Goal: Task Accomplishment & Management: Use online tool/utility

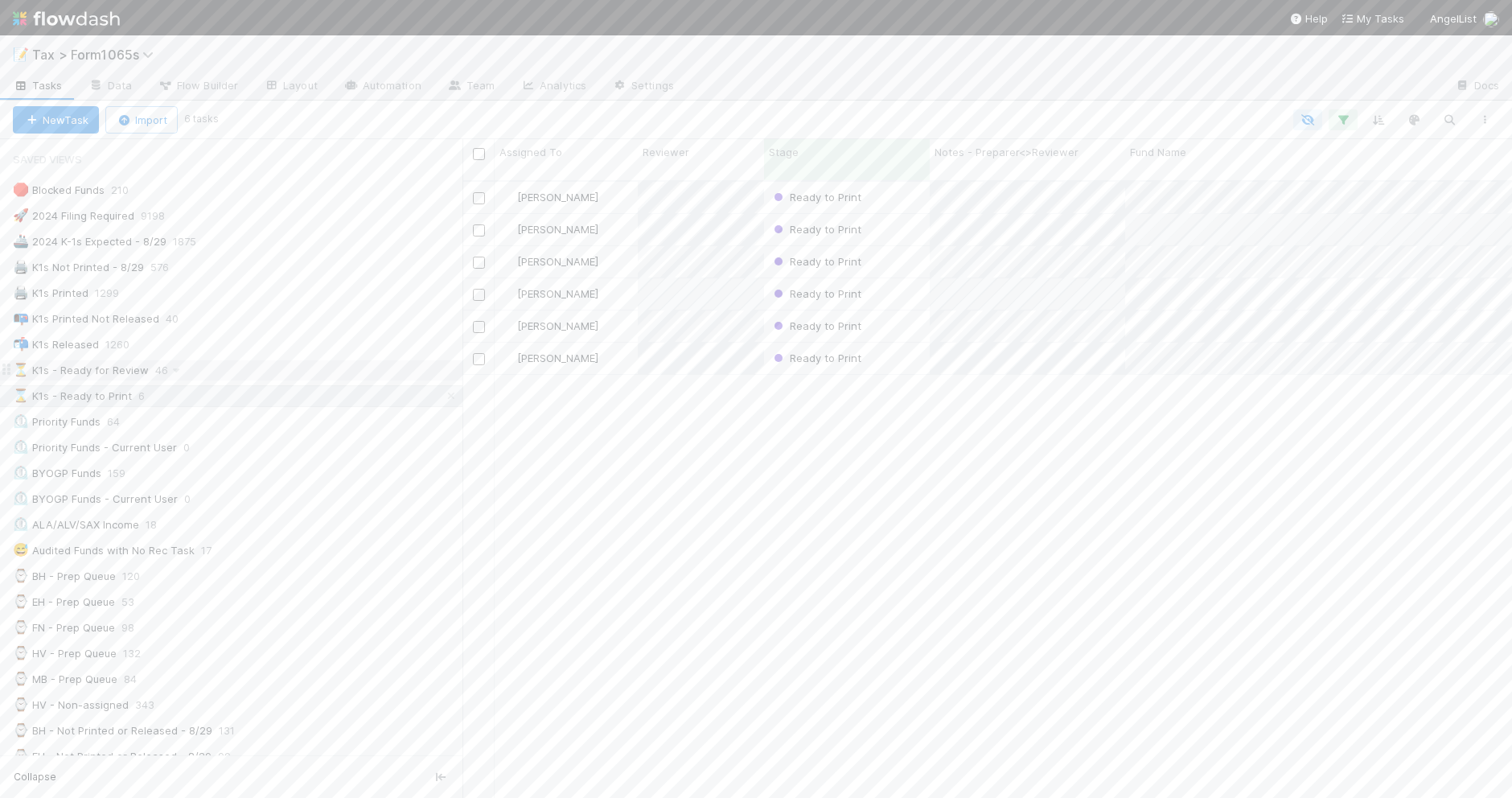
click at [326, 371] on div "⏳ K1s - Ready for Review 46" at bounding box center [238, 371] width 450 height 20
drag, startPoint x: 463, startPoint y: 474, endPoint x: 395, endPoint y: 475, distance: 68.0
click at [395, 475] on div at bounding box center [395, 468] width 1 height 659
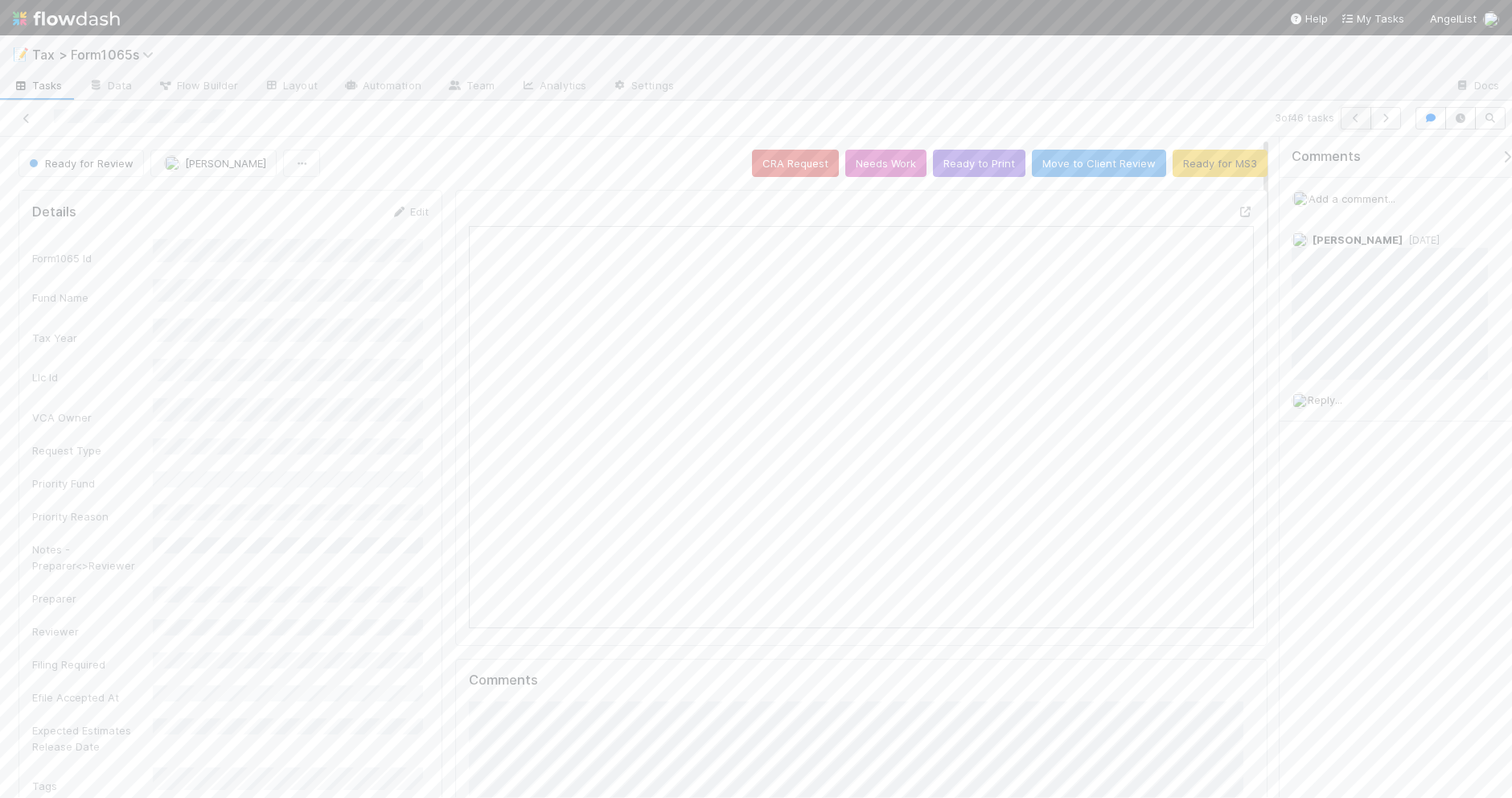
click at [1356, 118] on icon "button" at bounding box center [1356, 118] width 16 height 10
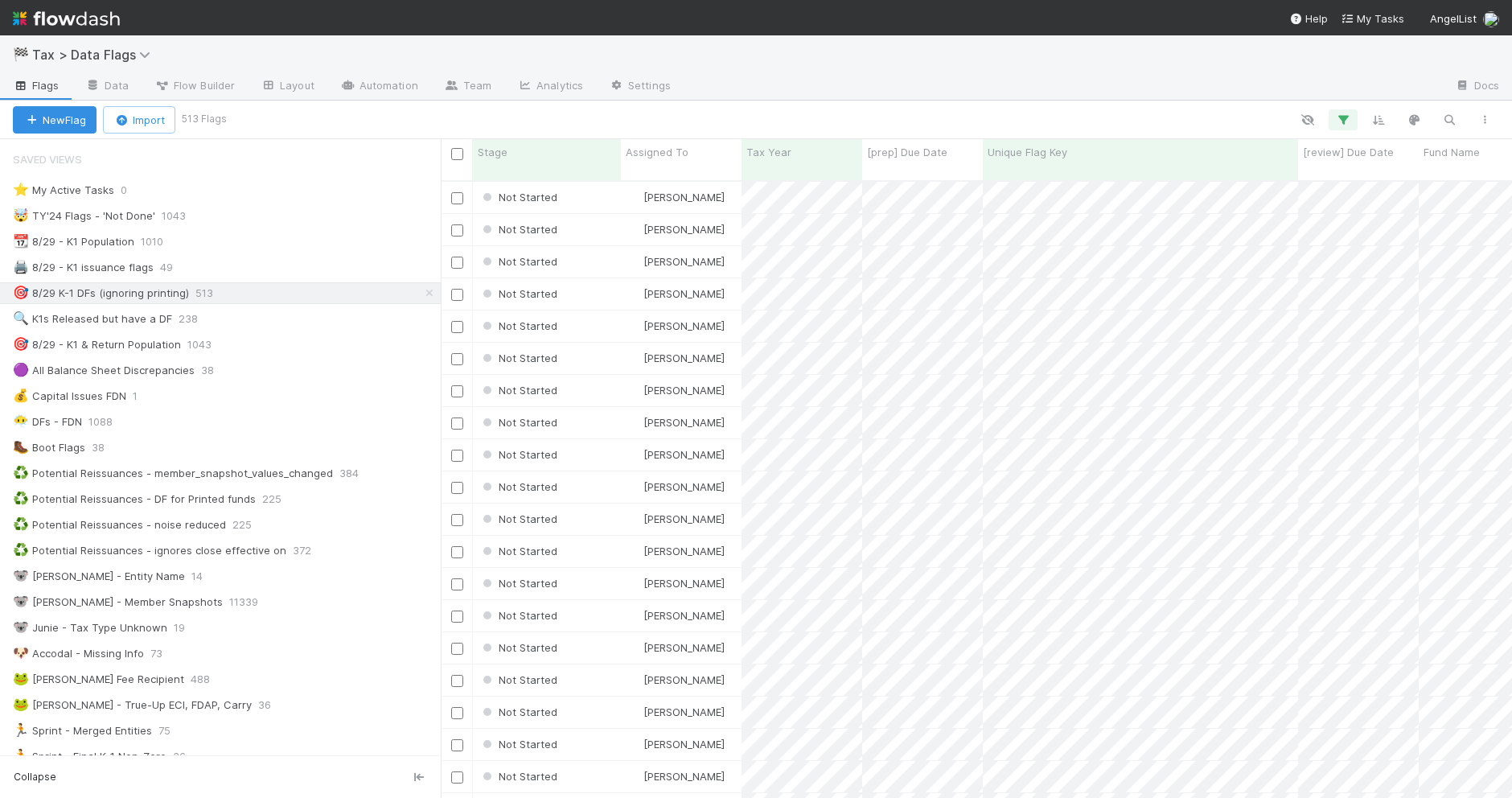
scroll to position [615, 1055]
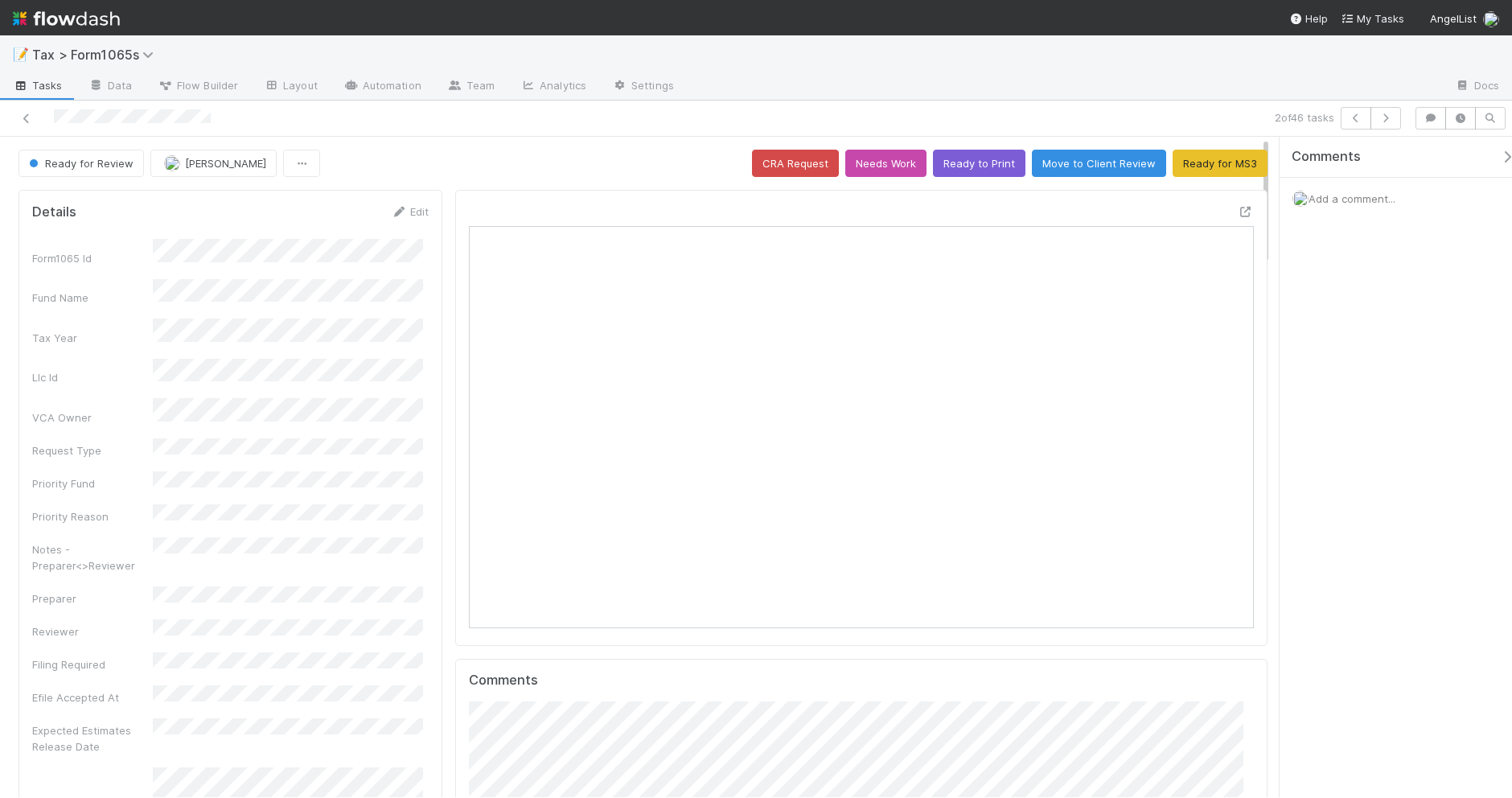
scroll to position [312, 759]
click at [1349, 117] on icon "button" at bounding box center [1356, 118] width 16 height 10
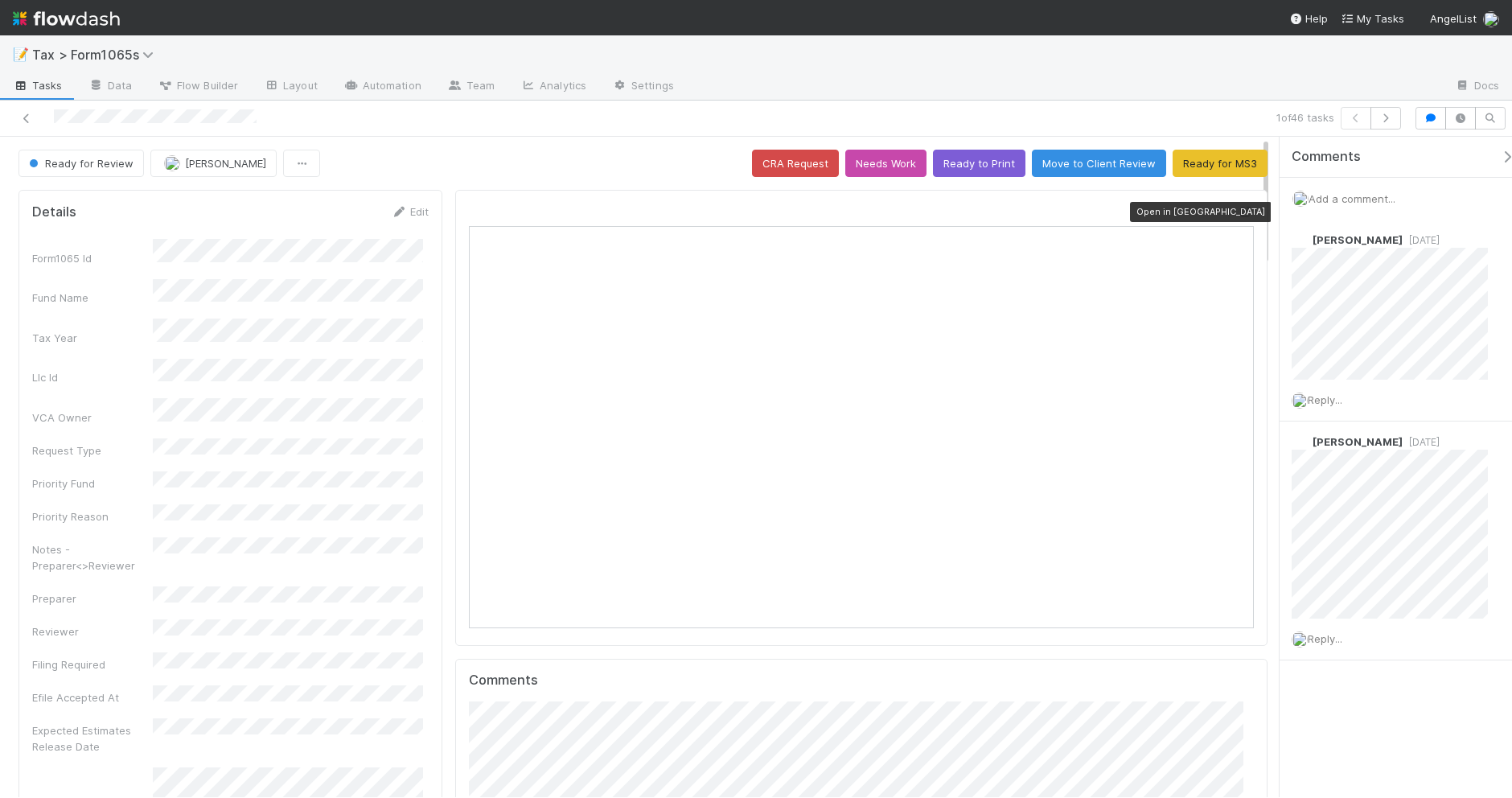
scroll to position [312, 759]
click at [978, 167] on button "Ready to Print" at bounding box center [979, 164] width 92 height 27
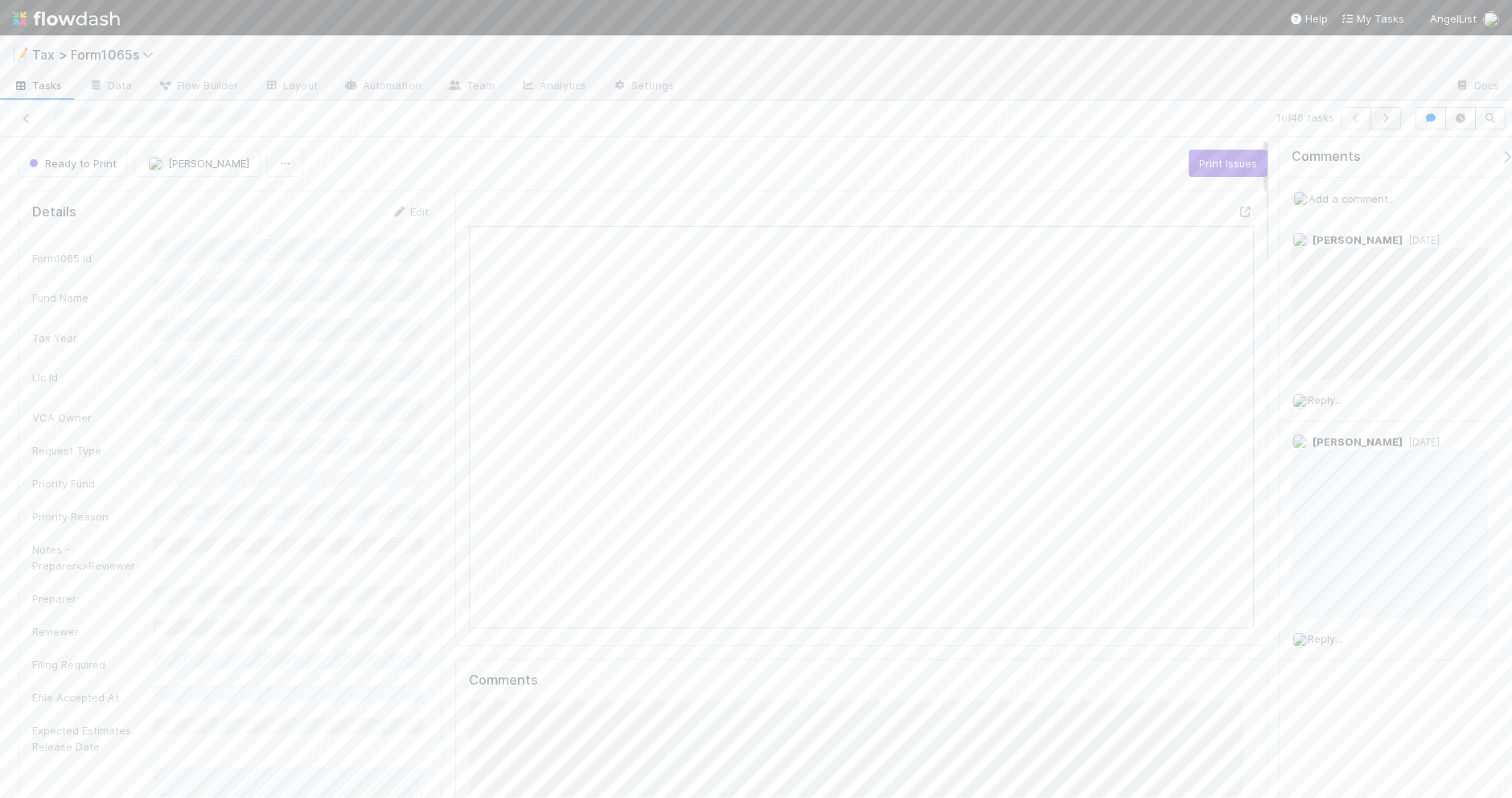
click at [1386, 121] on icon "button" at bounding box center [1386, 118] width 16 height 10
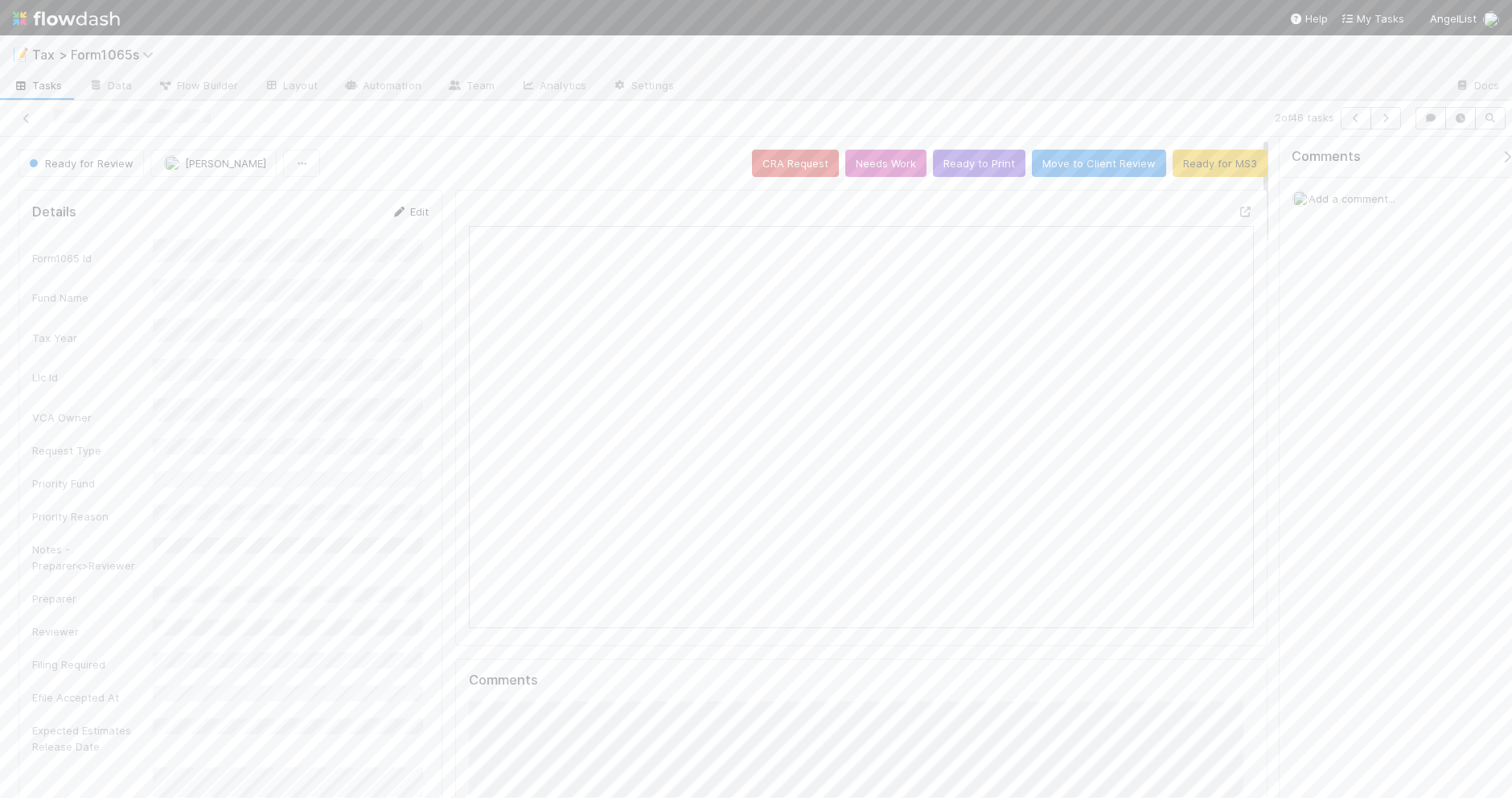
click at [394, 209] on icon at bounding box center [399, 212] width 16 height 11
click at [302, 728] on div "[PERSON_NAME]" at bounding box center [291, 730] width 264 height 29
click at [326, 226] on button "Save" at bounding box center [342, 217] width 46 height 27
click at [1381, 122] on icon "button" at bounding box center [1386, 118] width 16 height 10
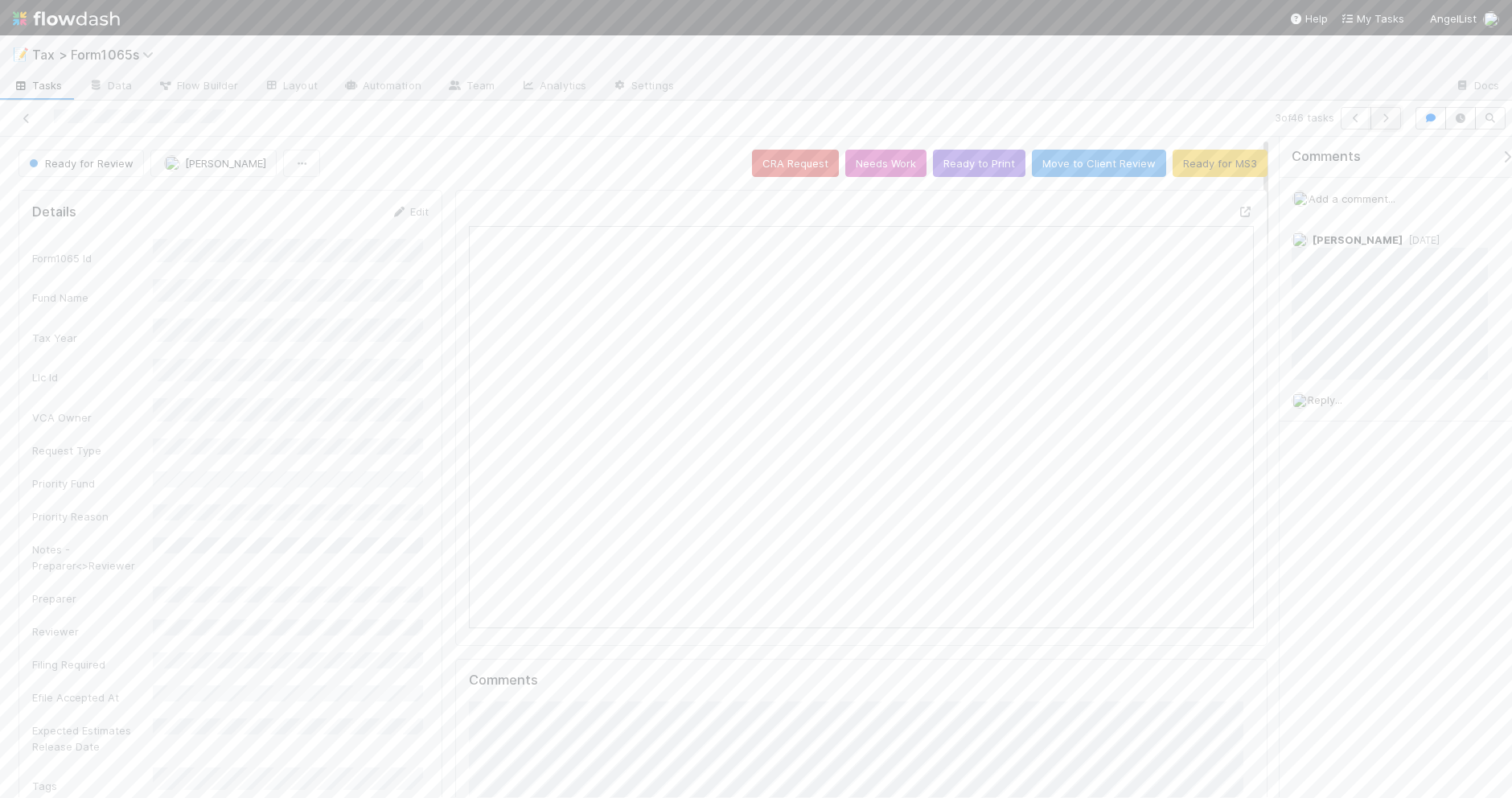
click at [1384, 117] on icon "button" at bounding box center [1386, 118] width 16 height 10
click at [1383, 126] on button "button" at bounding box center [1386, 117] width 31 height 23
click at [947, 165] on button "Ready to Print" at bounding box center [979, 164] width 92 height 27
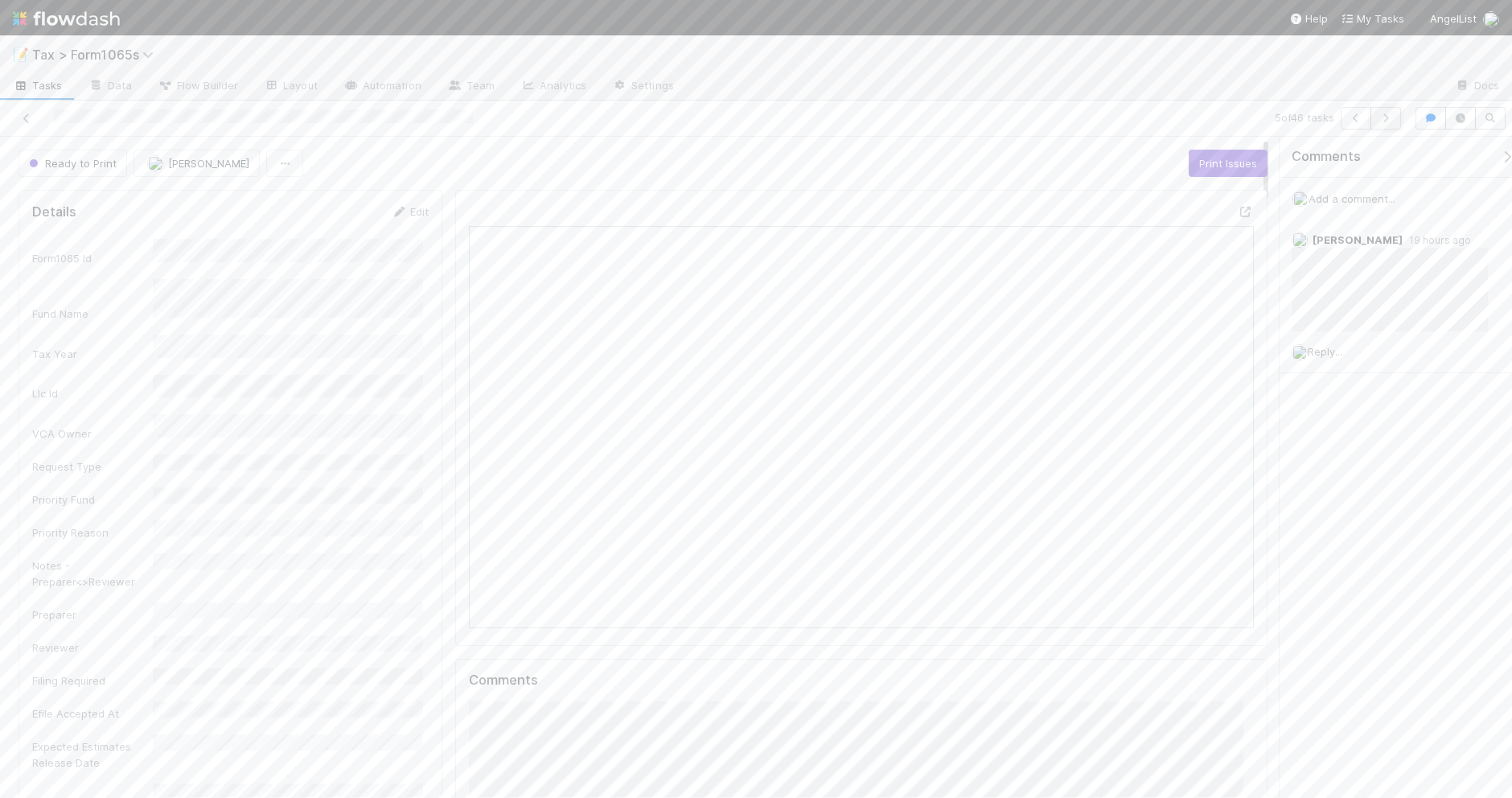
click at [1386, 118] on icon "button" at bounding box center [1386, 118] width 16 height 10
click at [510, 708] on button "Add Comment" at bounding box center [515, 705] width 93 height 27
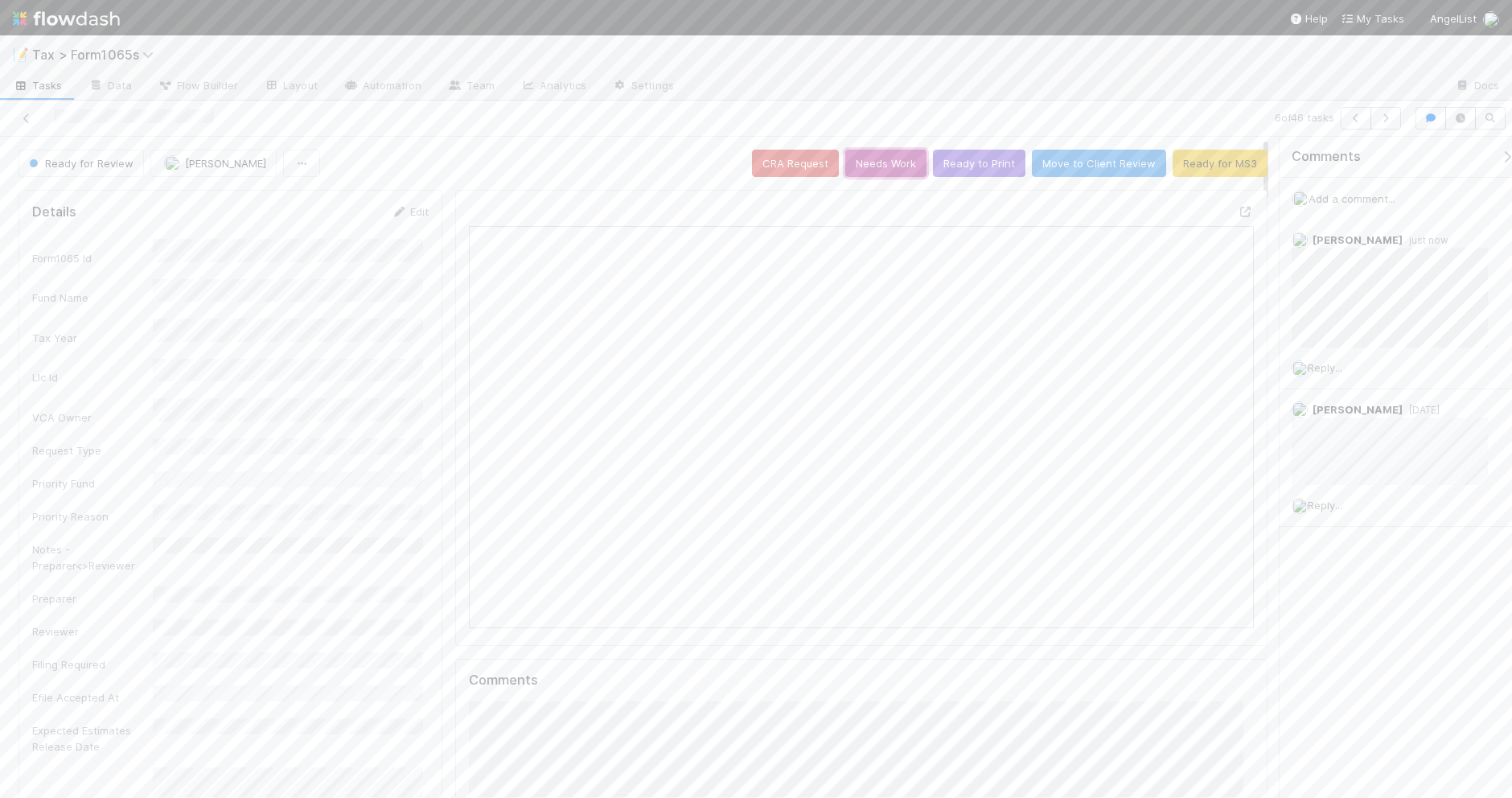
click at [865, 165] on button "Needs Work" at bounding box center [886, 164] width 81 height 27
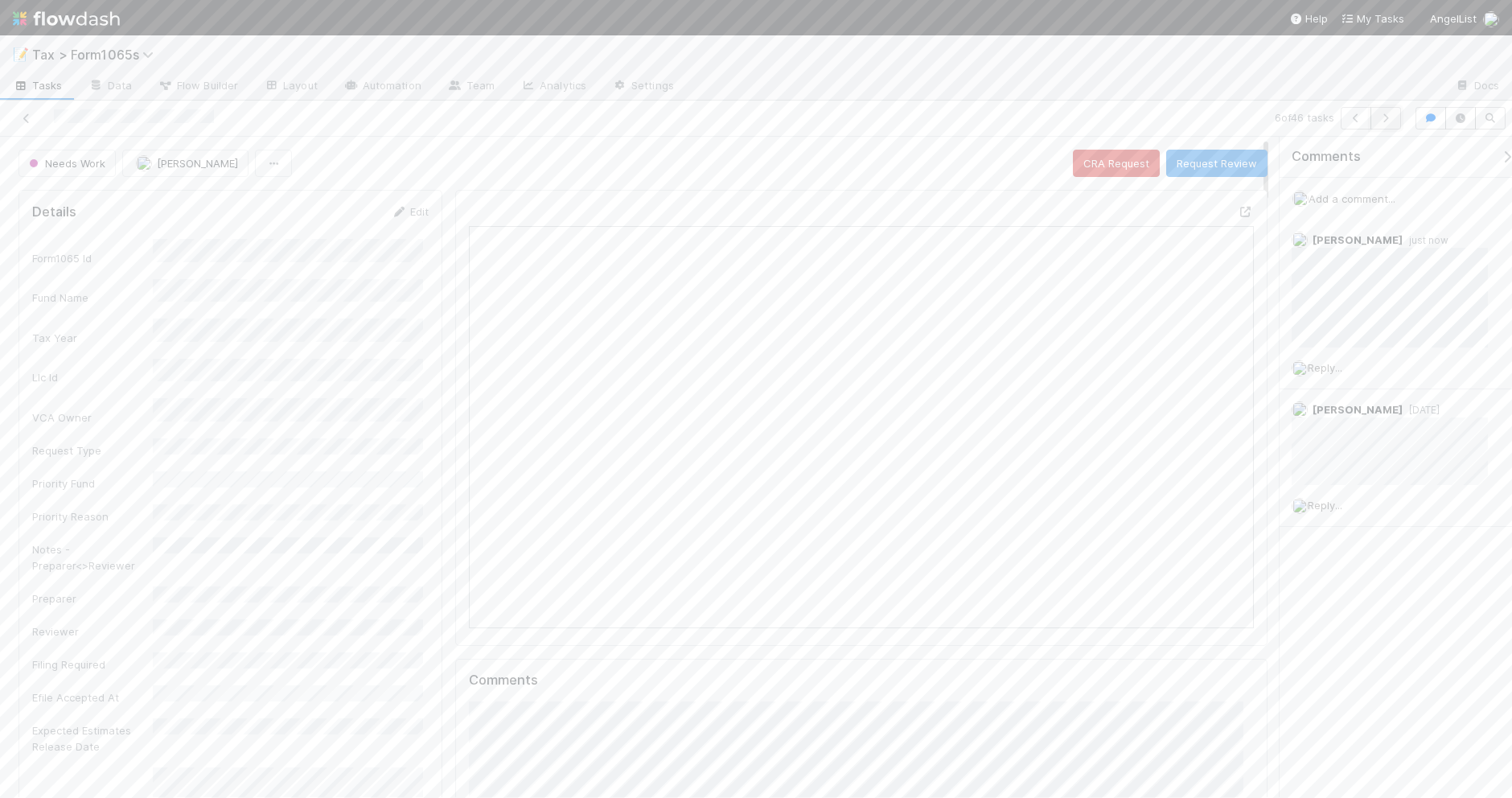
click at [1386, 117] on icon "button" at bounding box center [1386, 118] width 16 height 10
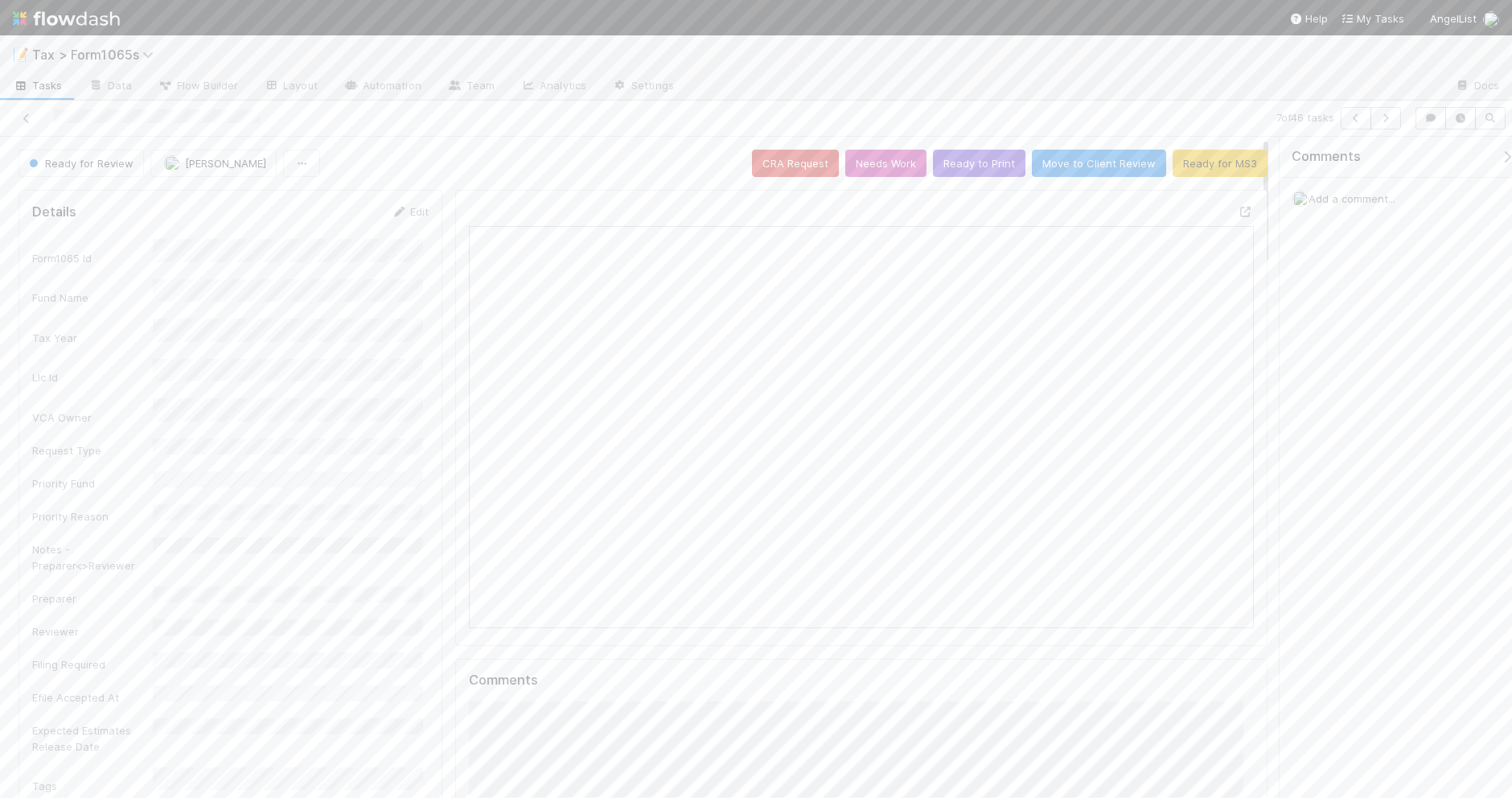
scroll to position [312, 759]
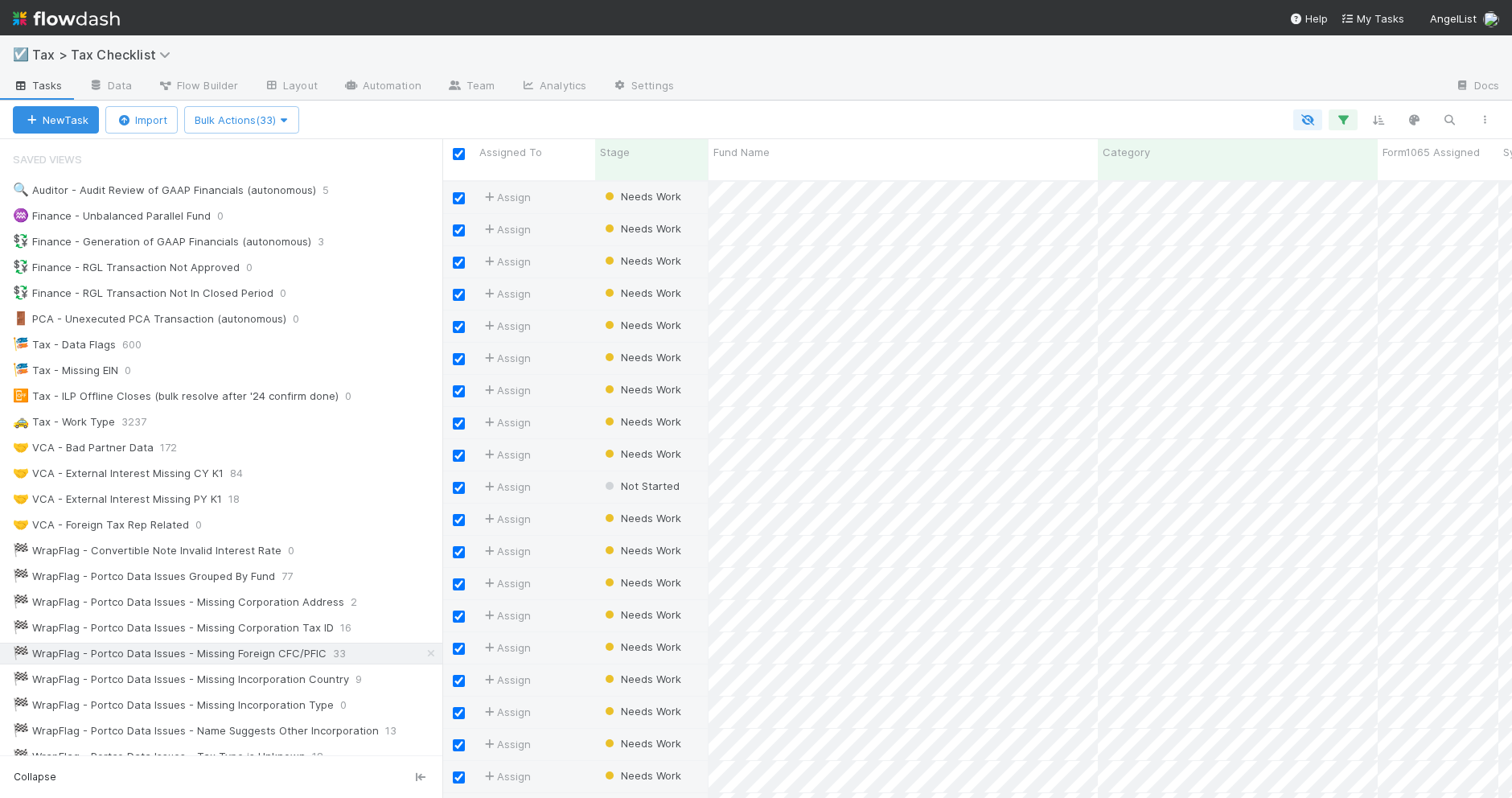
scroll to position [615, 1054]
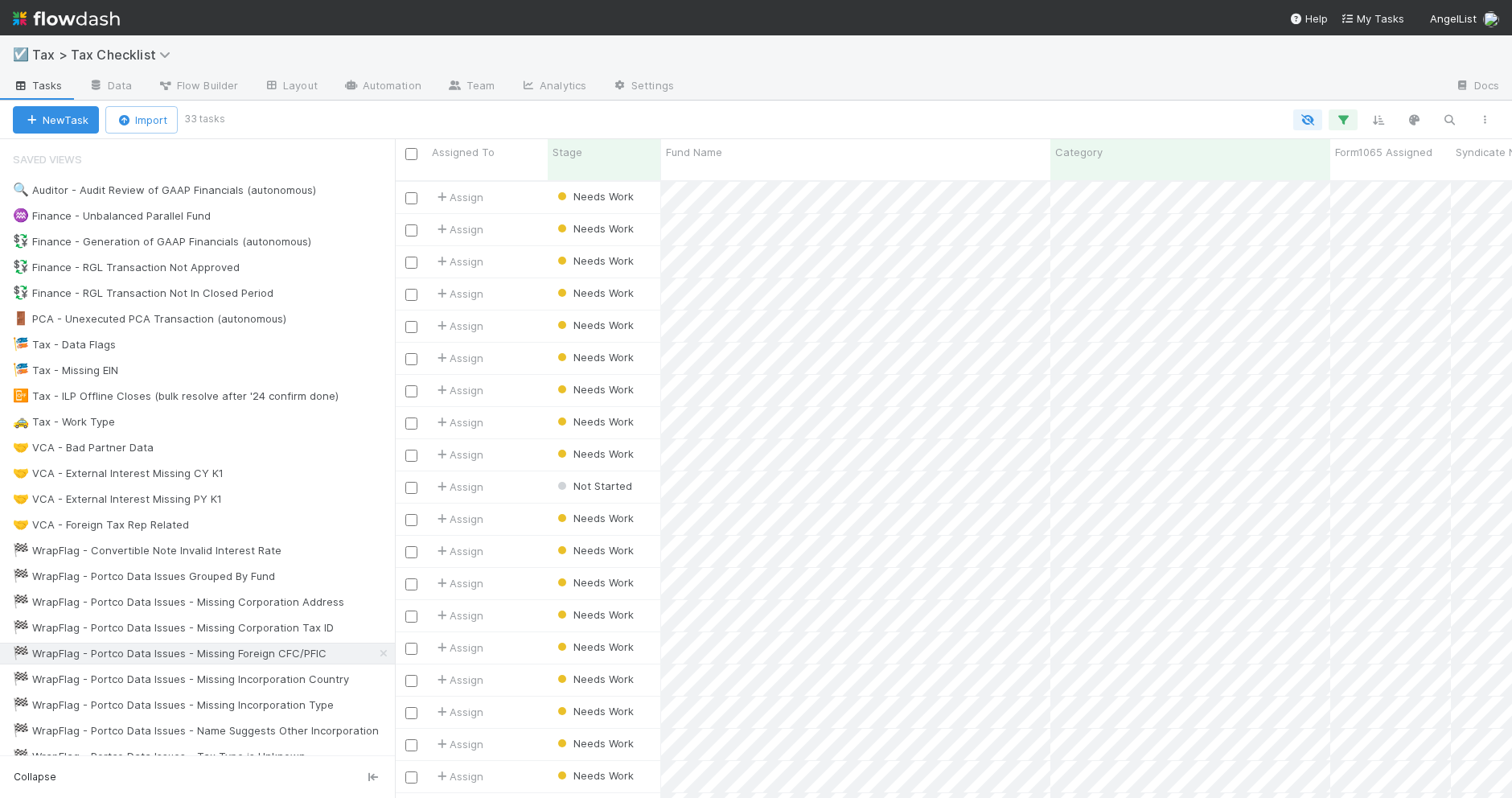
scroll to position [615, 1102]
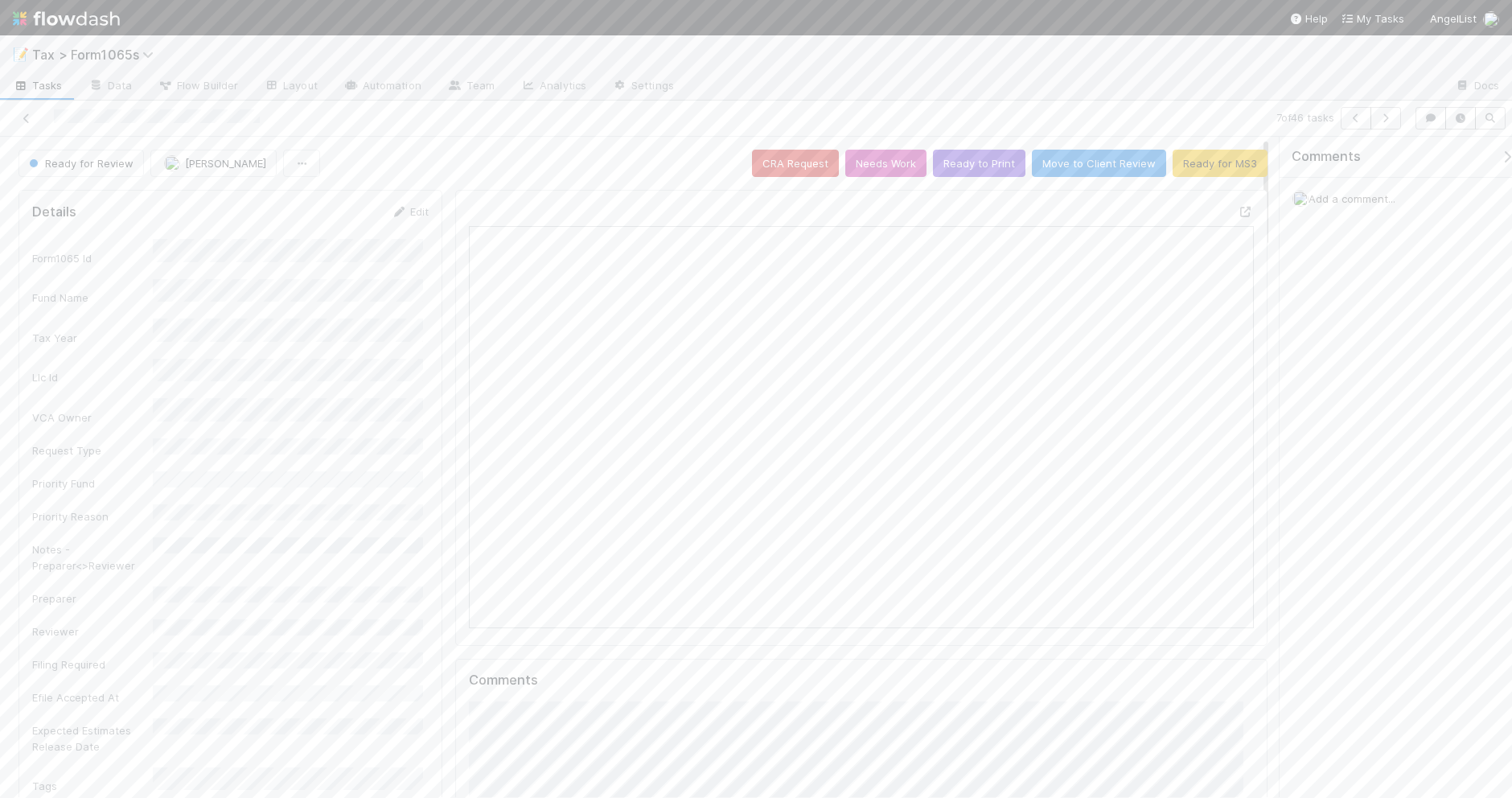
scroll to position [312, 759]
click at [404, 217] on link "Edit" at bounding box center [410, 211] width 38 height 13
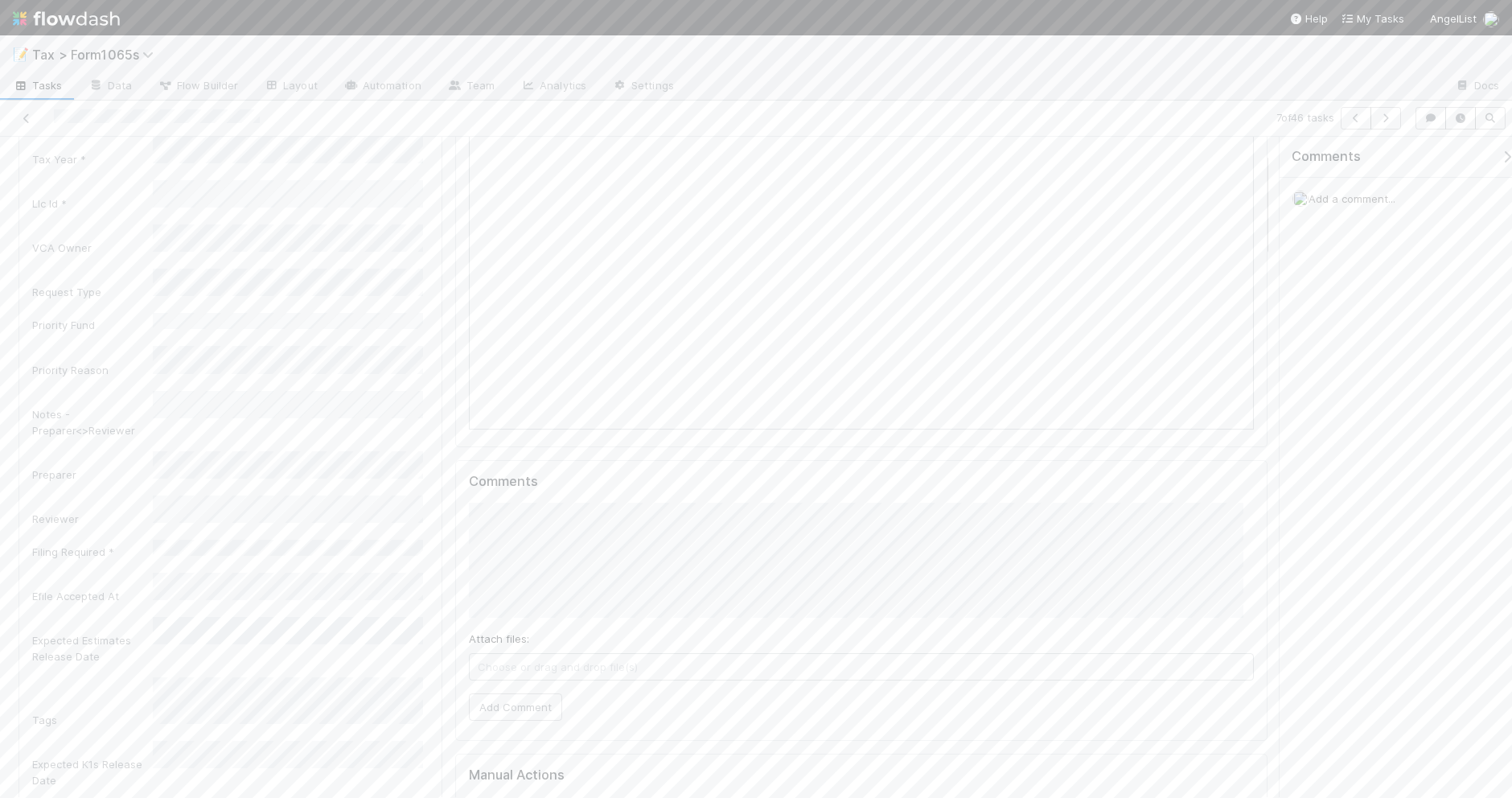
scroll to position [202, 0]
click at [319, 499] on div "[PERSON_NAME]" at bounding box center [291, 501] width 264 height 29
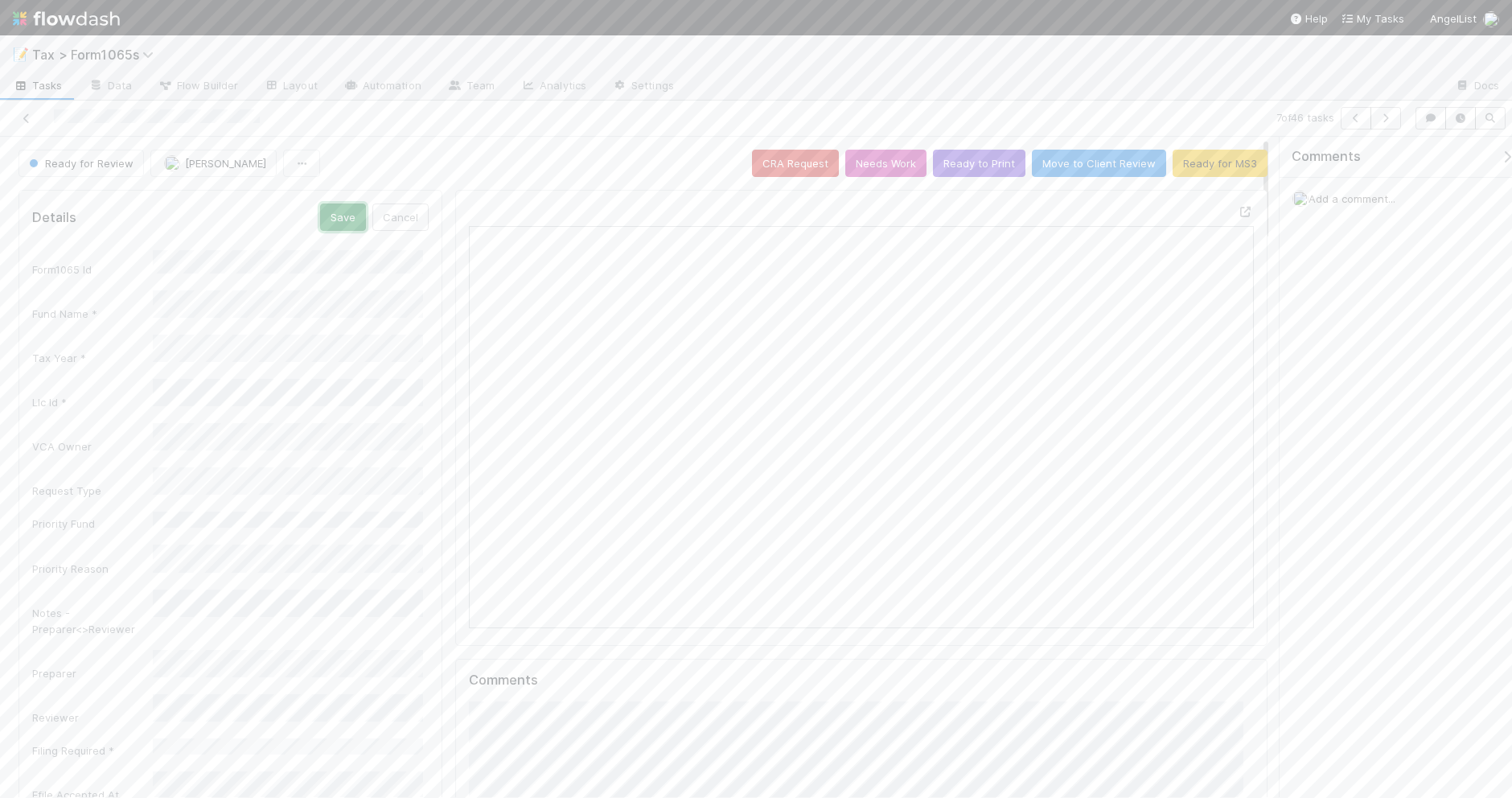
click at [331, 217] on button "Save" at bounding box center [342, 217] width 46 height 27
click at [1387, 118] on icon "button" at bounding box center [1386, 118] width 16 height 10
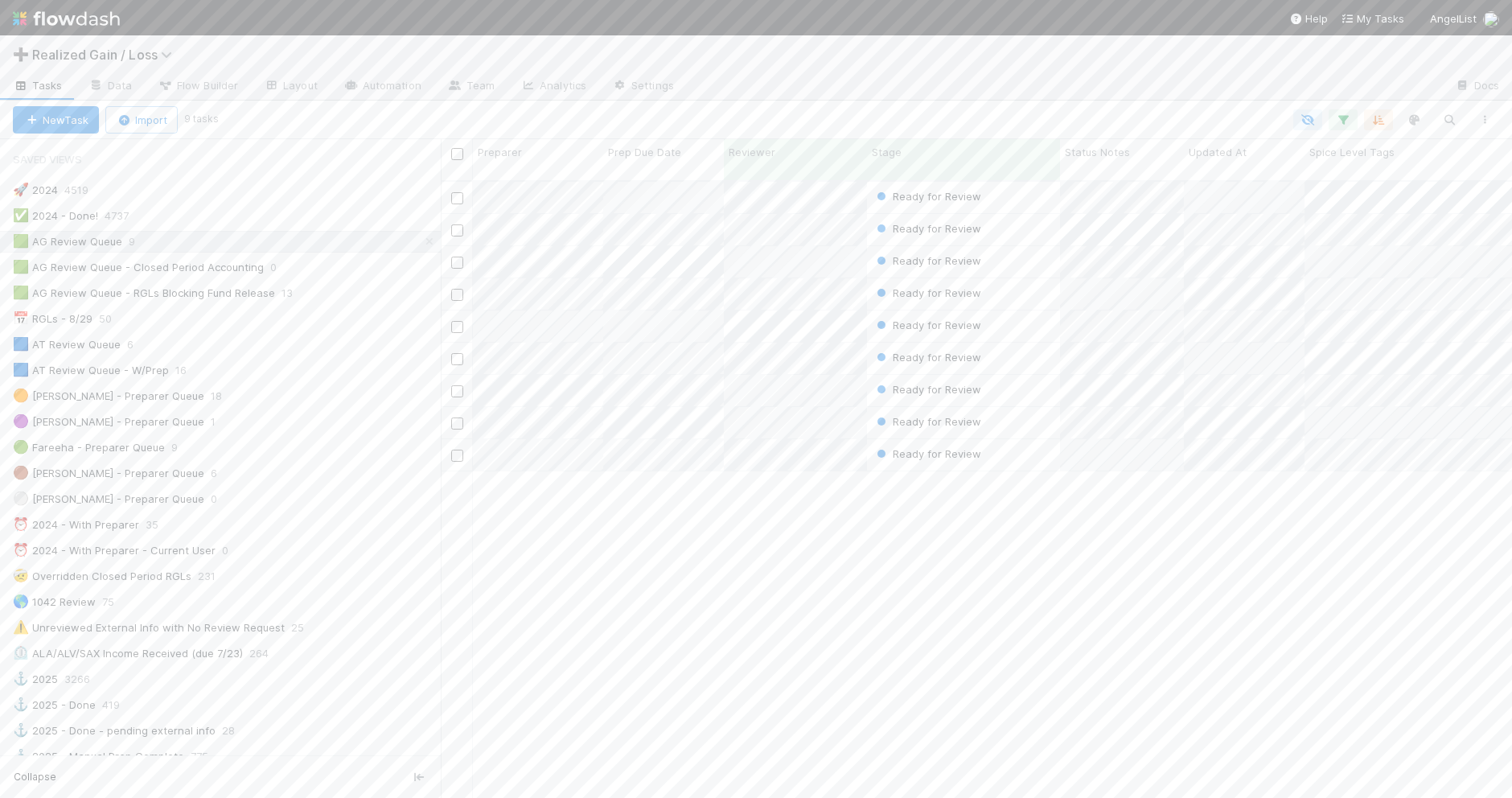
scroll to position [615, 1055]
click at [64, 117] on button "New Task" at bounding box center [55, 120] width 86 height 27
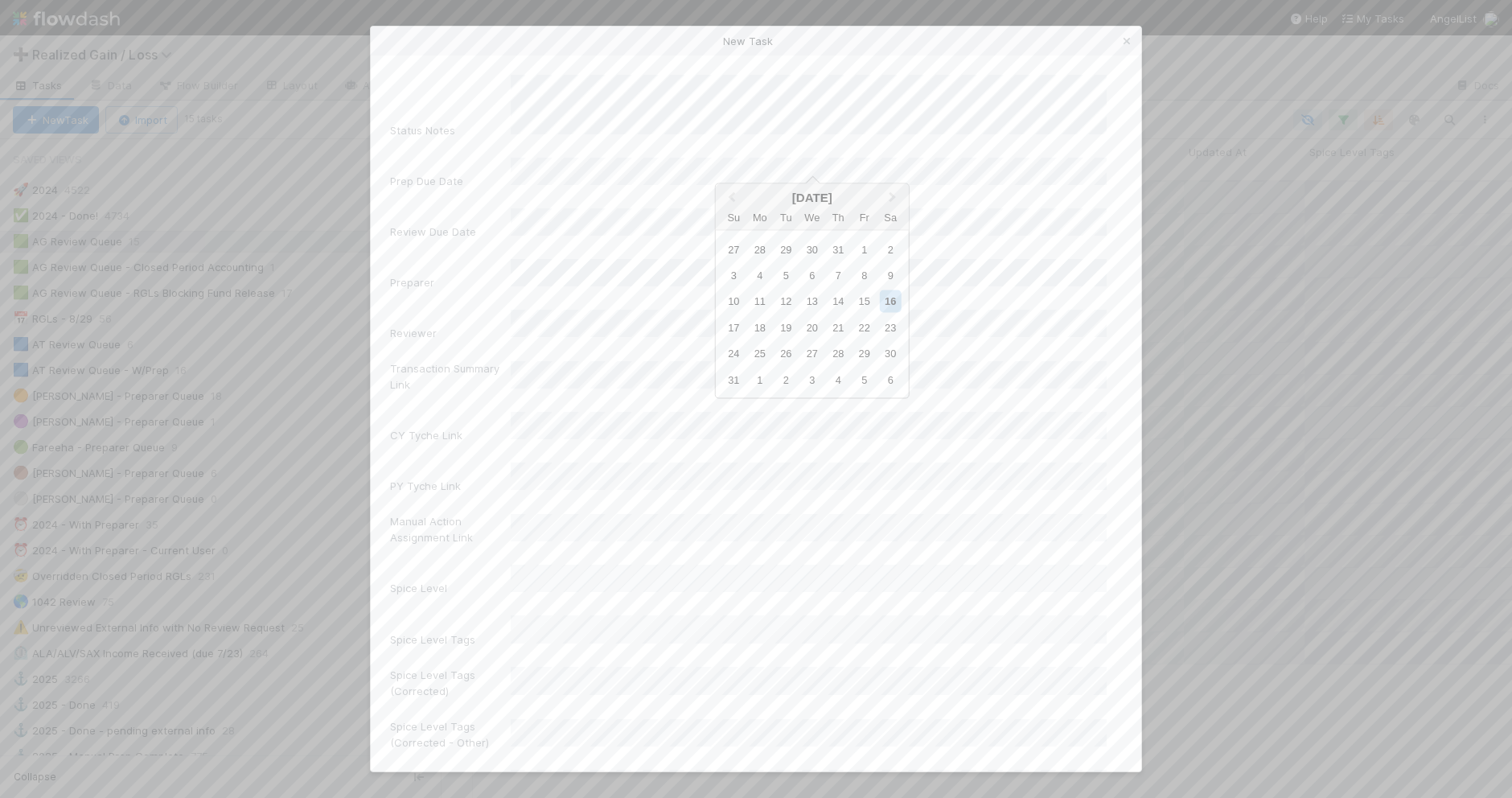
click at [491, 59] on div "Status Notes Prep Due Date Review Due Date Preparer Reviewer Transaction Summar…" at bounding box center [755, 413] width 770 height 716
drag, startPoint x: 1131, startPoint y: 37, endPoint x: 1043, endPoint y: 51, distance: 89.1
click at [1131, 37] on icon at bounding box center [1126, 42] width 16 height 11
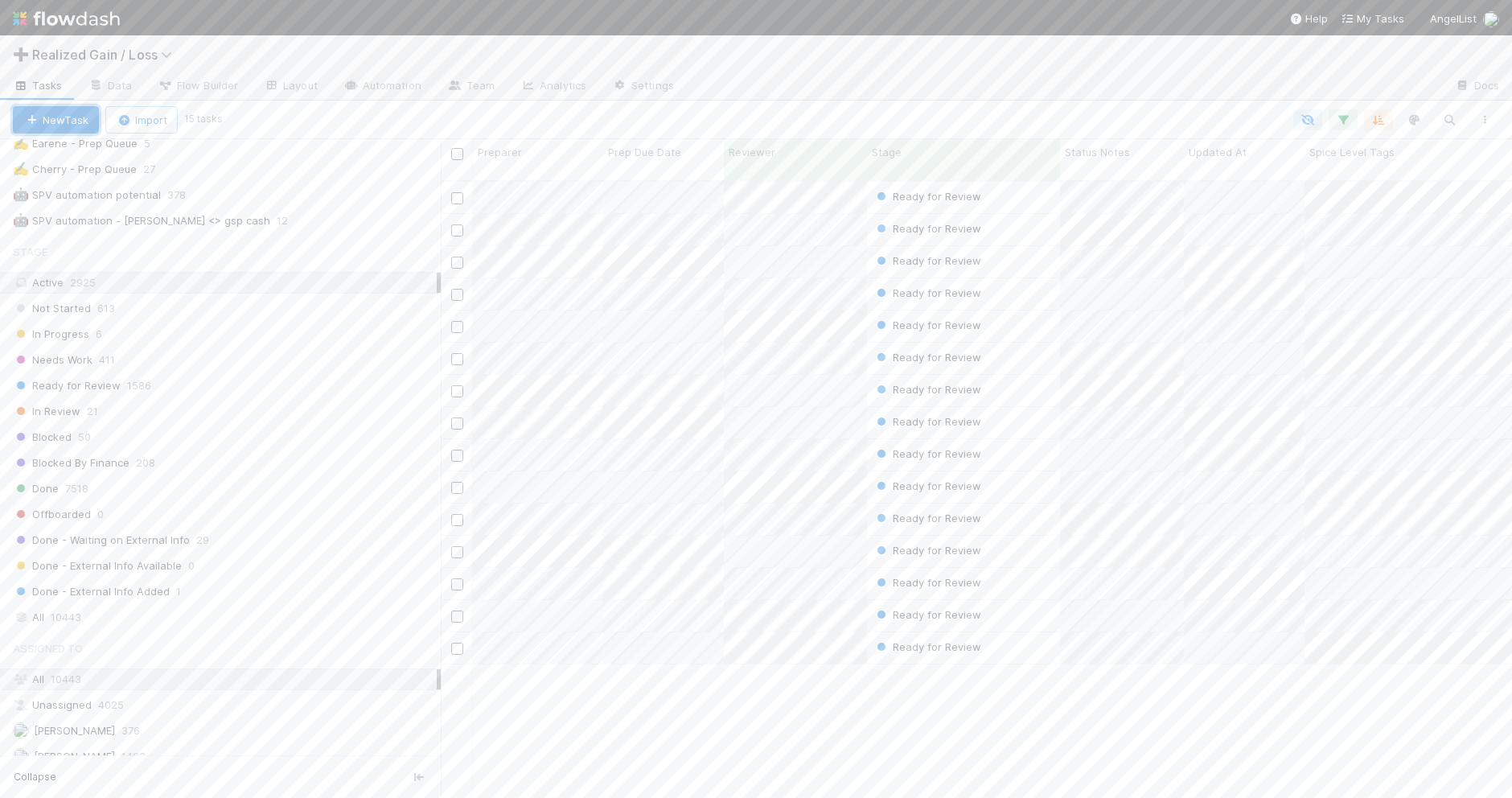
scroll to position [1106, 0]
click at [295, 597] on div "All 10443" at bounding box center [224, 587] width 424 height 20
click at [1345, 117] on icon "button" at bounding box center [1343, 120] width 16 height 14
click at [1330, 324] on div "If Reviewer is Amy Gregorius and Stage is Ready for Review In Review Done - Ext…" at bounding box center [1096, 269] width 482 height 180
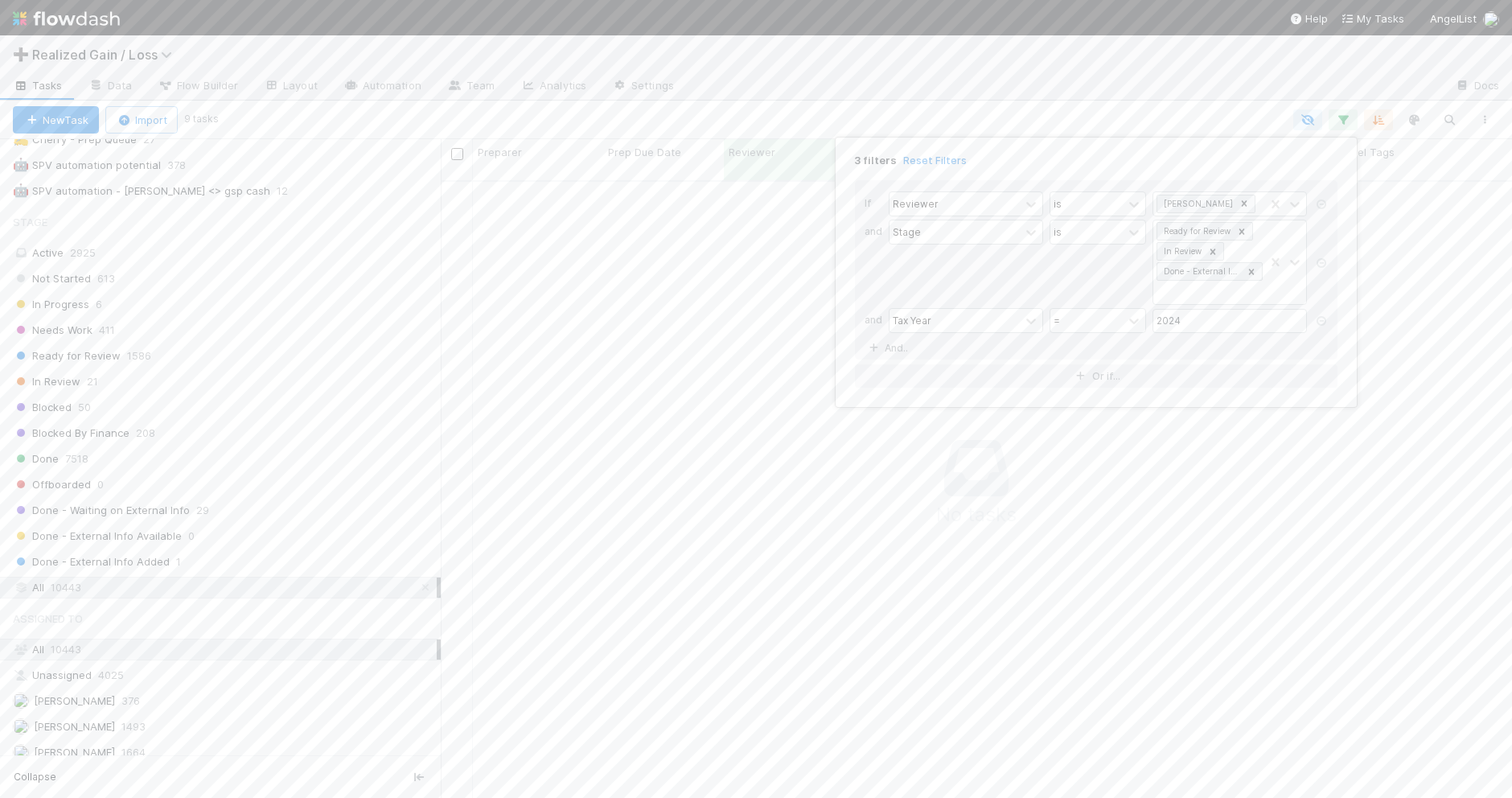
click at [1323, 323] on icon at bounding box center [1321, 321] width 16 height 10
click at [1321, 263] on icon at bounding box center [1321, 263] width 16 height 10
click at [1321, 207] on icon at bounding box center [1321, 204] width 16 height 10
click at [943, 161] on button "Add Filter" at bounding box center [1096, 169] width 482 height 23
click at [942, 196] on div "Assigned To" at bounding box center [921, 203] width 59 height 14
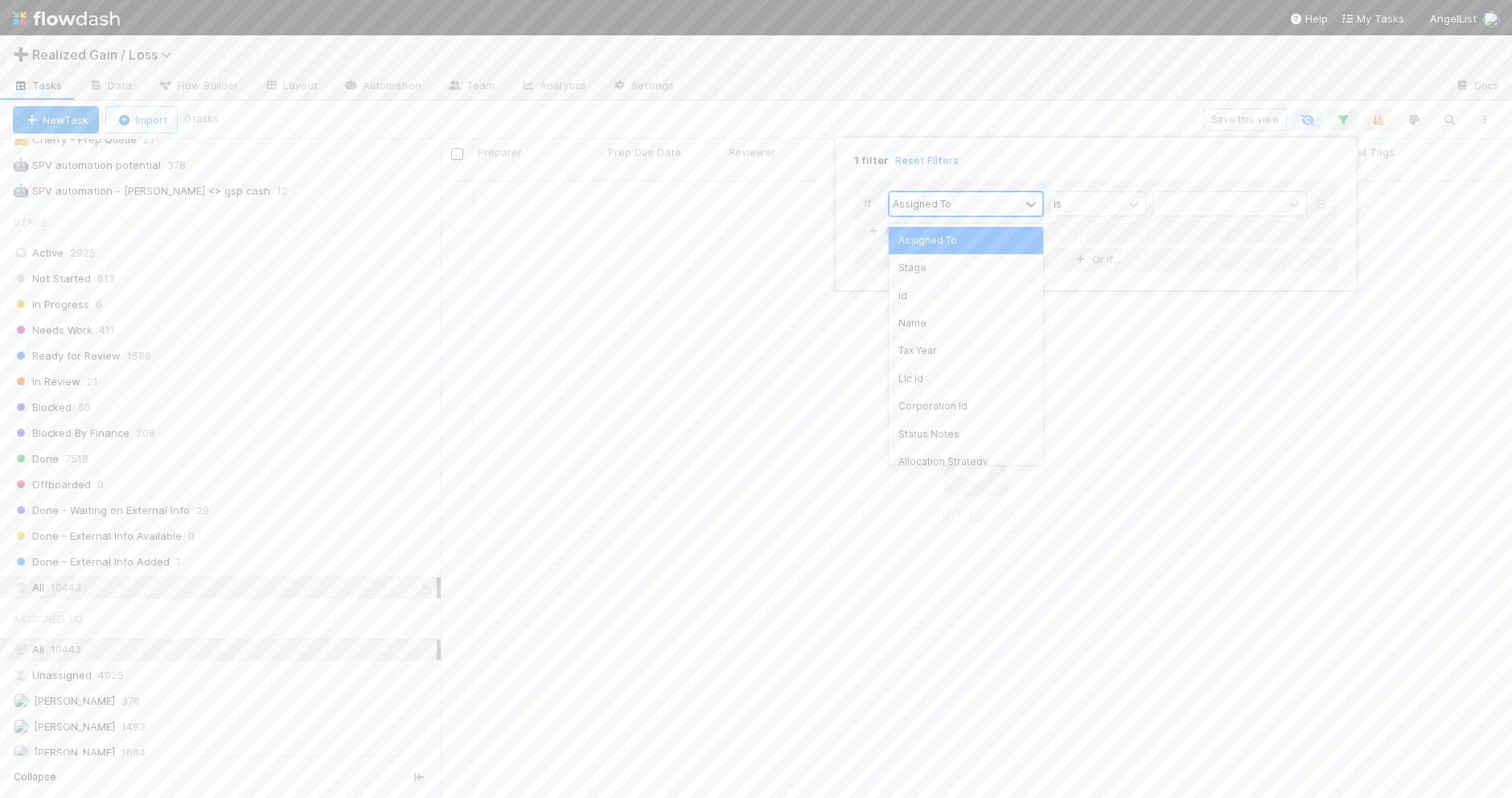
scroll to position [600, 1040]
type input "c"
type input "f"
type input "c"
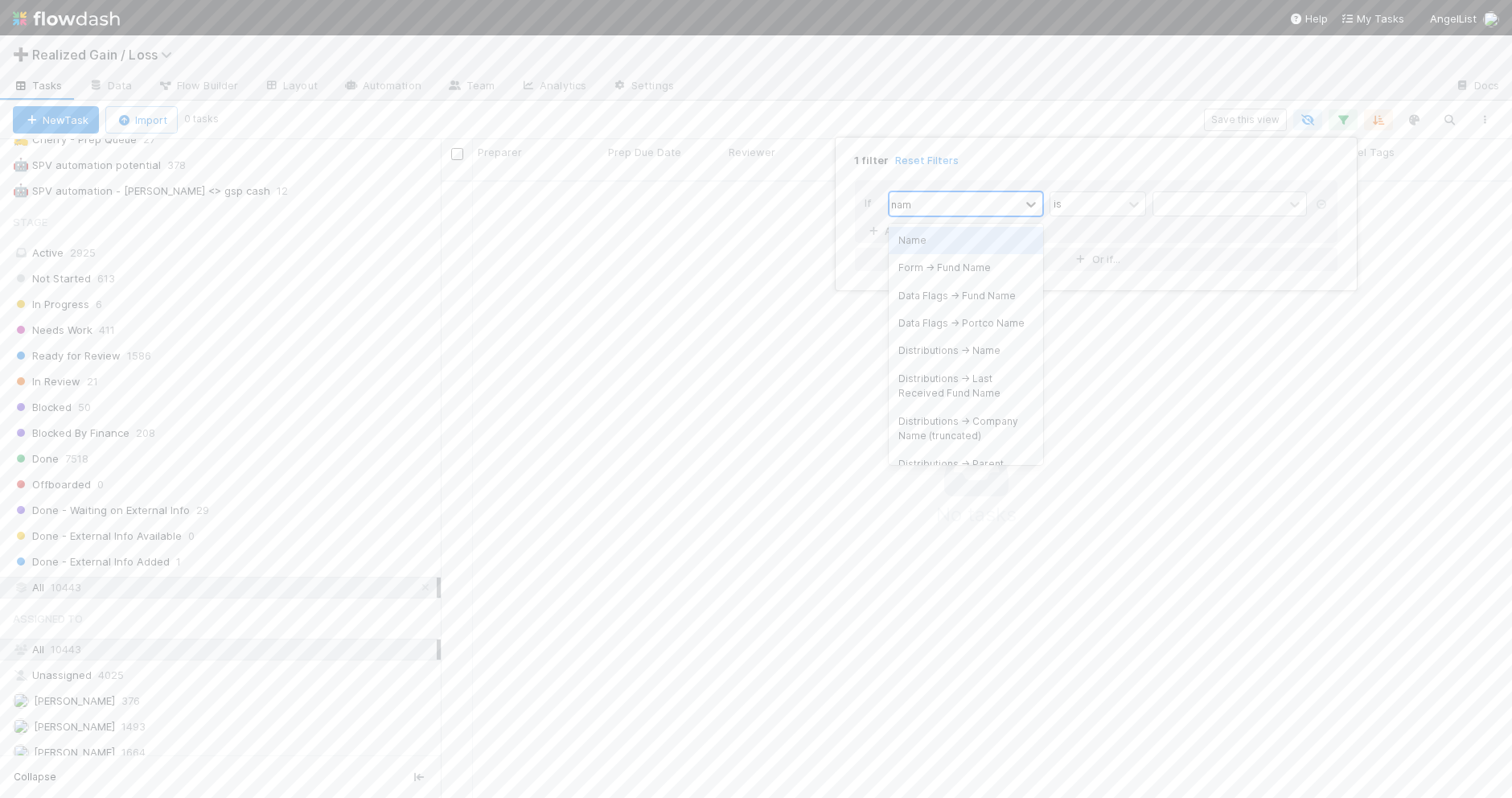
type input "name"
click at [961, 242] on div "Name" at bounding box center [966, 240] width 154 height 27
click at [1200, 199] on input "text" at bounding box center [1229, 204] width 154 height 24
paste input "fda13ad3ae8d4dcb9857a63f9890bba1"
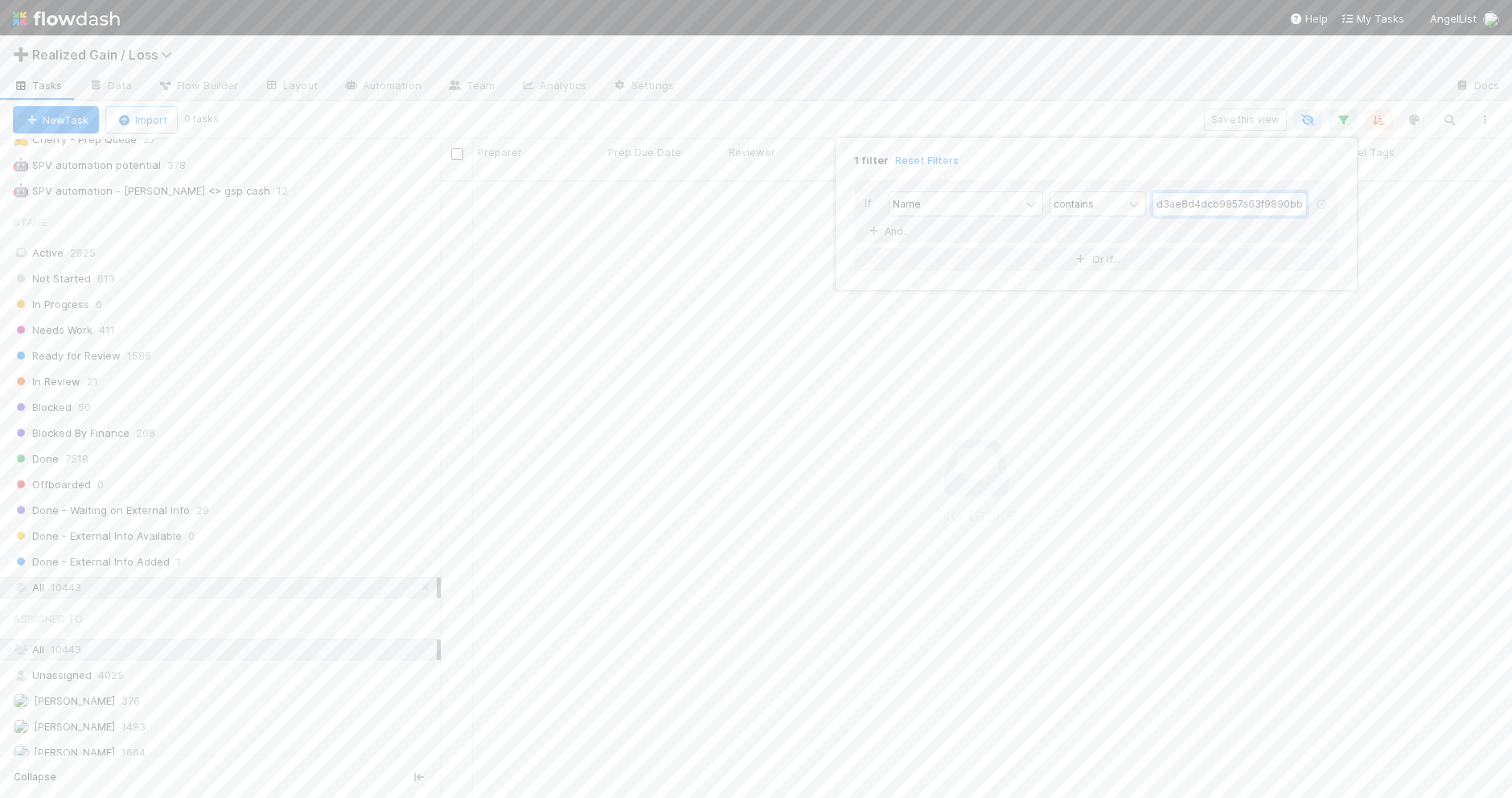
type input "fda13ad3ae8d4dcb9857a63f9890bba1"
click at [1059, 81] on div "1 filter Reset Filters If Name contains fda13ad3ae8d4dcb9857a63f9890bba1 And.. …" at bounding box center [756, 399] width 1512 height 798
click at [1377, 113] on icon "button" at bounding box center [1378, 120] width 16 height 14
click at [1368, 178] on icon at bounding box center [1368, 183] width 16 height 10
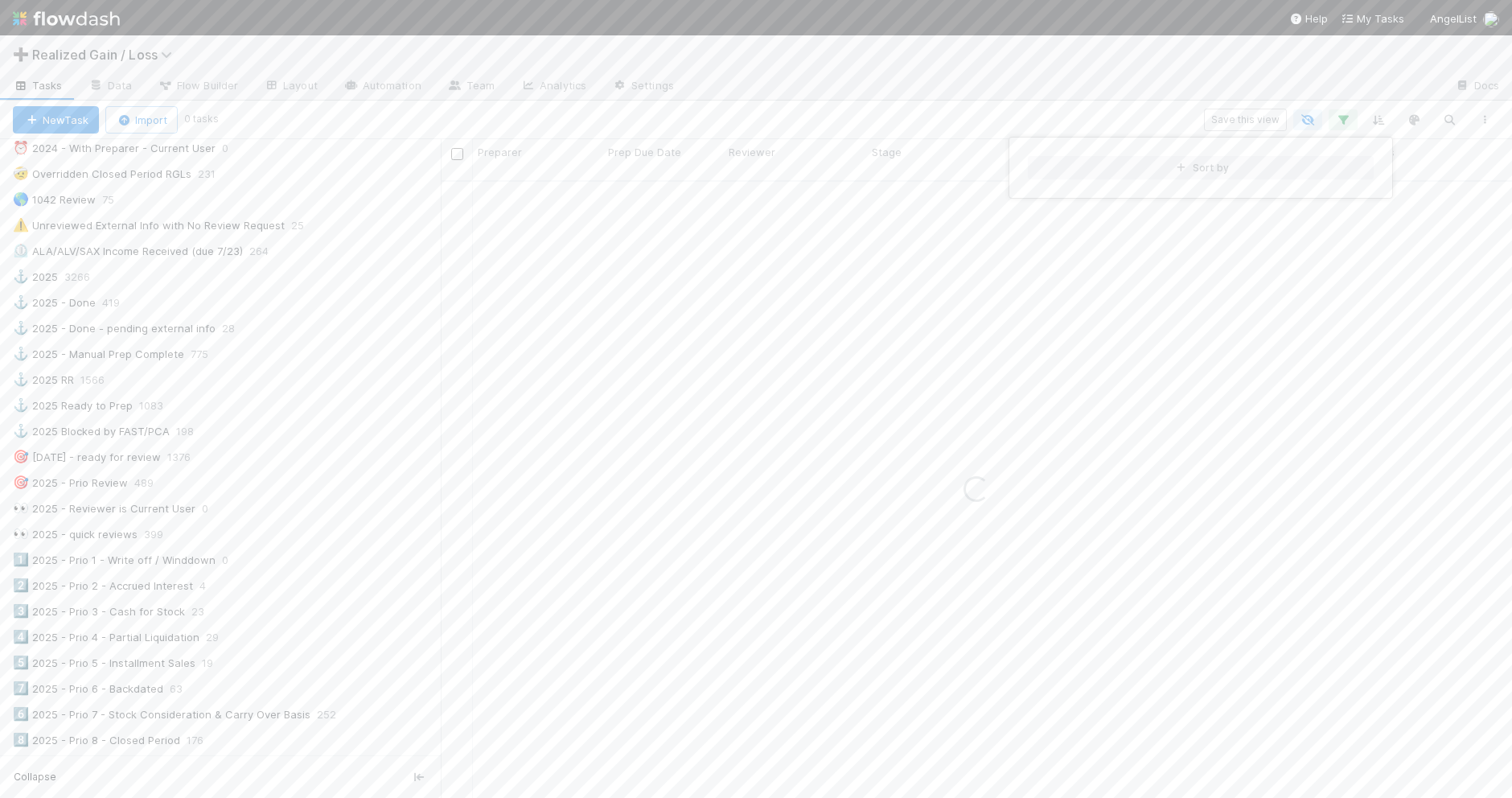
click at [1045, 98] on div "Sort by" at bounding box center [756, 399] width 1512 height 798
drag, startPoint x: 434, startPoint y: 334, endPoint x: 428, endPoint y: 179, distance: 155.1
click at [428, 179] on div "Sort by" at bounding box center [756, 399] width 1512 height 798
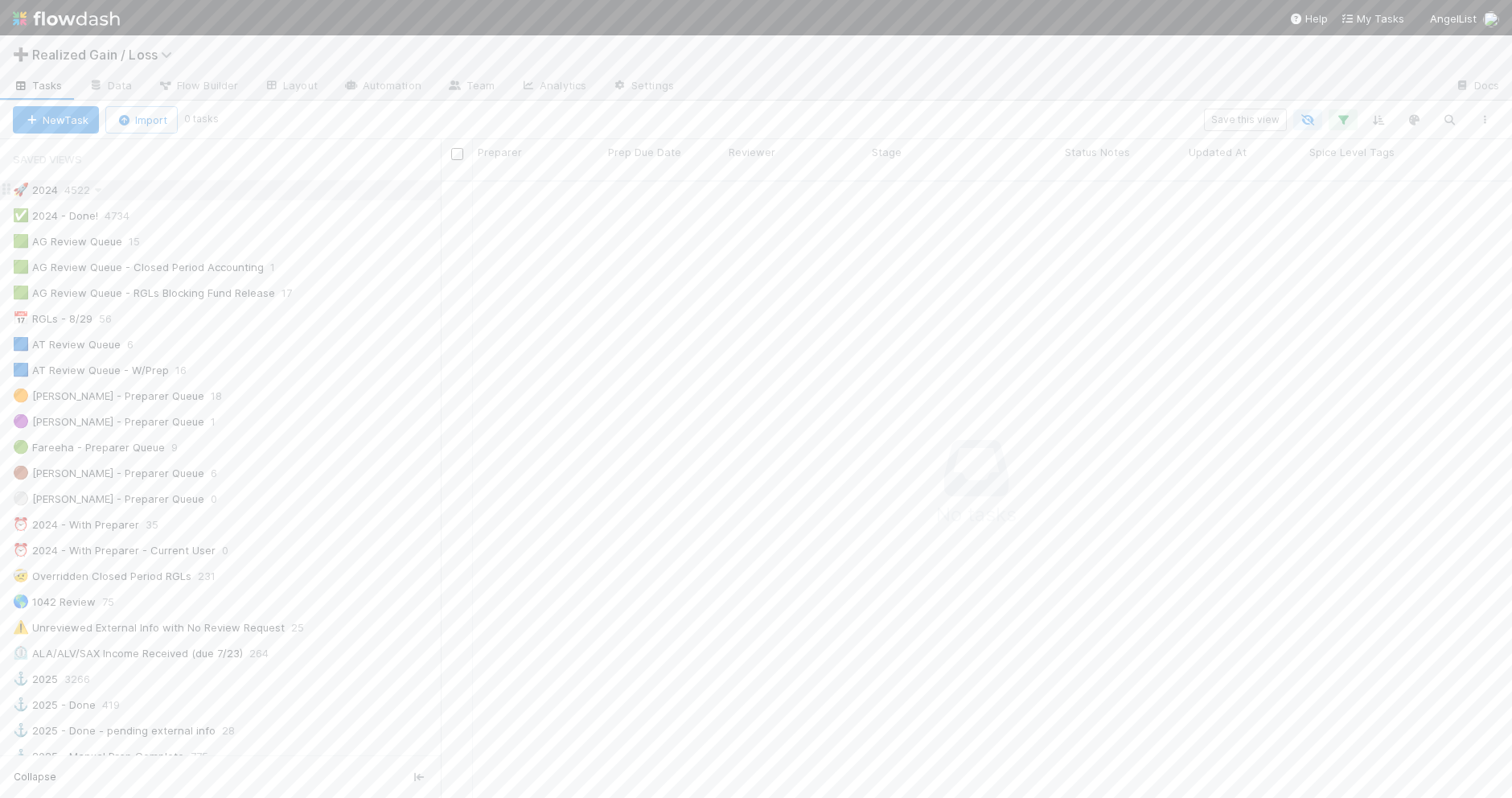
click at [302, 192] on div "🚀 2024 4522" at bounding box center [227, 190] width 428 height 20
click at [1344, 122] on icon "button" at bounding box center [1343, 120] width 16 height 14
click at [1147, 77] on div "Loading..." at bounding box center [756, 399] width 1512 height 798
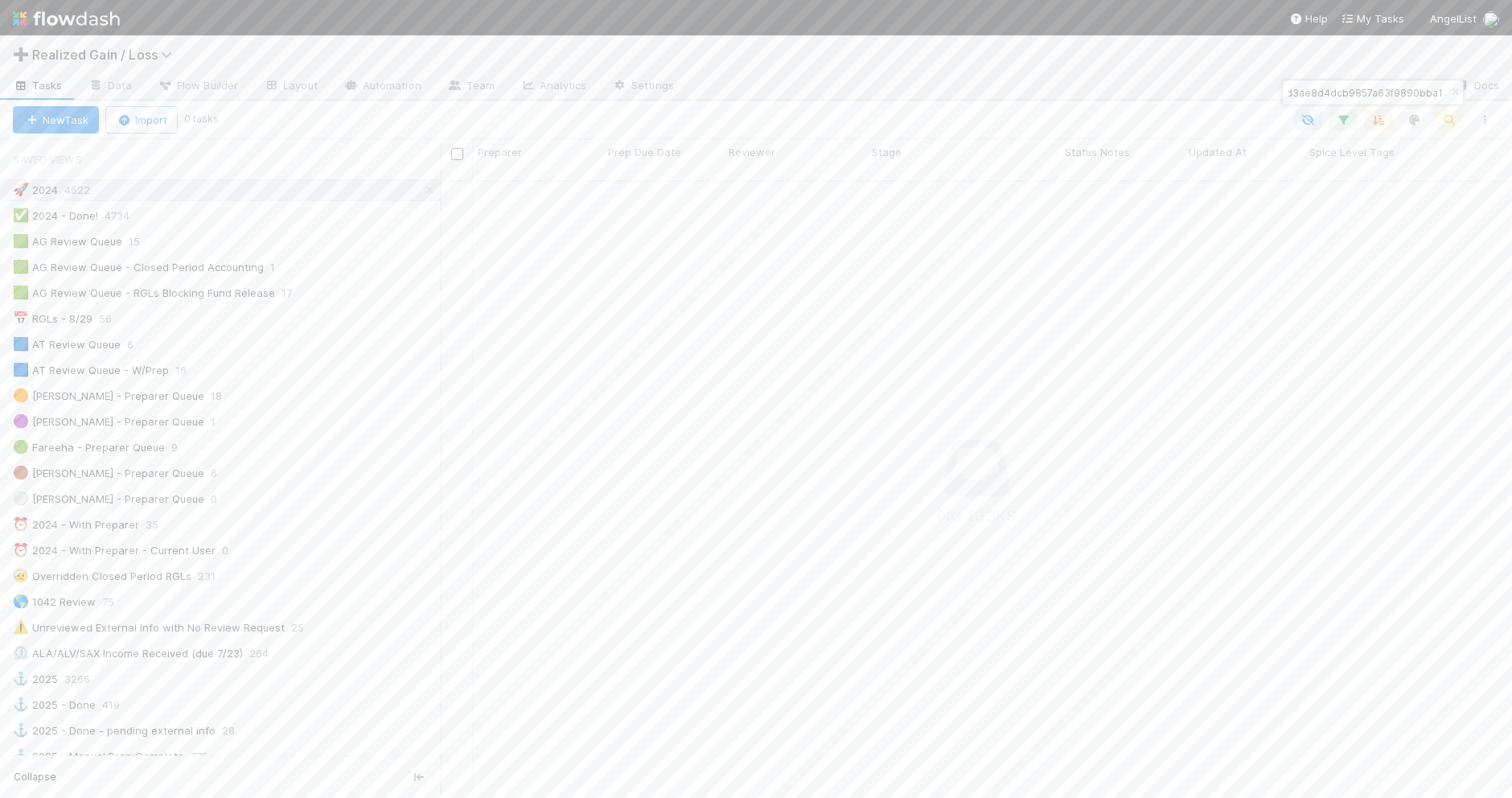
type input "fda13ad3ae8d4dcb9857a63f9890bba1"
click at [324, 239] on div "🟩 AG Review Queue 16" at bounding box center [227, 241] width 428 height 20
click at [1451, 93] on icon "button" at bounding box center [1455, 92] width 16 height 10
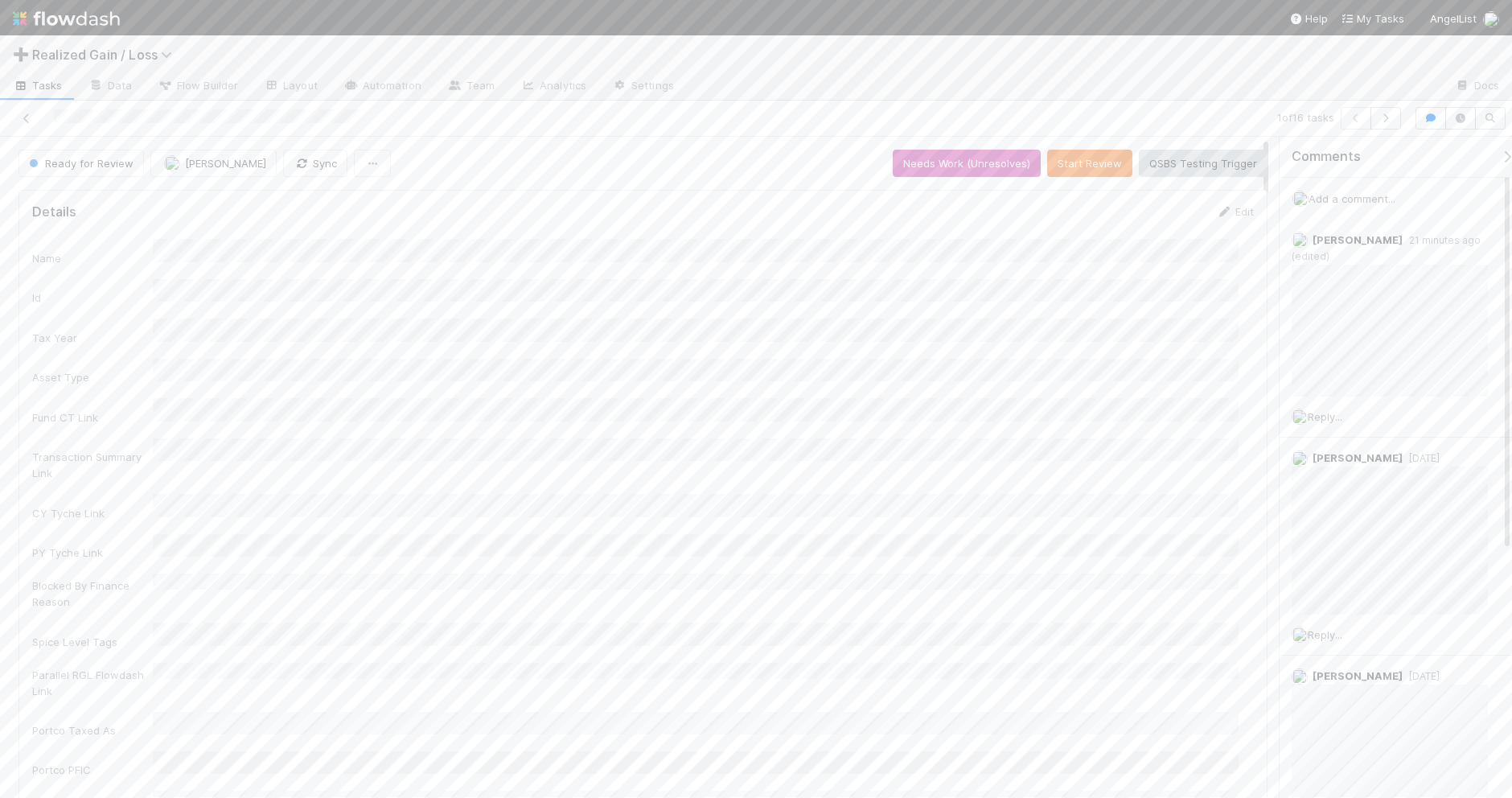
drag, startPoint x: 460, startPoint y: 410, endPoint x: 627, endPoint y: 64, distance: 384.2
click at [627, 64] on div "➕ Realized Gain / Loss" at bounding box center [756, 54] width 1512 height 39
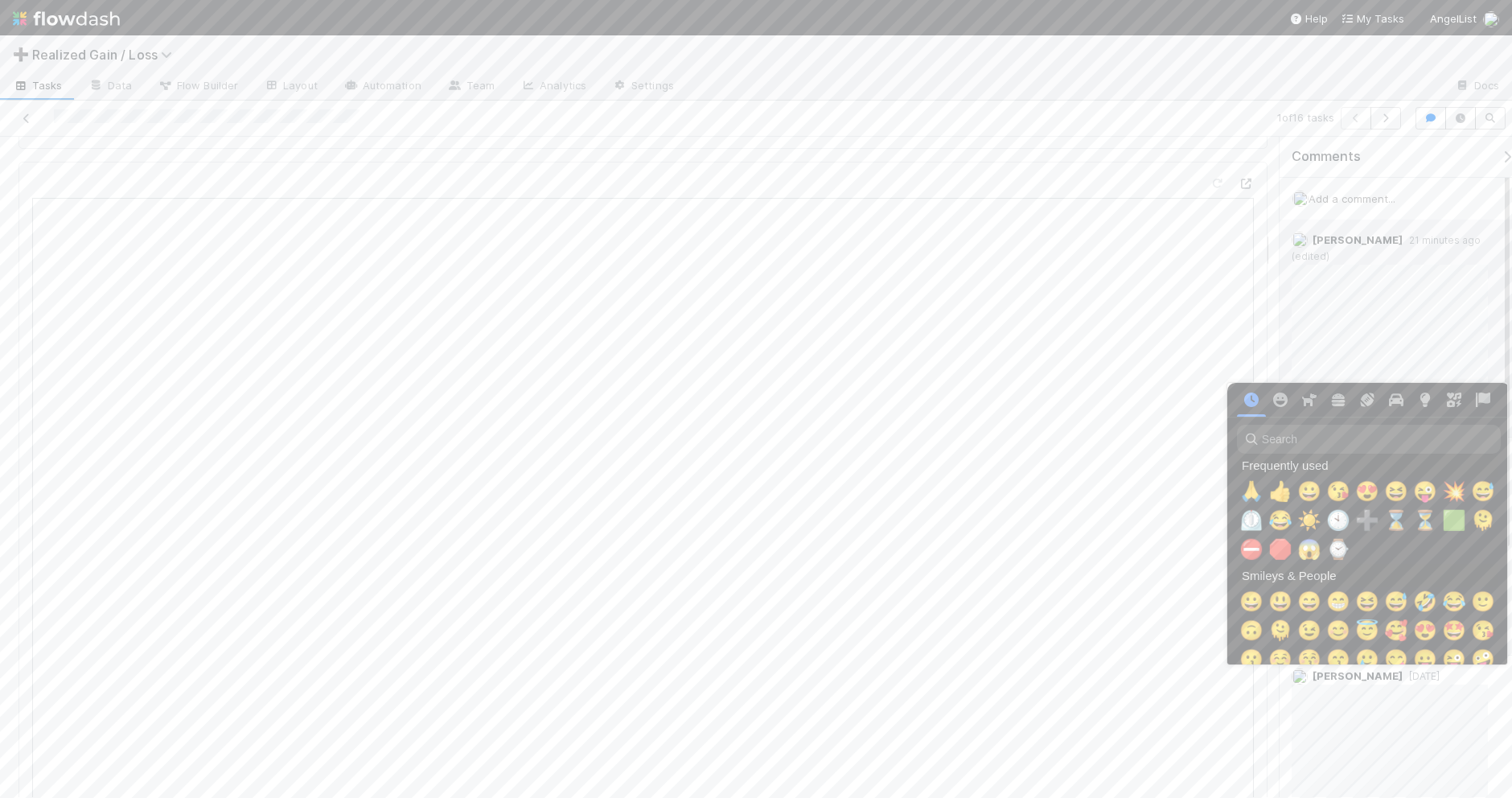
scroll to position [0, 9]
click at [1433, 343] on div at bounding box center [756, 399] width 1512 height 798
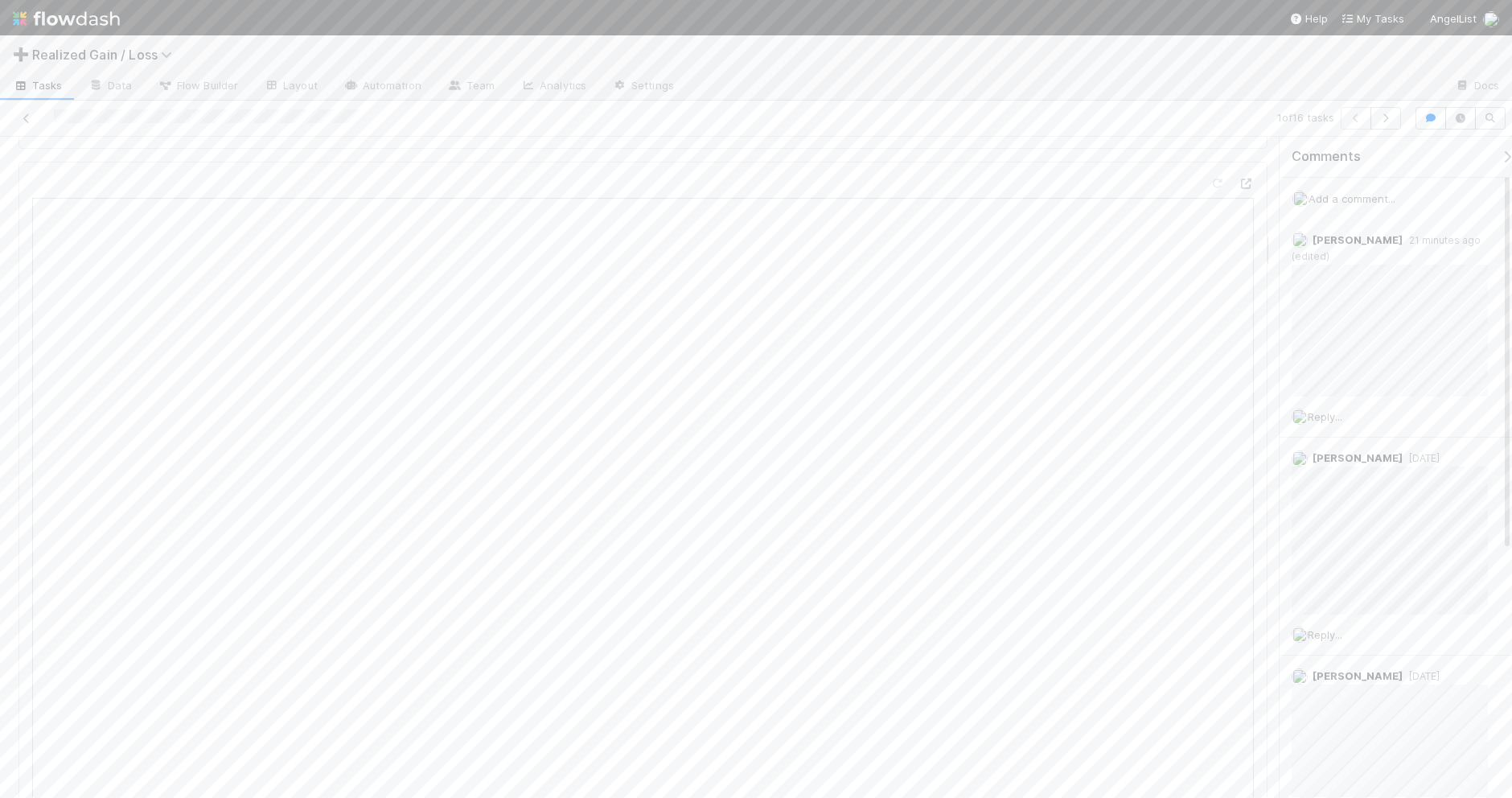
click at [1345, 191] on div "Add a comment..." at bounding box center [1403, 199] width 247 height 42
click at [1347, 197] on span "Add a comment..." at bounding box center [1351, 199] width 87 height 13
click at [1359, 524] on button "Add Comment" at bounding box center [1351, 530] width 93 height 27
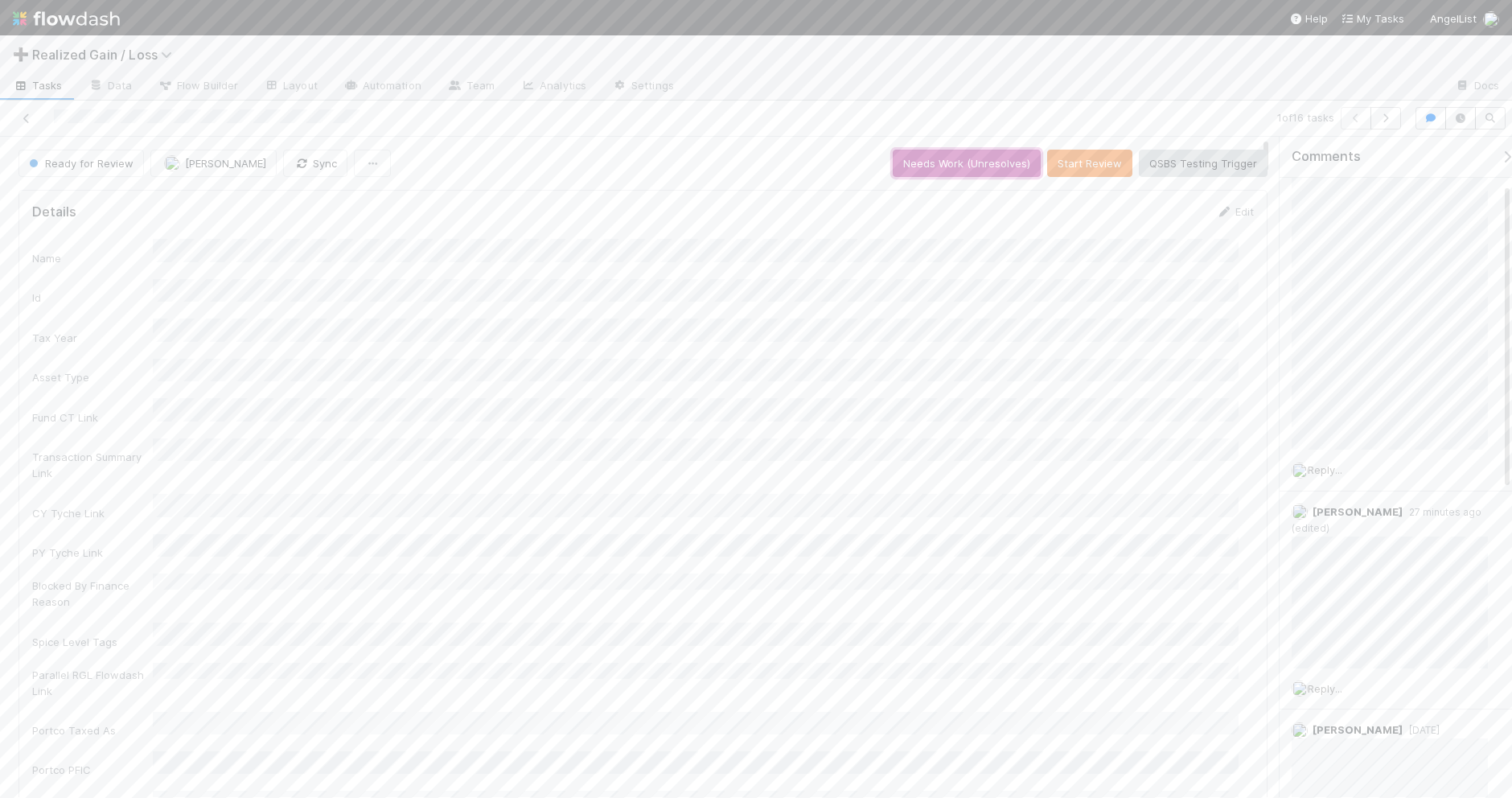
click at [934, 157] on button "Needs Work (Unresolves)" at bounding box center [966, 164] width 148 height 27
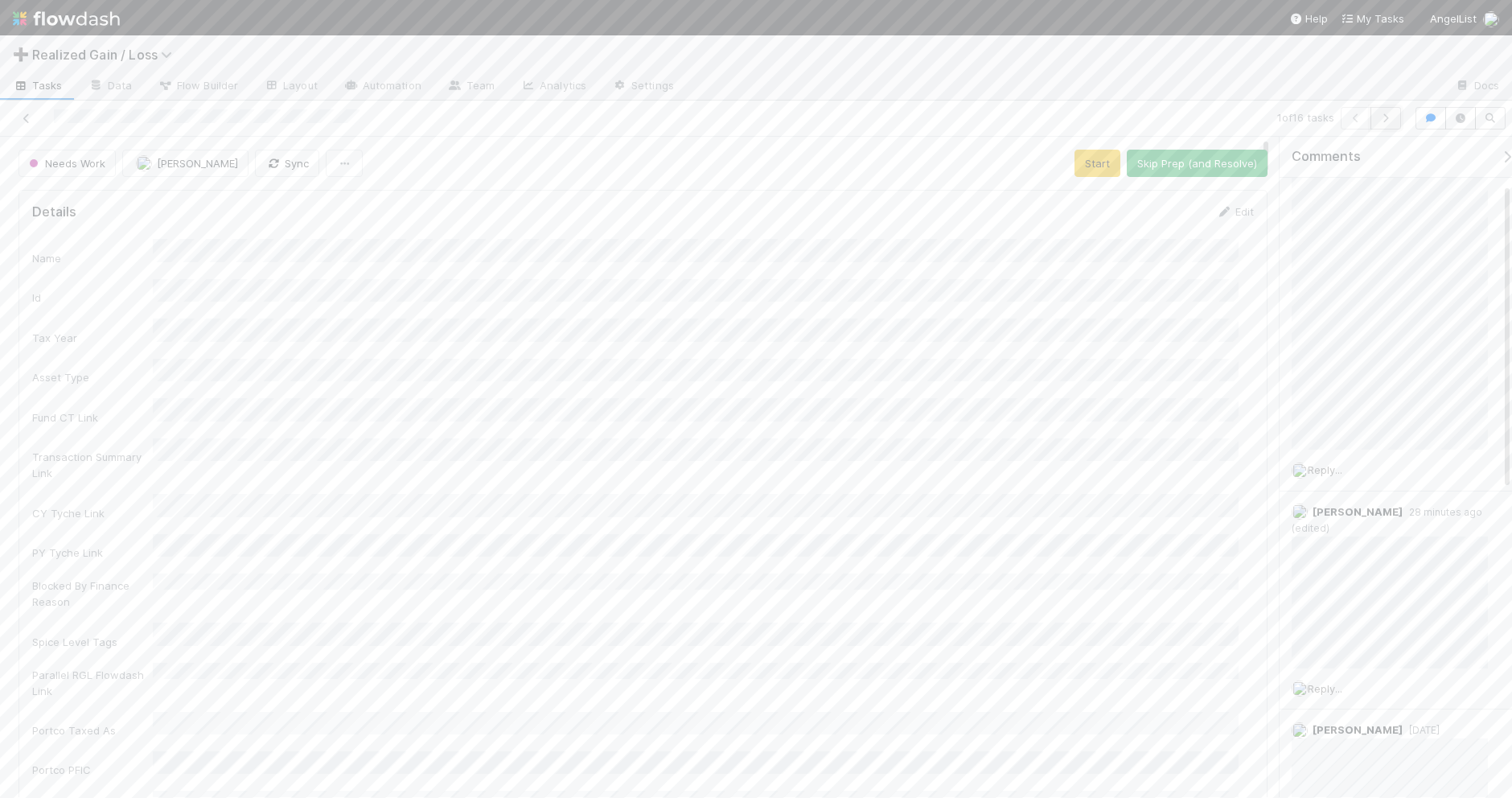
click at [1381, 115] on icon "button" at bounding box center [1386, 118] width 16 height 10
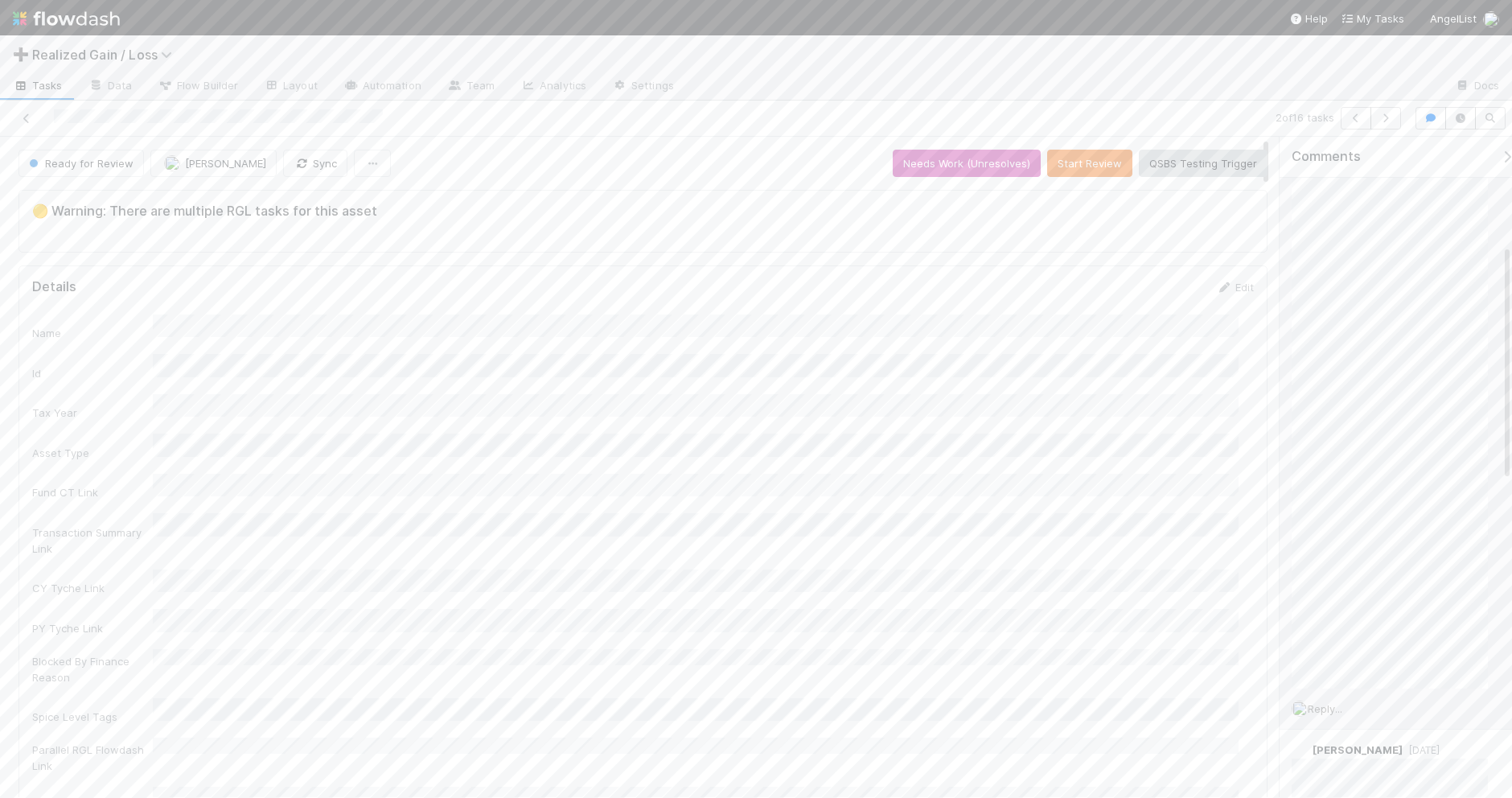
scroll to position [302, 0]
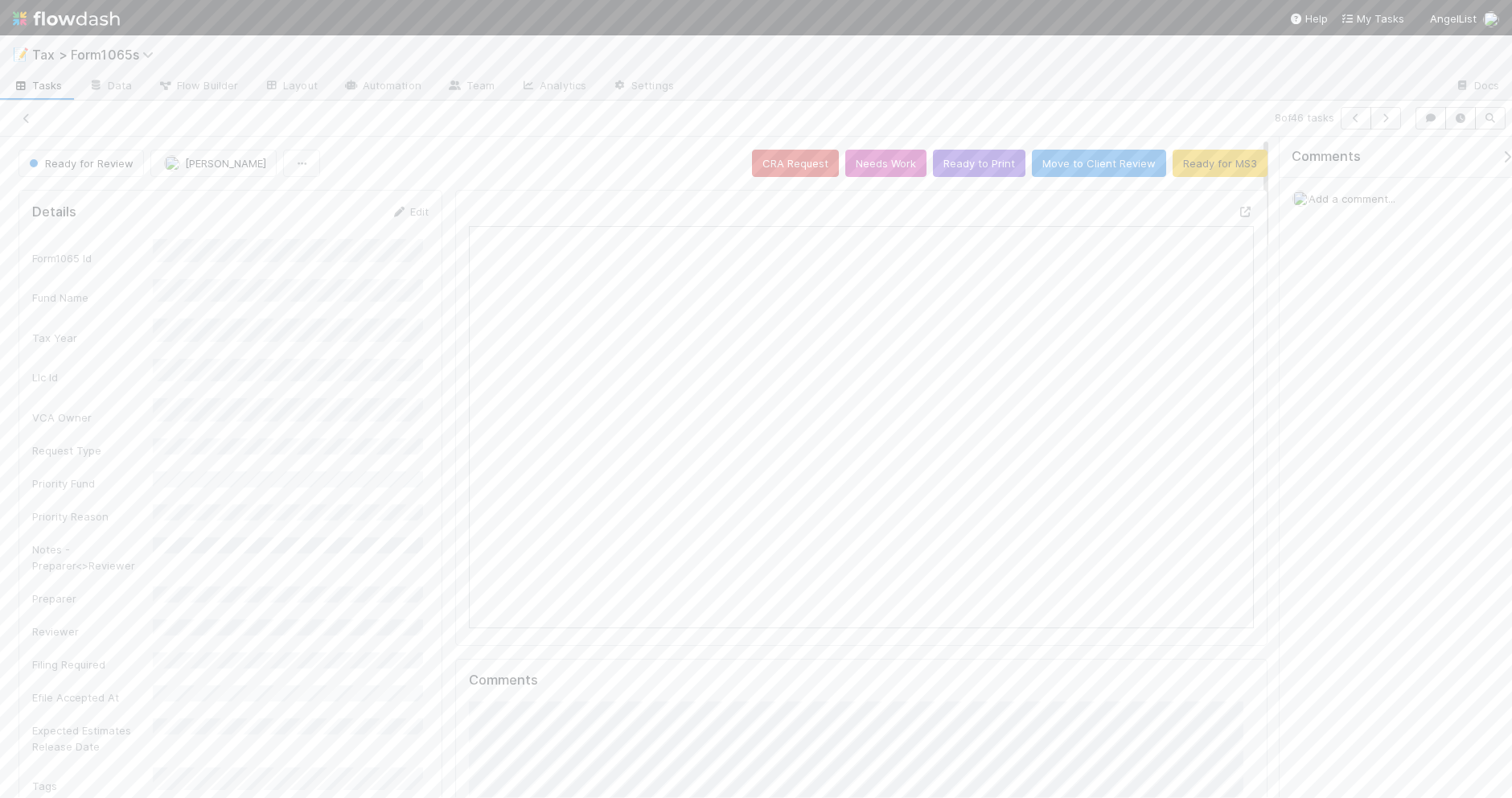
scroll to position [312, 759]
click at [403, 213] on link "Edit" at bounding box center [410, 211] width 38 height 13
click at [272, 725] on div "[PERSON_NAME]" at bounding box center [291, 730] width 264 height 29
click at [335, 225] on button "Save" at bounding box center [342, 217] width 46 height 27
click at [1380, 121] on icon "button" at bounding box center [1386, 118] width 16 height 10
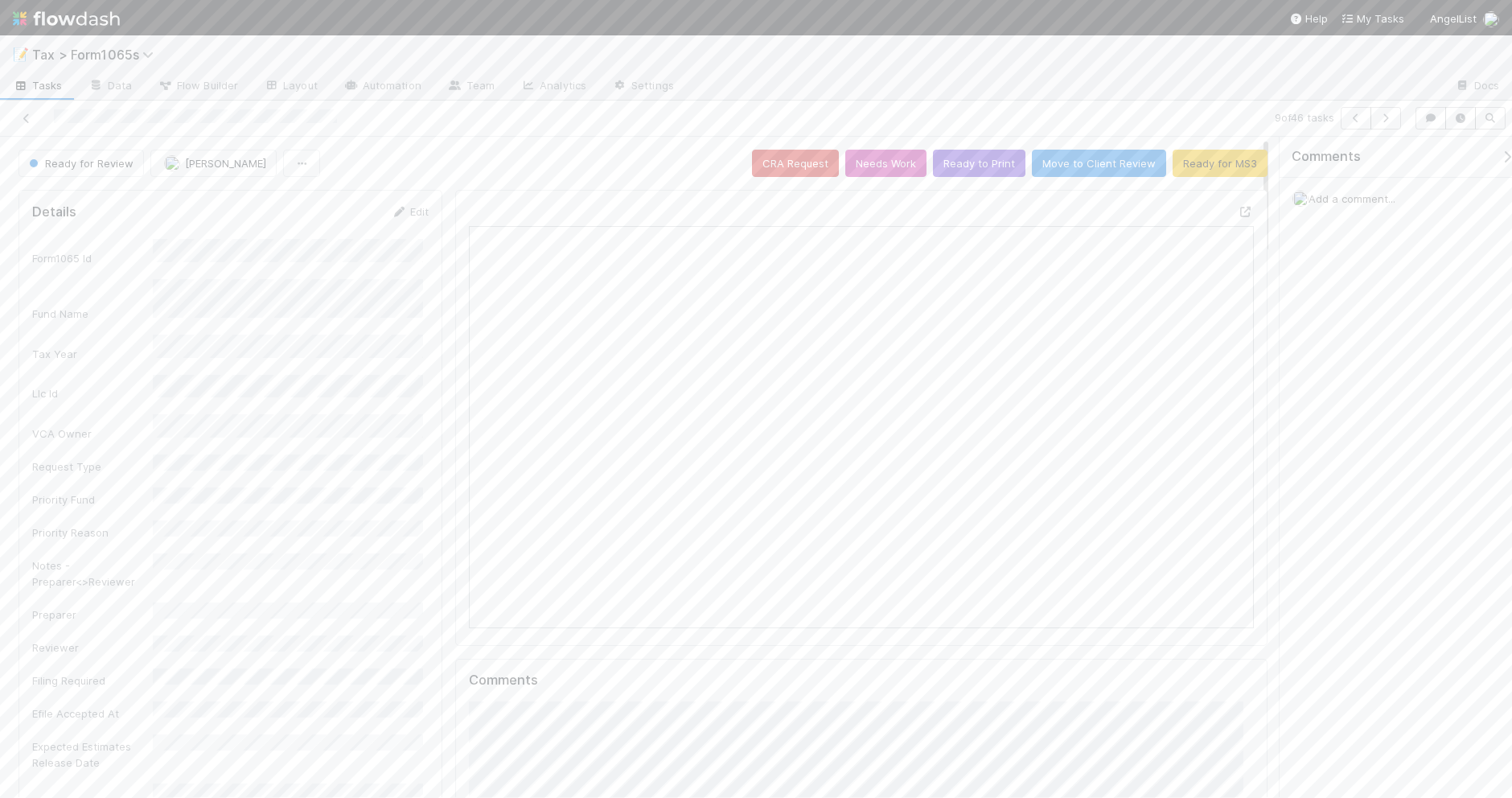
scroll to position [312, 759]
click at [951, 162] on button "Ready to Print" at bounding box center [979, 164] width 92 height 27
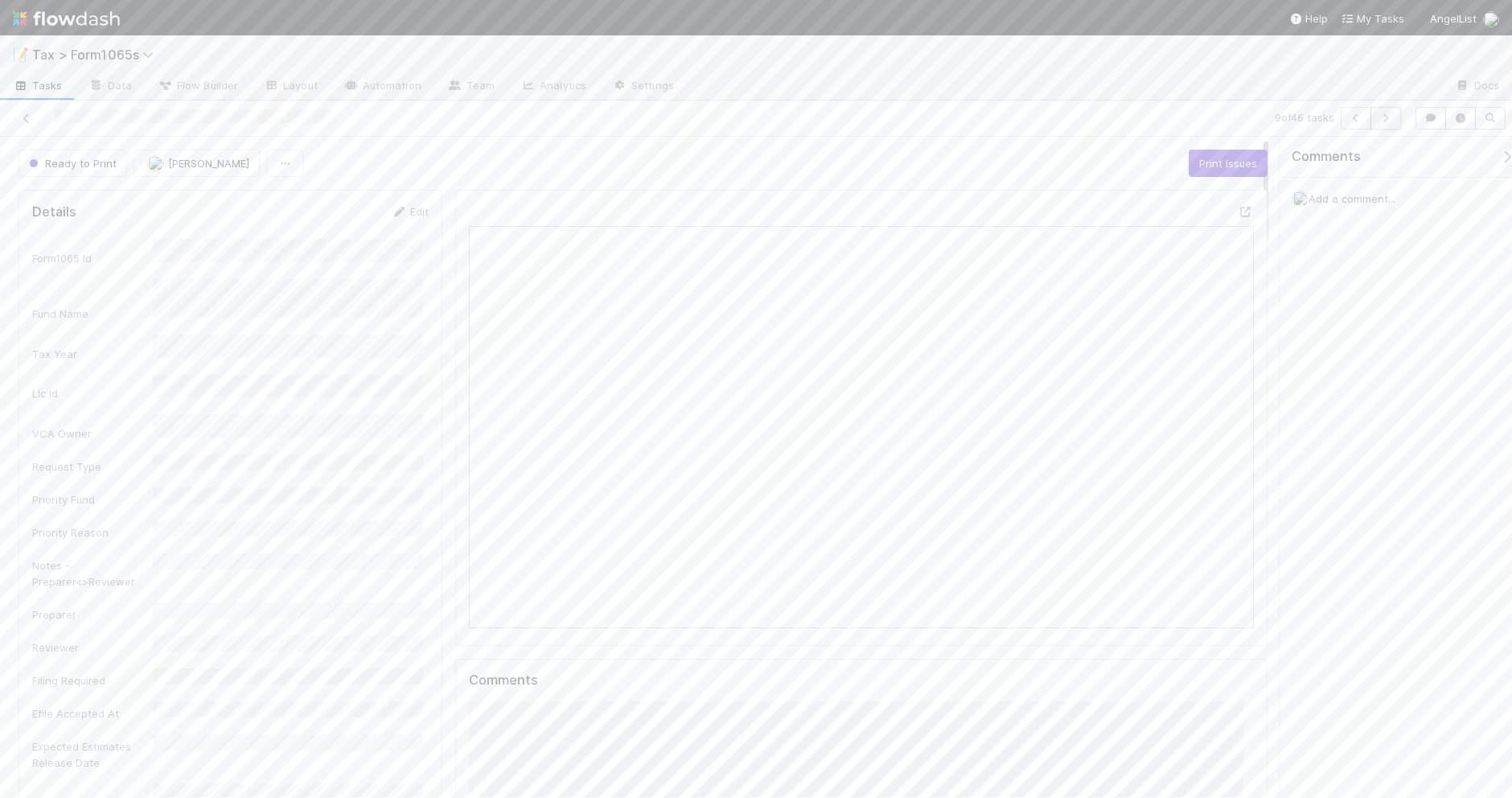
click at [1379, 117] on icon "button" at bounding box center [1386, 118] width 16 height 10
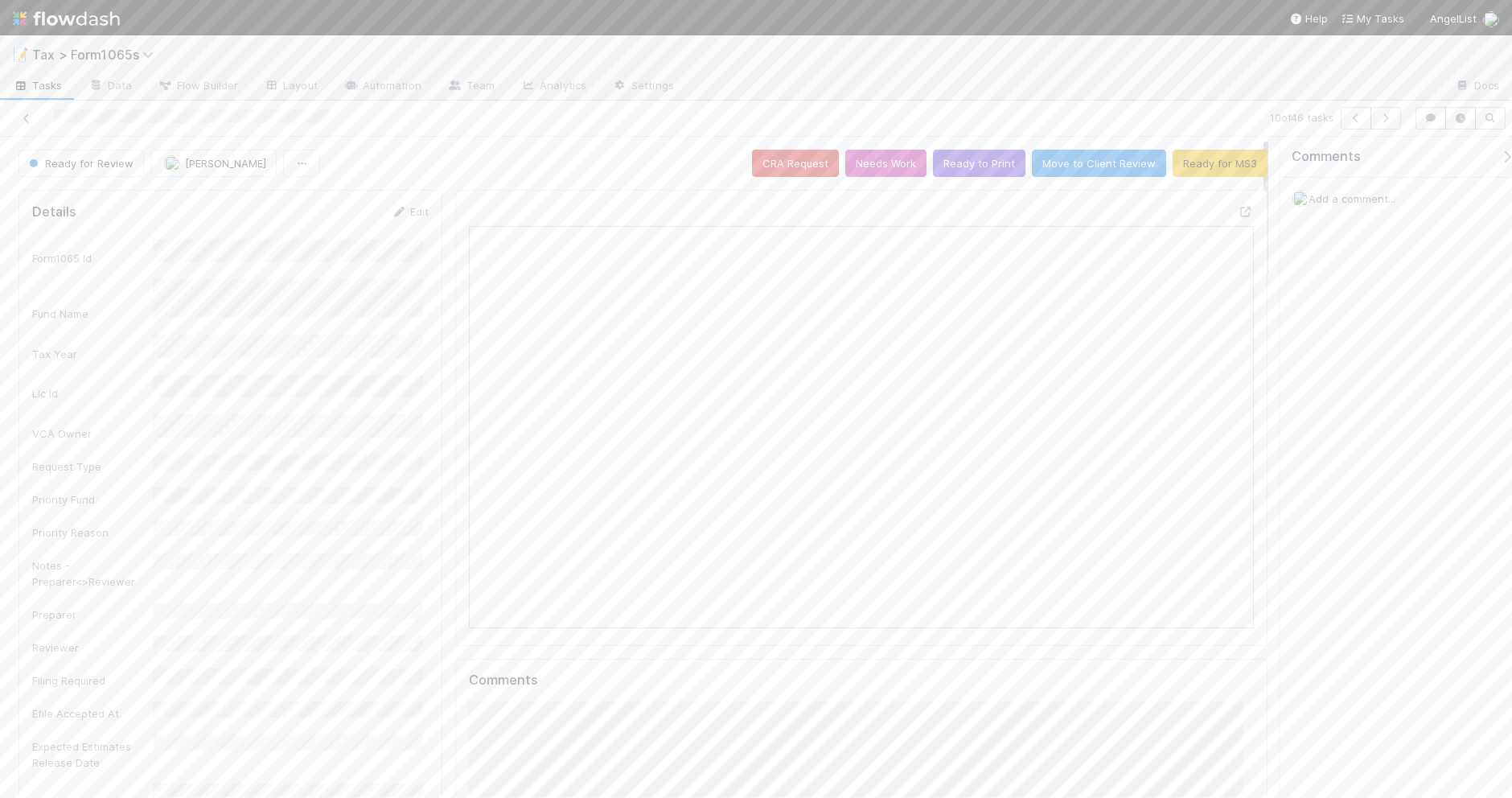
scroll to position [312, 759]
click at [949, 165] on button "Ready to Print" at bounding box center [979, 164] width 92 height 27
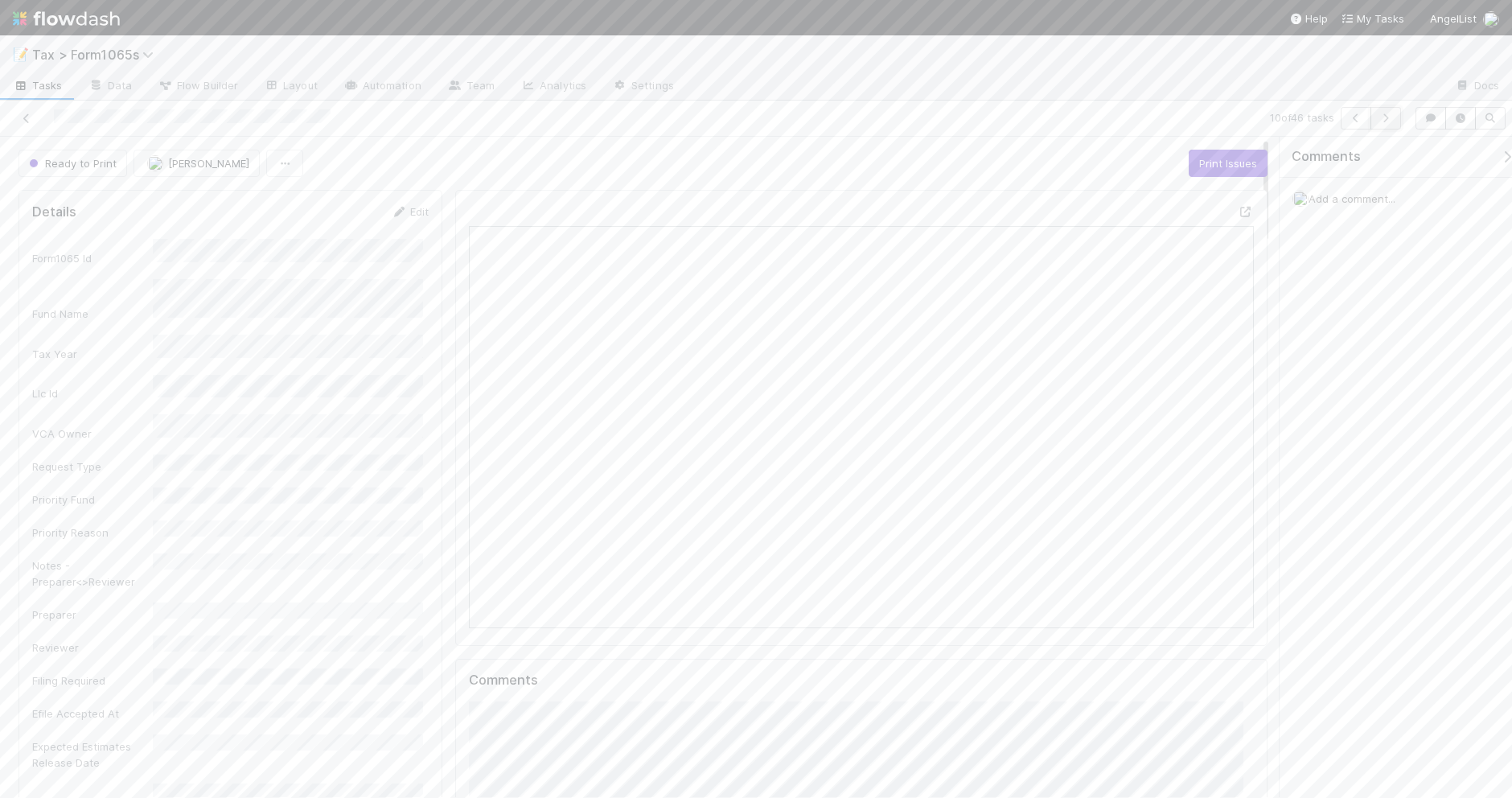
click at [1388, 121] on icon "button" at bounding box center [1386, 118] width 16 height 10
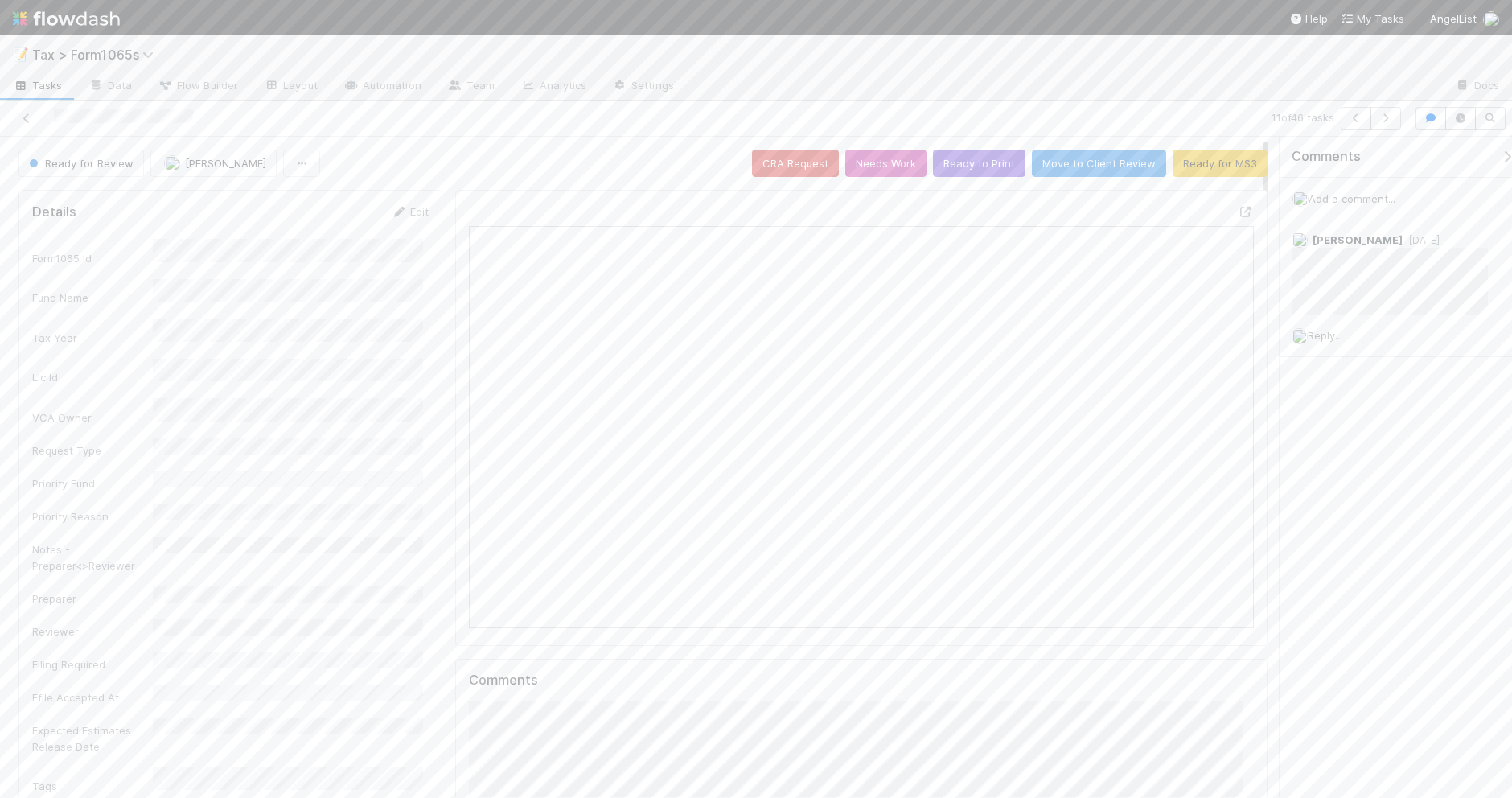
scroll to position [312, 759]
click at [1187, 167] on button "Ready for MS3" at bounding box center [1219, 164] width 95 height 27
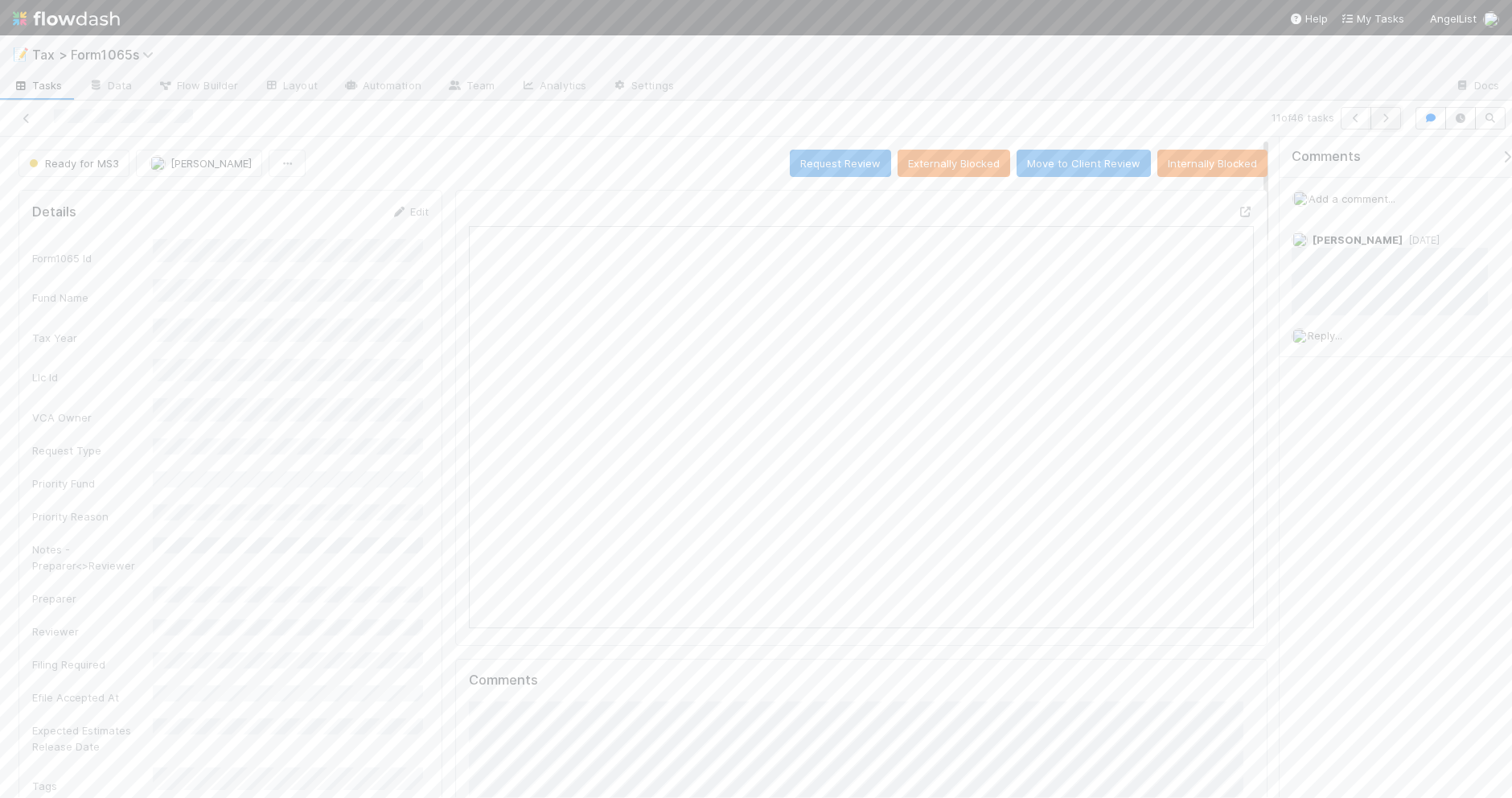
click at [1381, 119] on icon "button" at bounding box center [1386, 118] width 16 height 10
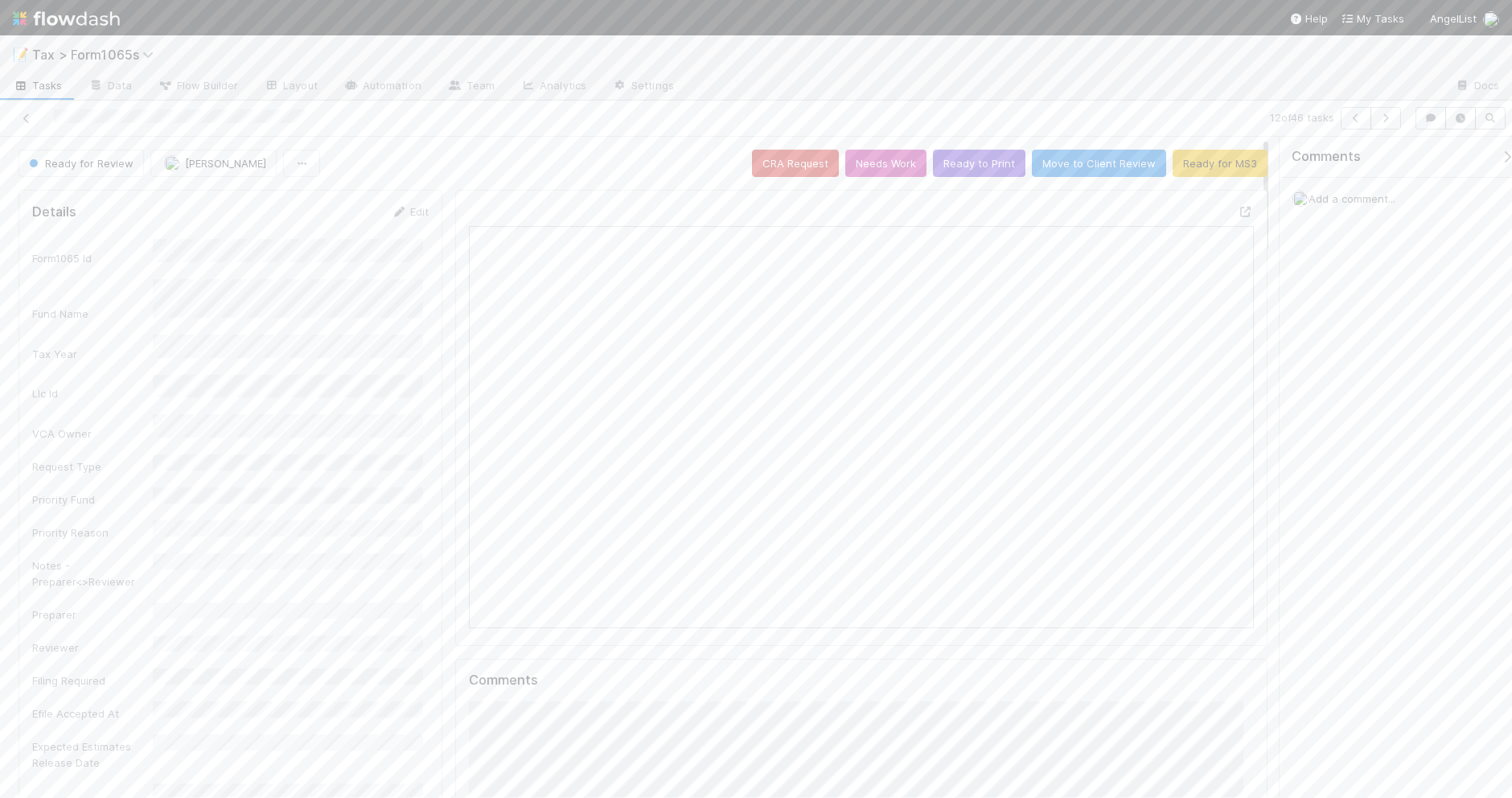
scroll to position [312, 759]
click at [1385, 121] on icon "button" at bounding box center [1386, 118] width 16 height 10
click at [395, 205] on div "Edit" at bounding box center [410, 211] width 38 height 16
click at [413, 205] on div "Edit" at bounding box center [410, 211] width 38 height 16
click at [408, 210] on link "Edit" at bounding box center [410, 211] width 38 height 13
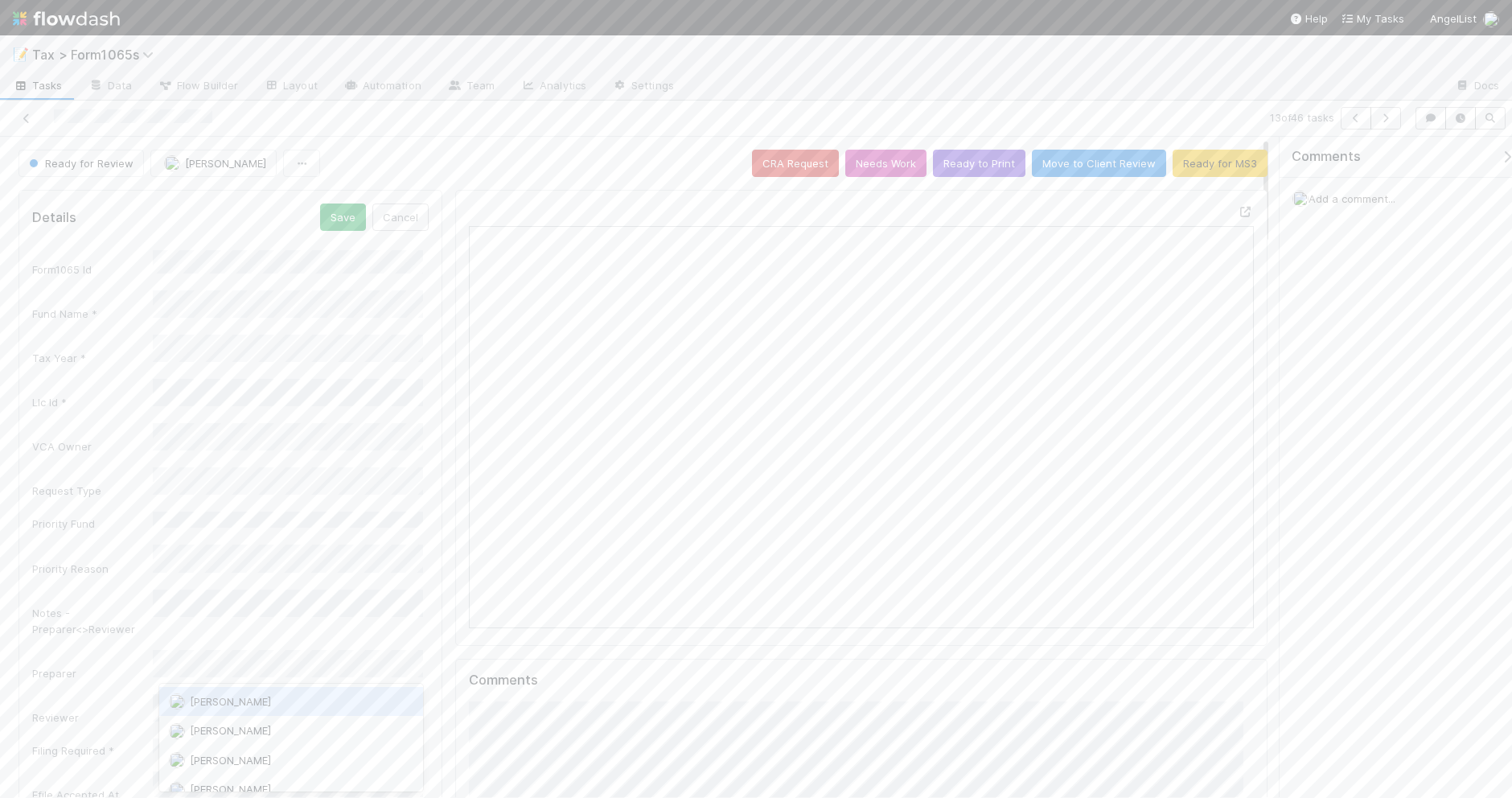
click at [228, 702] on span "[PERSON_NAME]" at bounding box center [230, 701] width 81 height 13
click at [343, 217] on button "Save" at bounding box center [342, 217] width 46 height 27
click at [1381, 121] on icon "button" at bounding box center [1386, 118] width 16 height 10
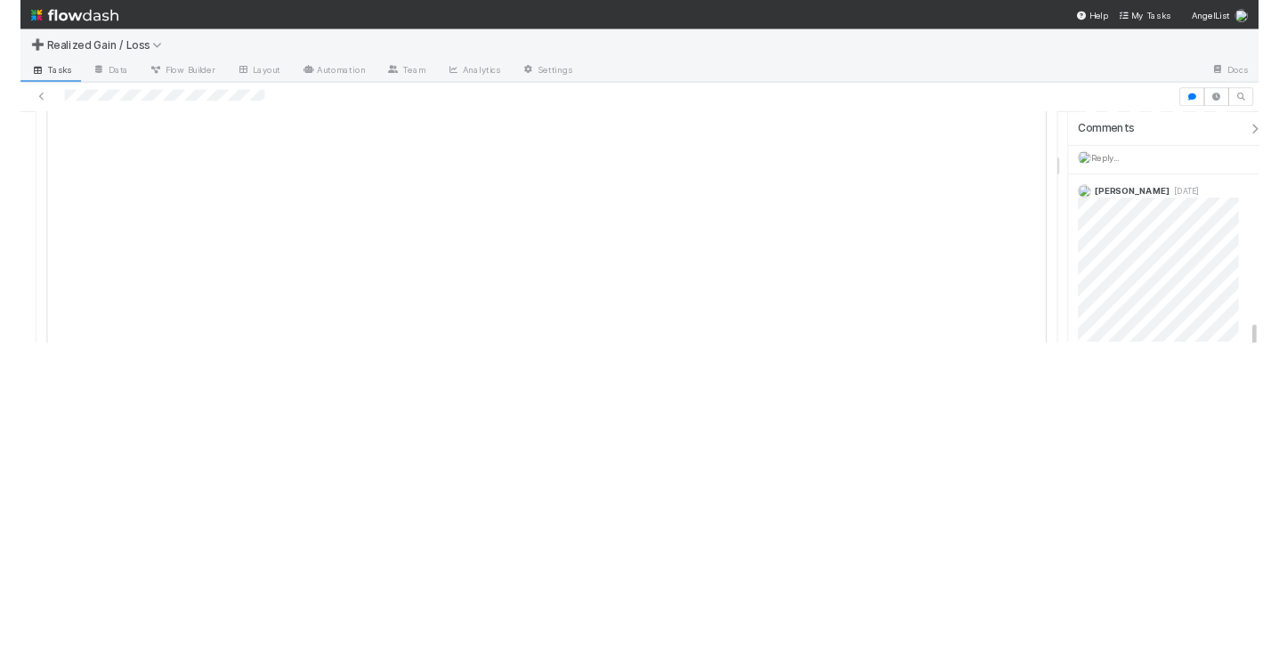
scroll to position [740, 0]
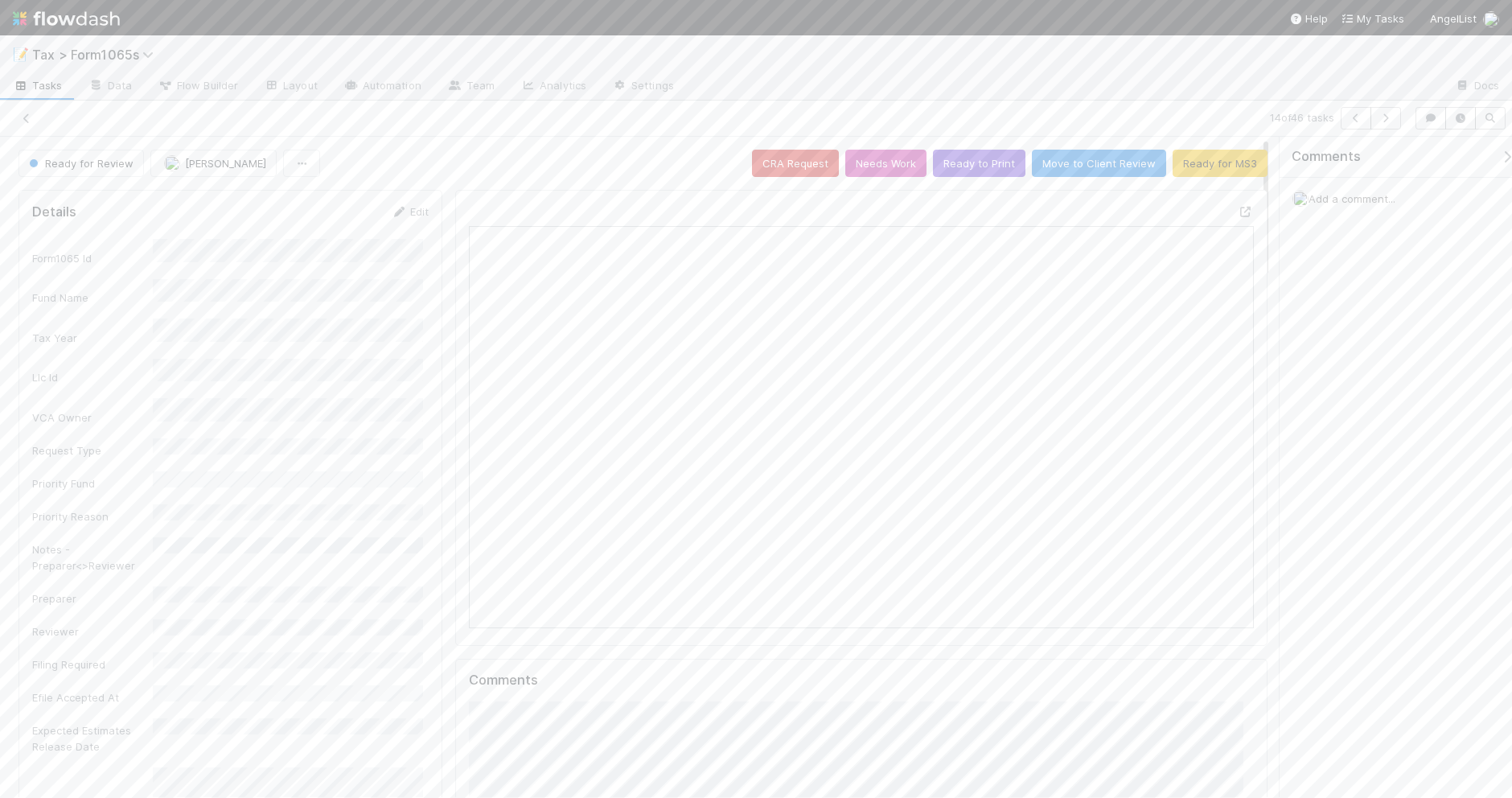
scroll to position [312, 759]
click at [406, 210] on link "Edit" at bounding box center [410, 211] width 38 height 13
click at [312, 694] on div "[PERSON_NAME]" at bounding box center [291, 701] width 264 height 29
click at [350, 210] on button "Save" at bounding box center [342, 217] width 46 height 27
click at [1389, 117] on icon "button" at bounding box center [1386, 118] width 16 height 10
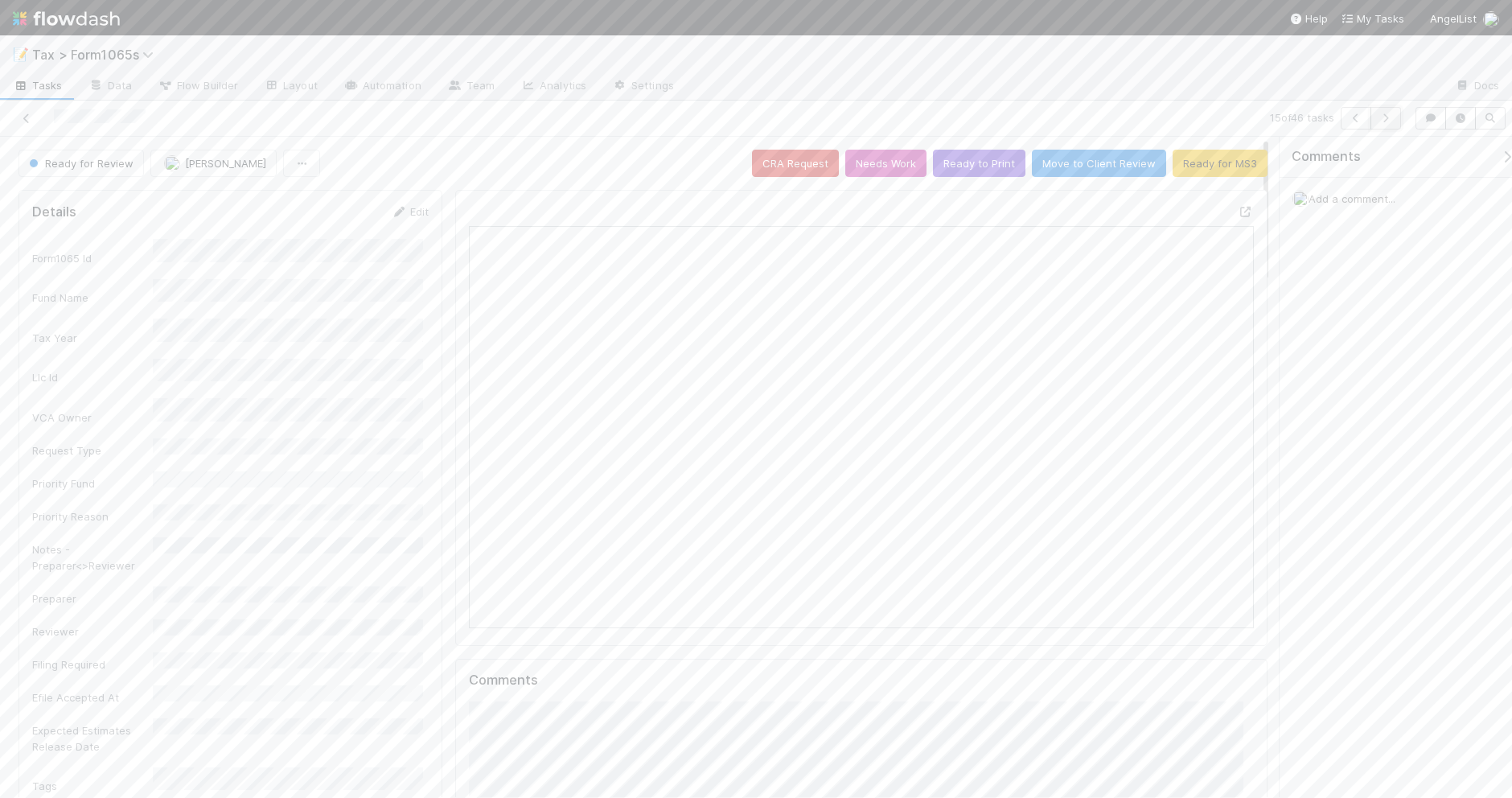
click at [1383, 115] on icon "button" at bounding box center [1386, 118] width 16 height 10
click at [25, 117] on icon at bounding box center [26, 119] width 16 height 11
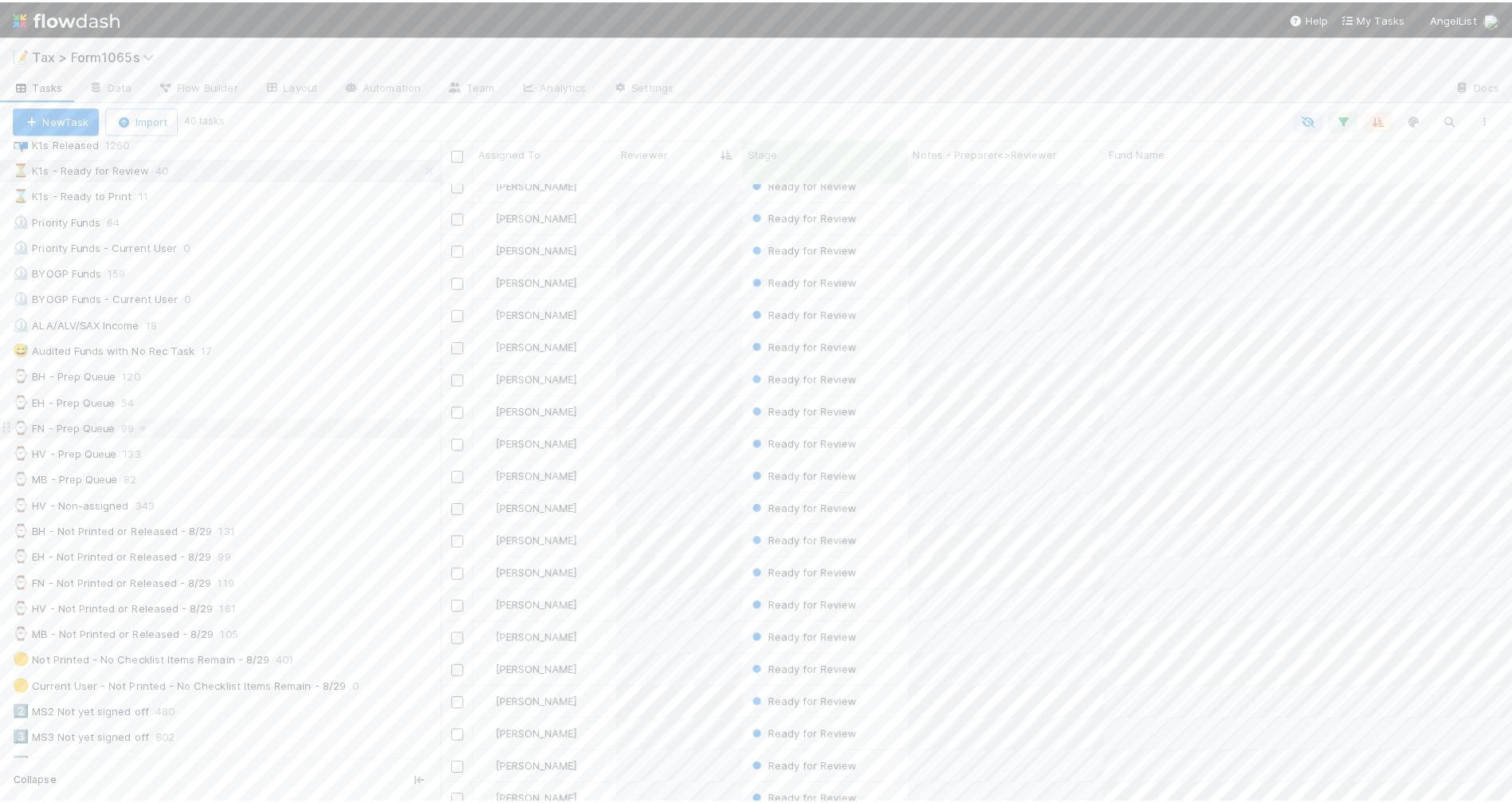
scroll to position [200, 0]
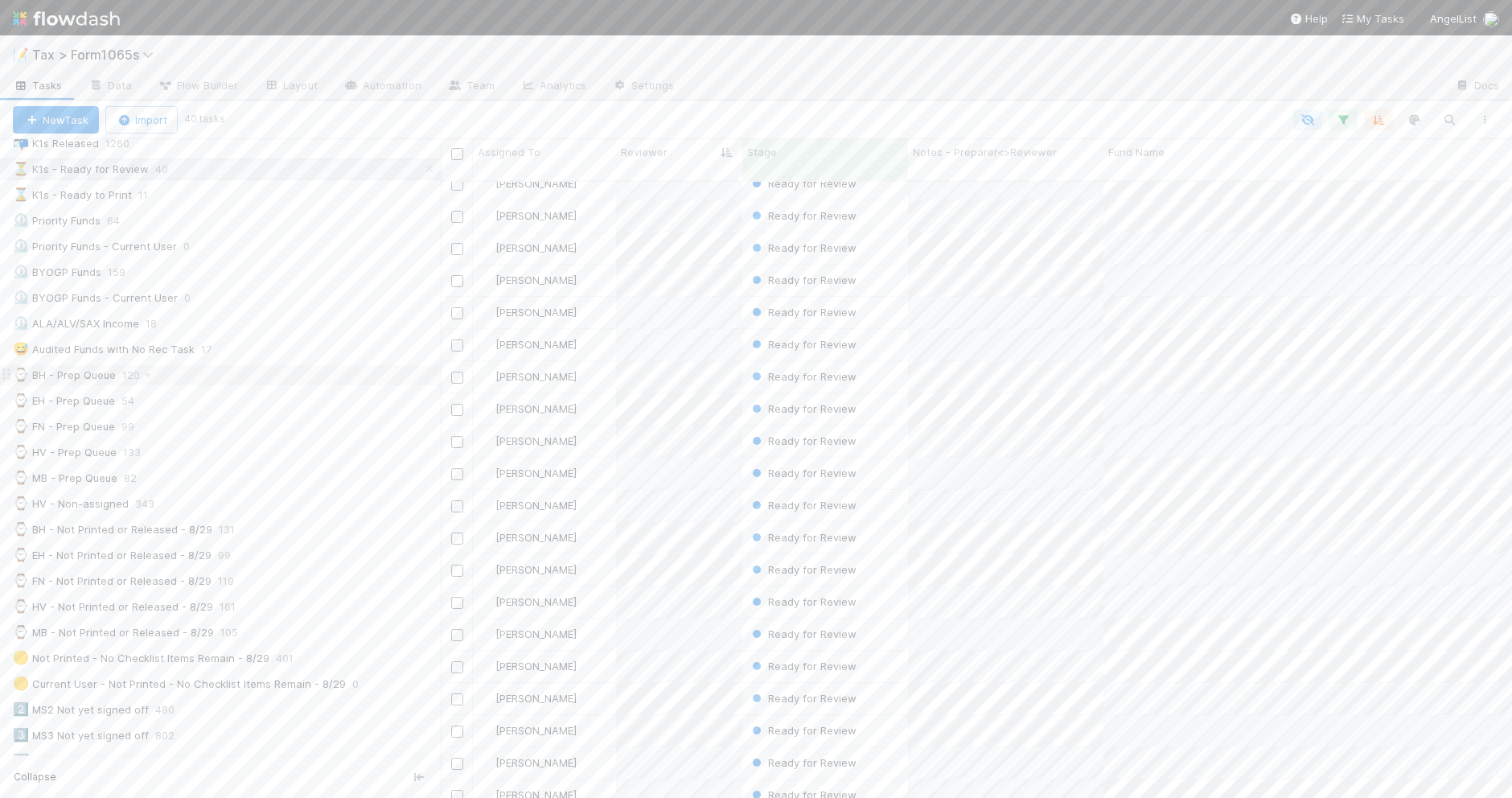
click at [303, 383] on div "⌚ BH - Prep Queue 120" at bounding box center [227, 375] width 428 height 20
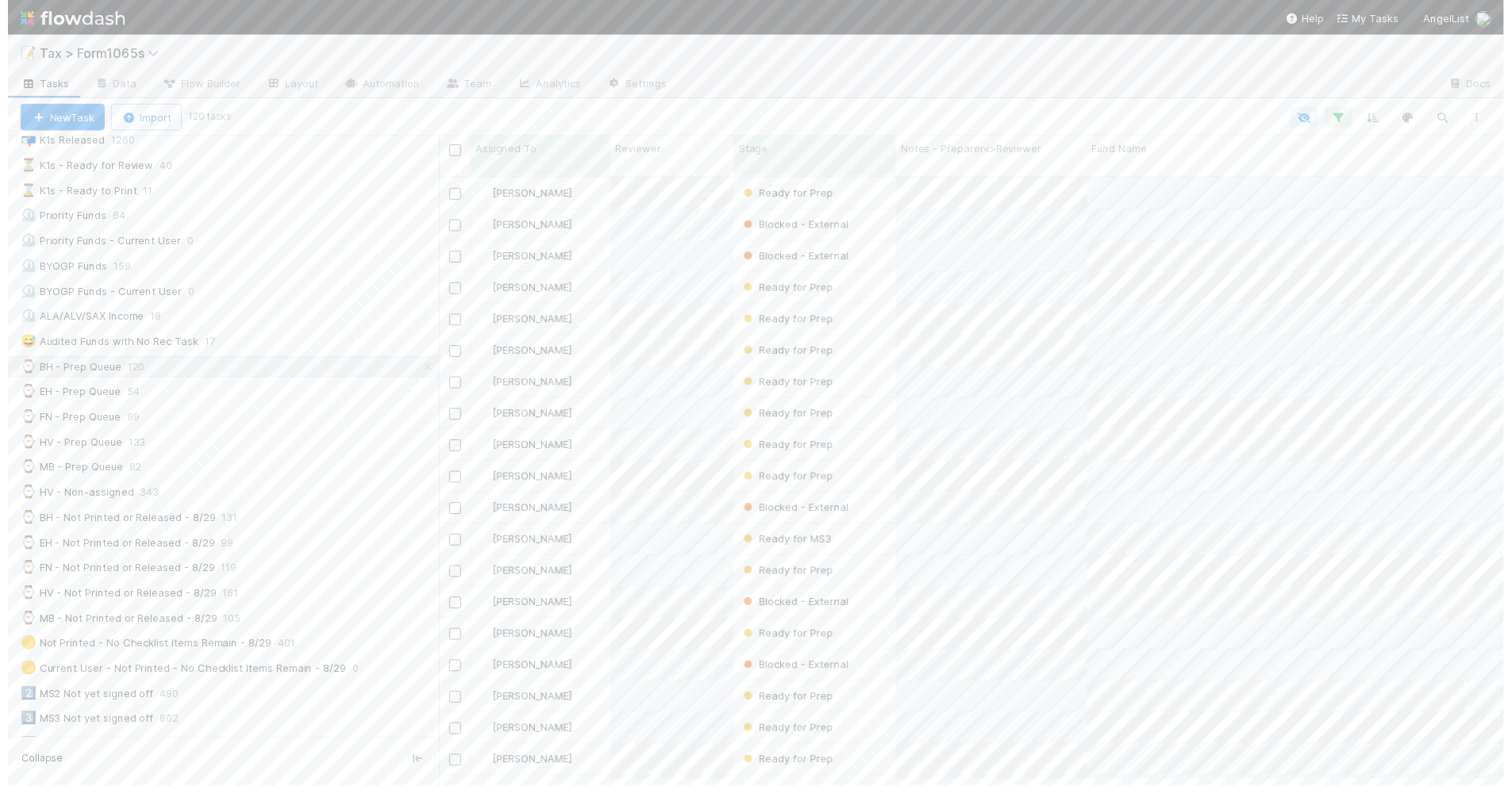
scroll to position [16, 14]
click at [784, 152] on div "Stage" at bounding box center [815, 150] width 155 height 16
click at [804, 176] on div "Sort First → Last" at bounding box center [828, 180] width 181 height 24
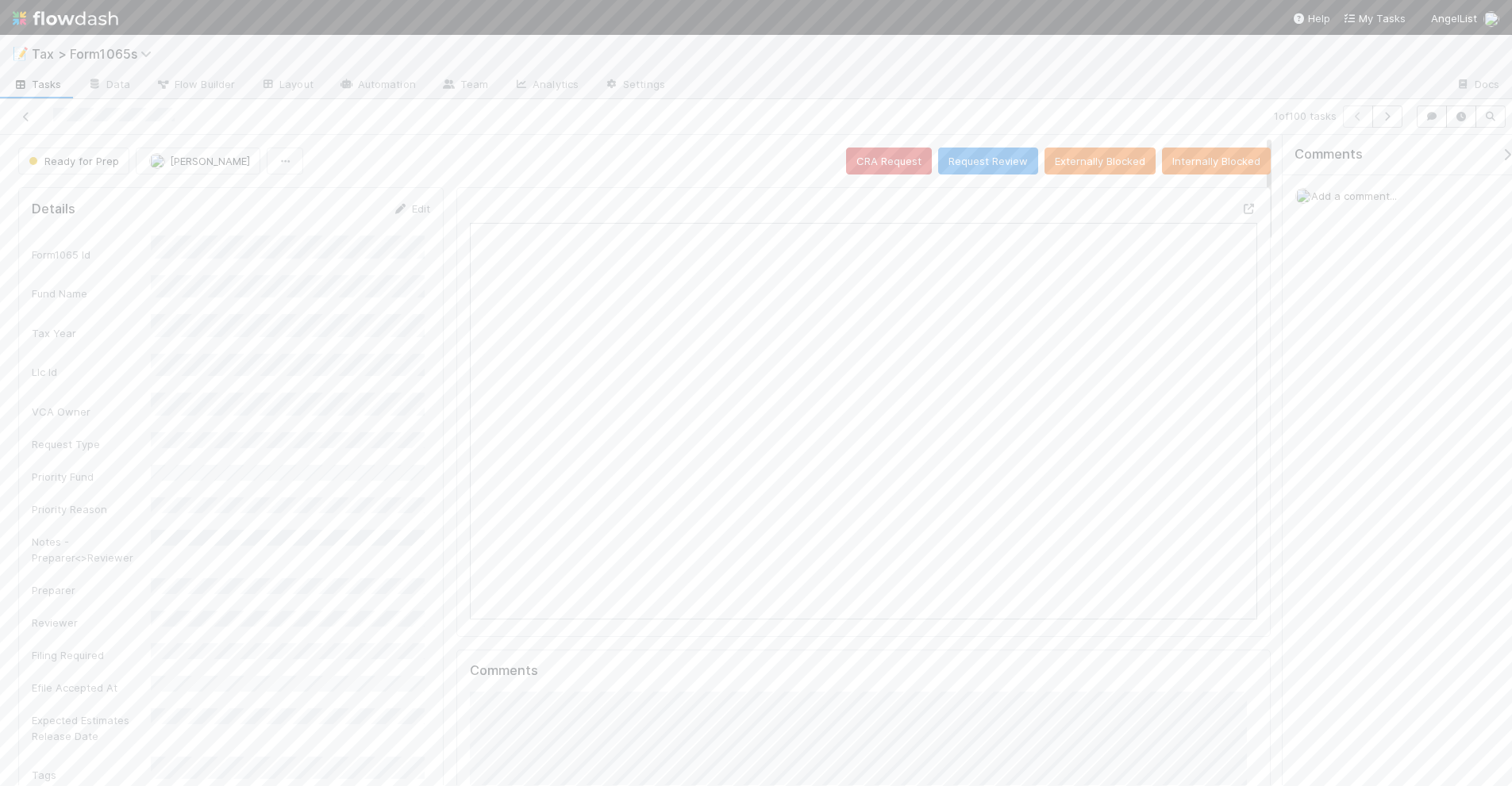
scroll to position [307, 762]
click at [1377, 124] on button "button" at bounding box center [1387, 116] width 30 height 22
click at [1379, 119] on icon "button" at bounding box center [1387, 117] width 16 height 10
click at [25, 117] on icon at bounding box center [26, 118] width 16 height 11
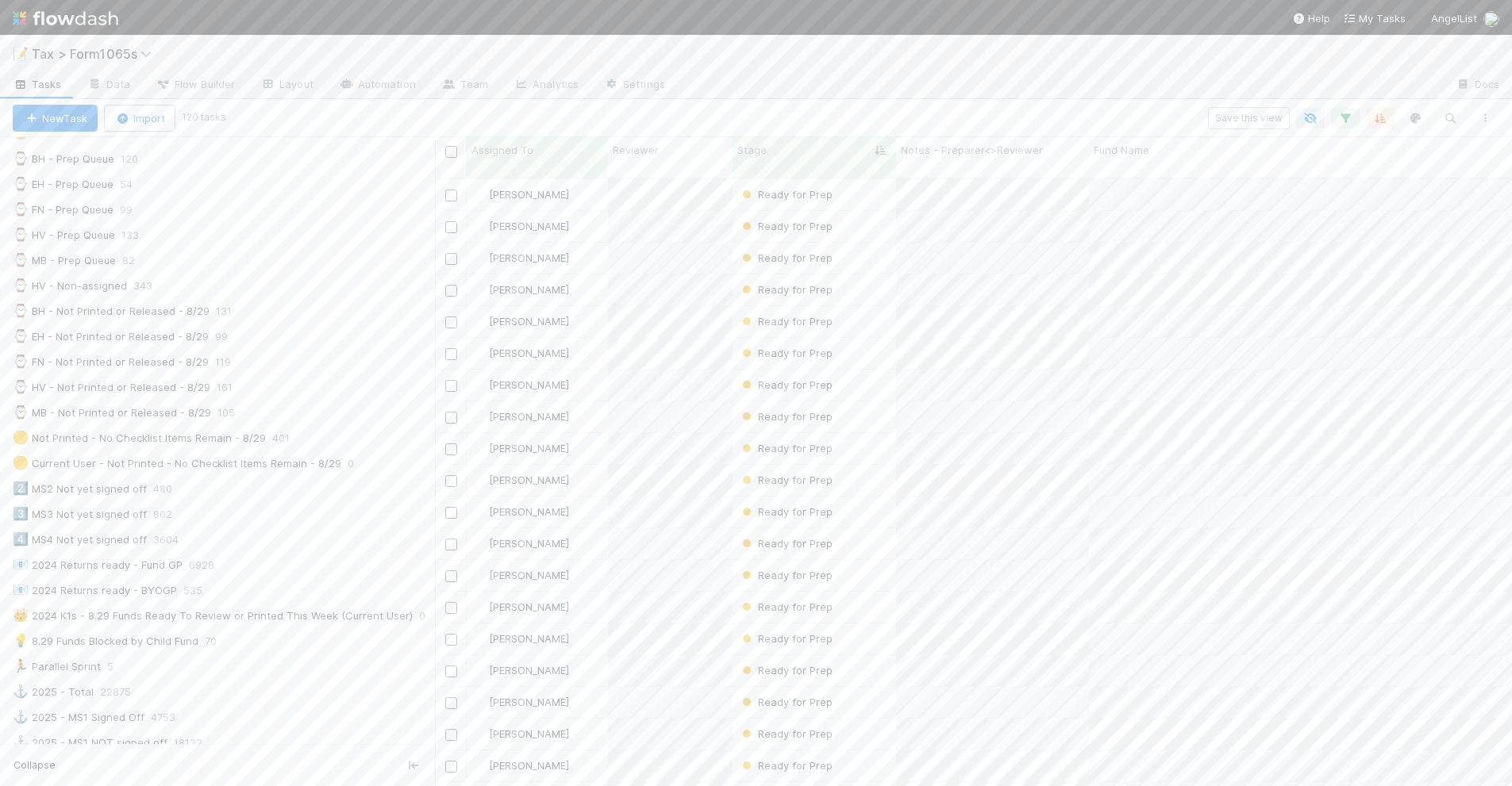
scroll to position [495, 0]
click at [223, 359] on div "🟡 Not Printed - No Checklist Items Remain - 8/29" at bounding box center [139, 352] width 253 height 20
click at [1479, 113] on icon "button" at bounding box center [1485, 118] width 16 height 10
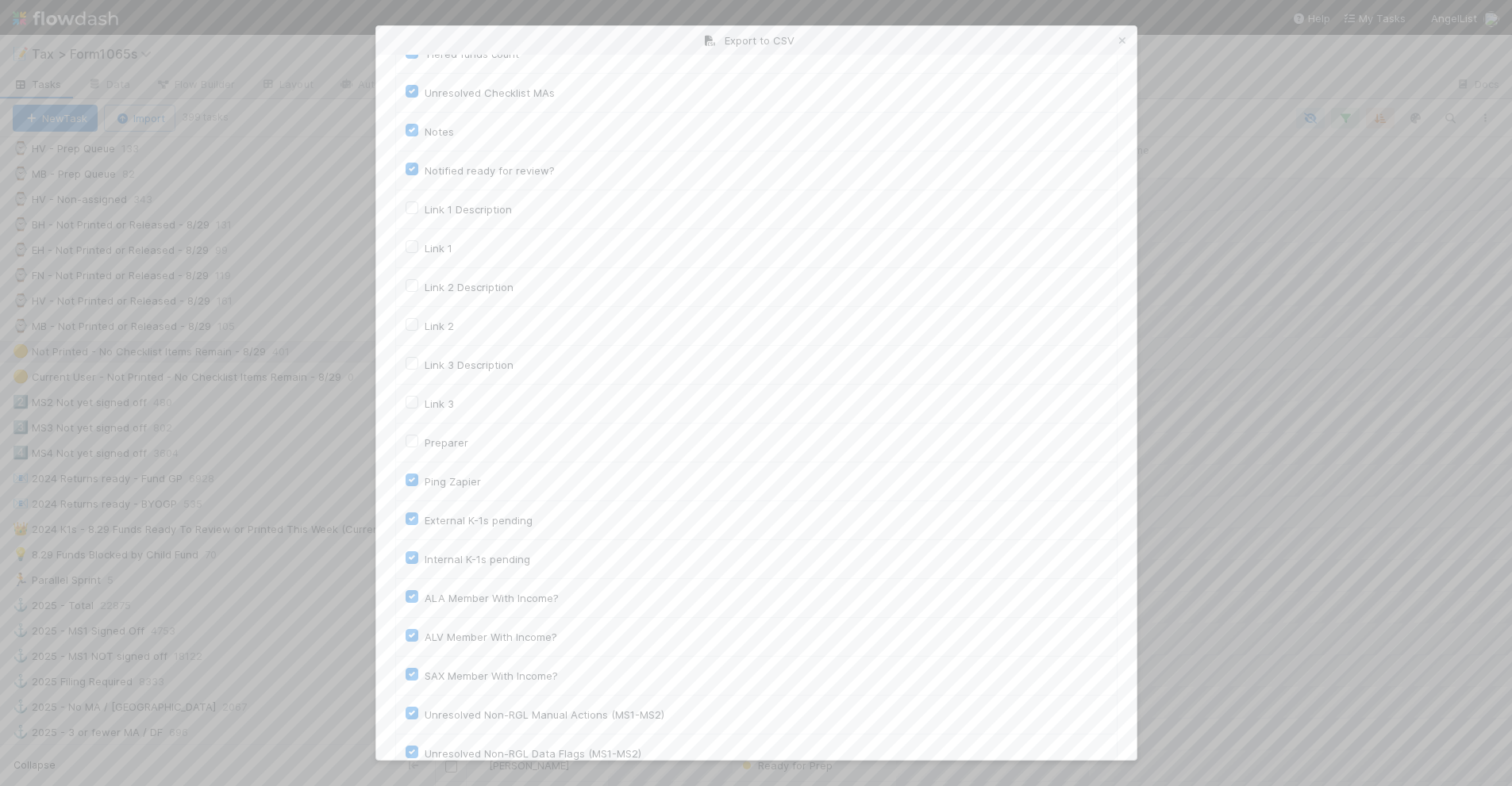
scroll to position [2173, 0]
click at [458, 726] on button "Generate CSV" at bounding box center [441, 727] width 93 height 27
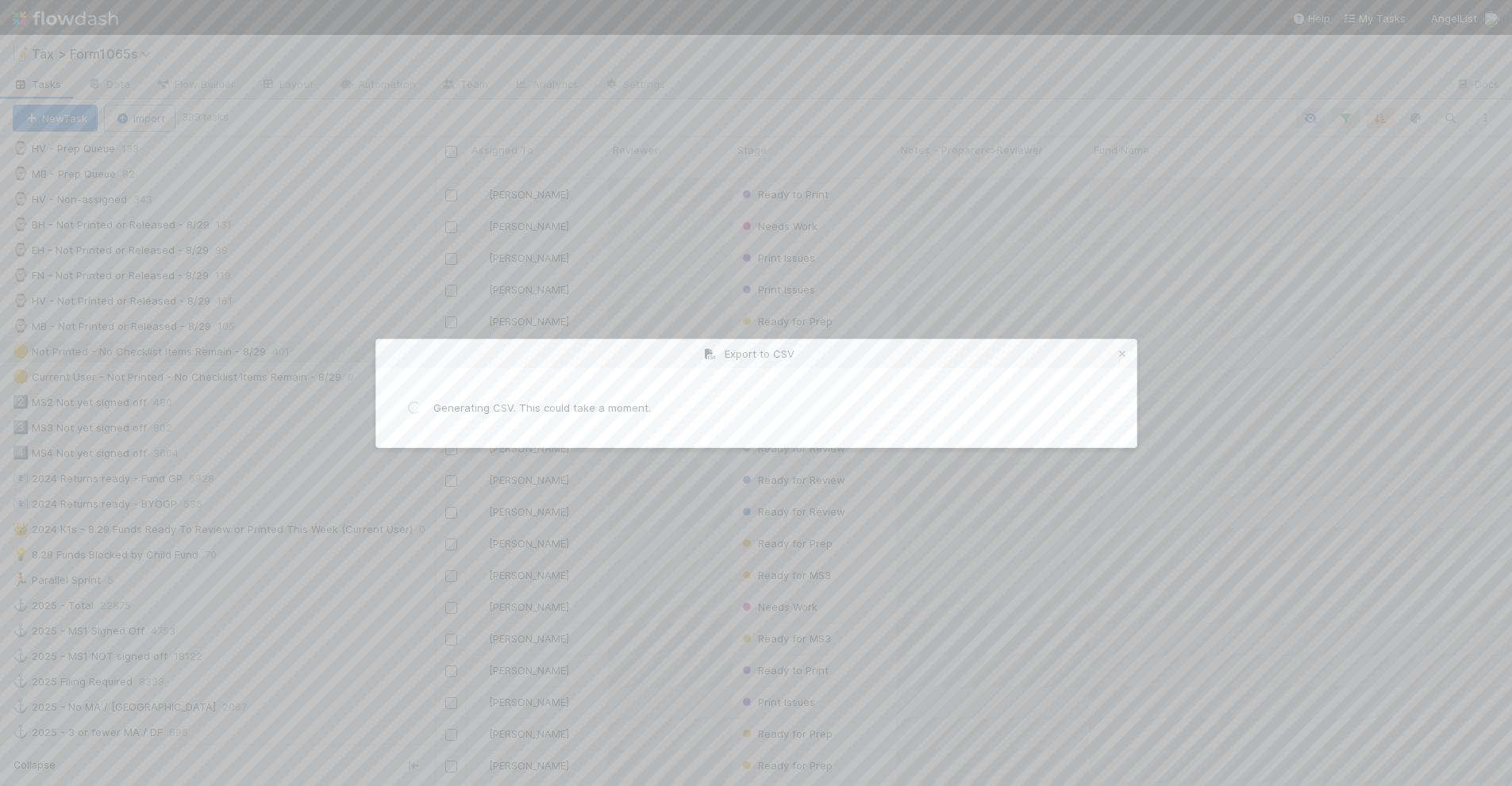
scroll to position [0, 0]
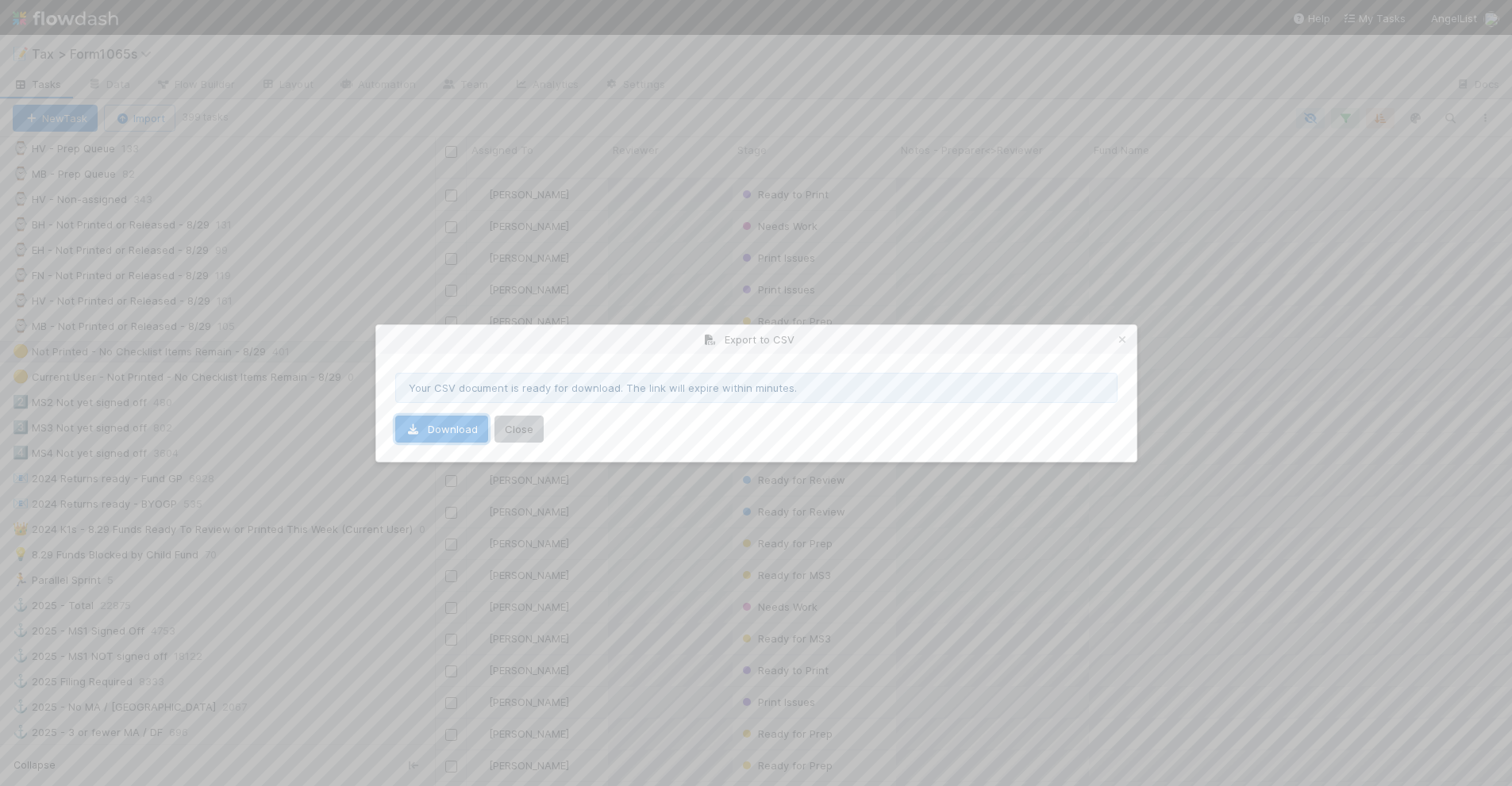
click at [429, 429] on link "Download" at bounding box center [441, 430] width 93 height 27
click at [394, 357] on div "Your CSV document is ready for download. The link will expire within minutes. D…" at bounding box center [756, 407] width 760 height 108
click at [1125, 342] on icon at bounding box center [1122, 340] width 16 height 11
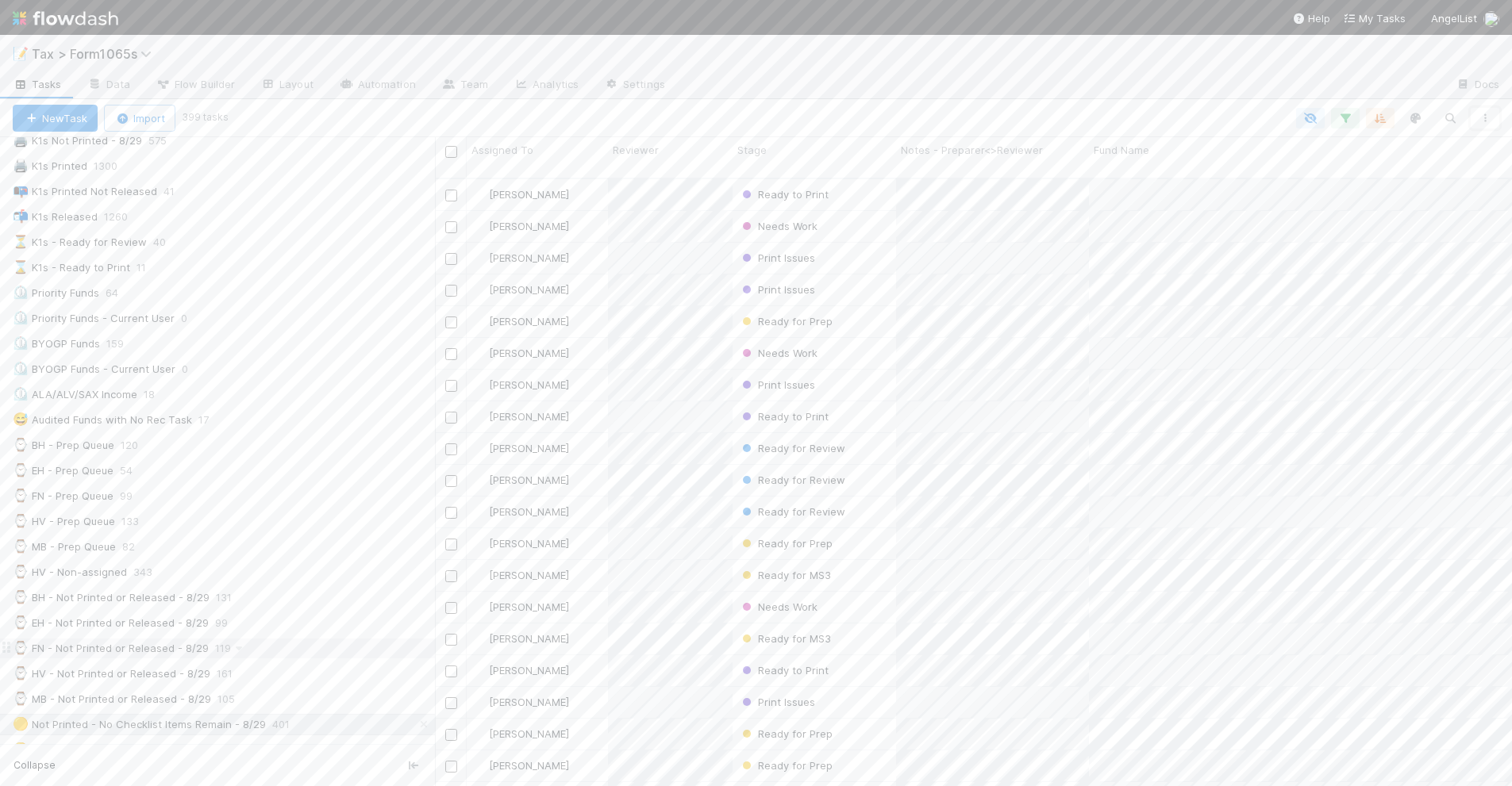
scroll to position [99, 0]
click at [290, 362] on div "⏲️ BYOGP Funds 159" at bounding box center [224, 368] width 423 height 20
click at [286, 189] on div "🛑 Blocked Funds 210" at bounding box center [224, 187] width 423 height 20
click at [287, 565] on div "💡 8.29 Funds Blocked by Child Fund 70" at bounding box center [224, 555] width 423 height 20
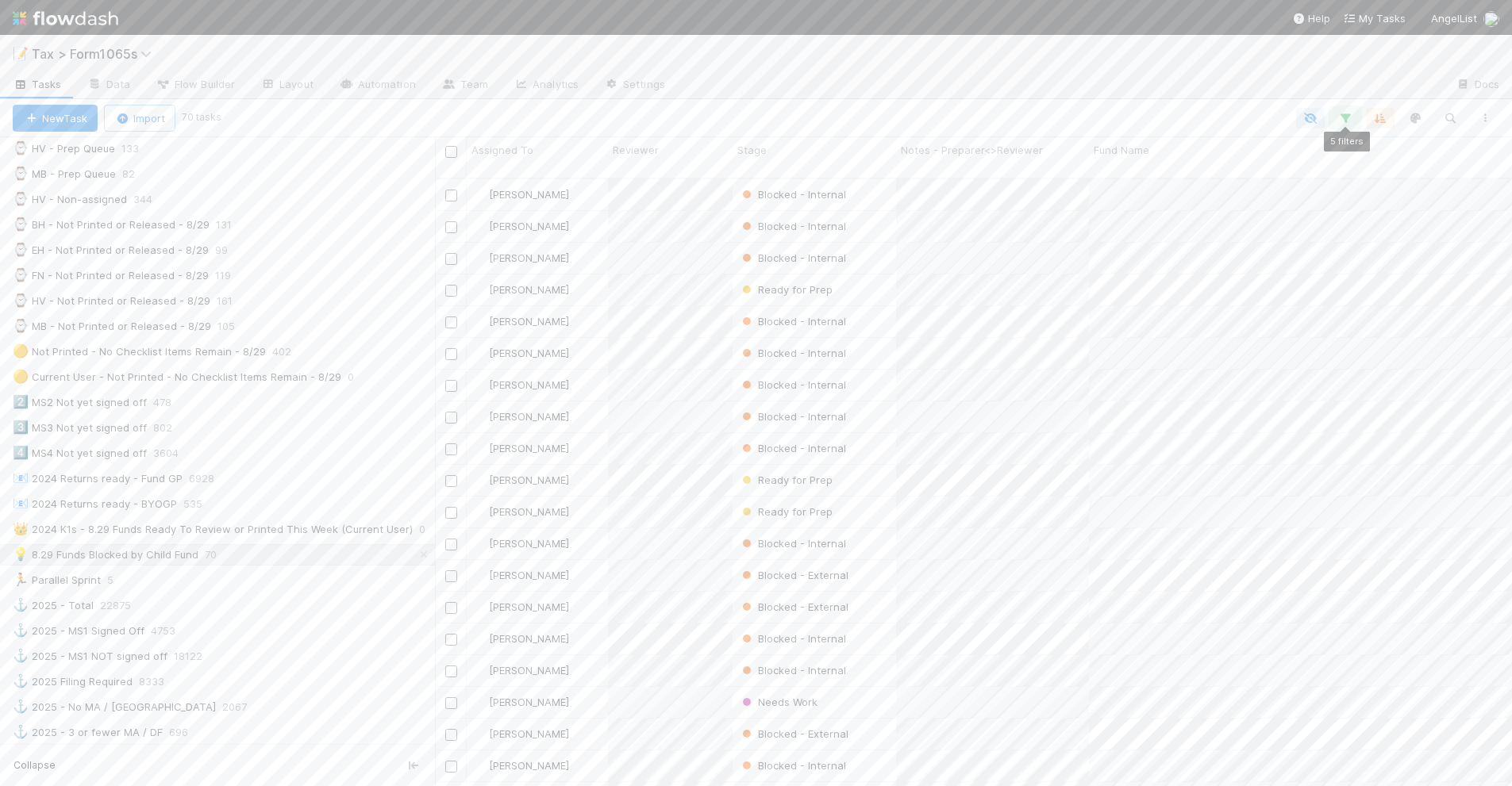
click at [1340, 112] on icon "button" at bounding box center [1345, 119] width 16 height 14
click at [1119, 87] on div "5 filters Reset Filters If Filing Required is and Tax Year = 2024 and Printed K…" at bounding box center [756, 393] width 1512 height 786
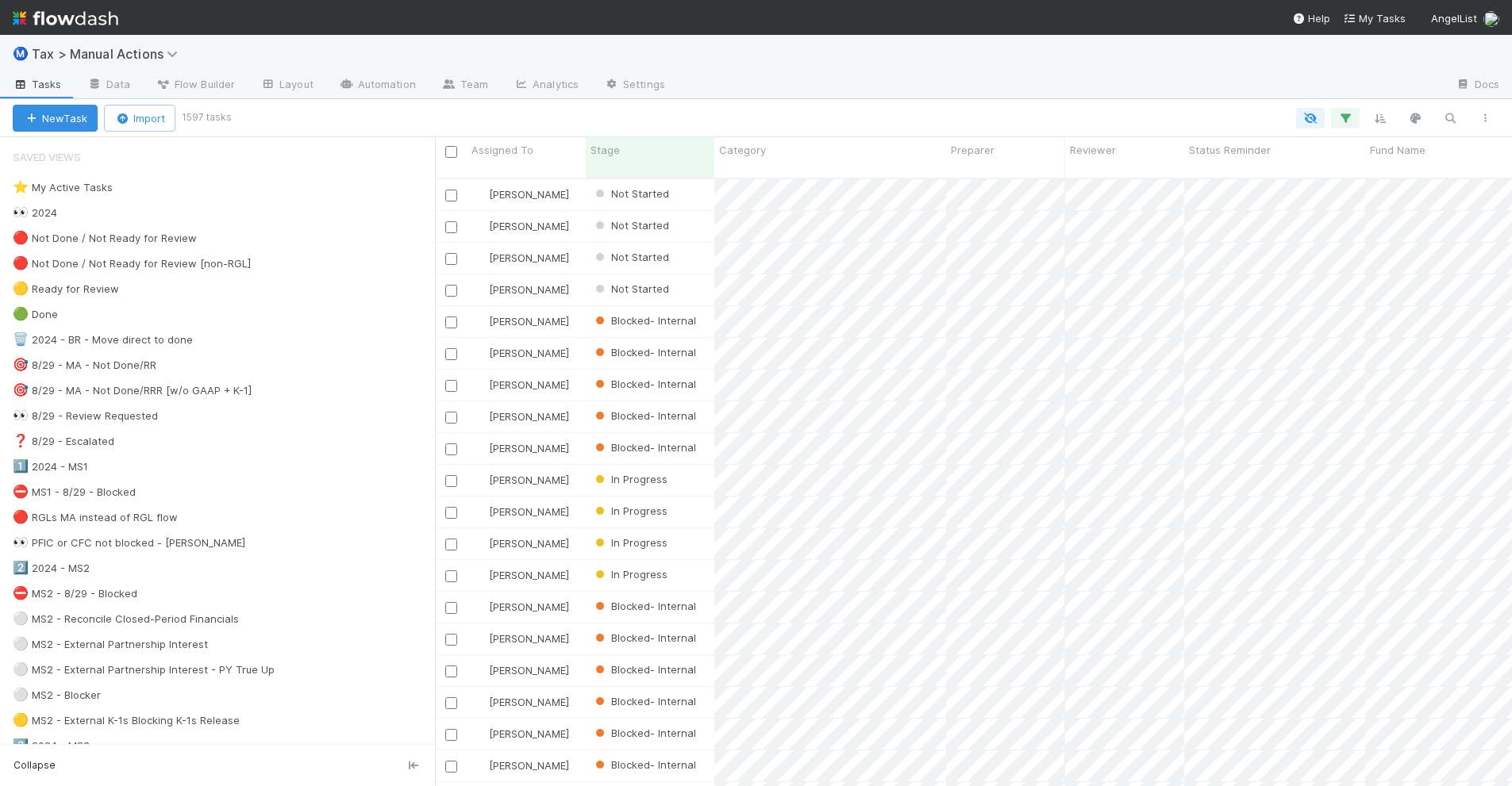
scroll to position [16, 14]
click at [326, 425] on div "👀 8/29 - Review Requested 145" at bounding box center [224, 416] width 423 height 20
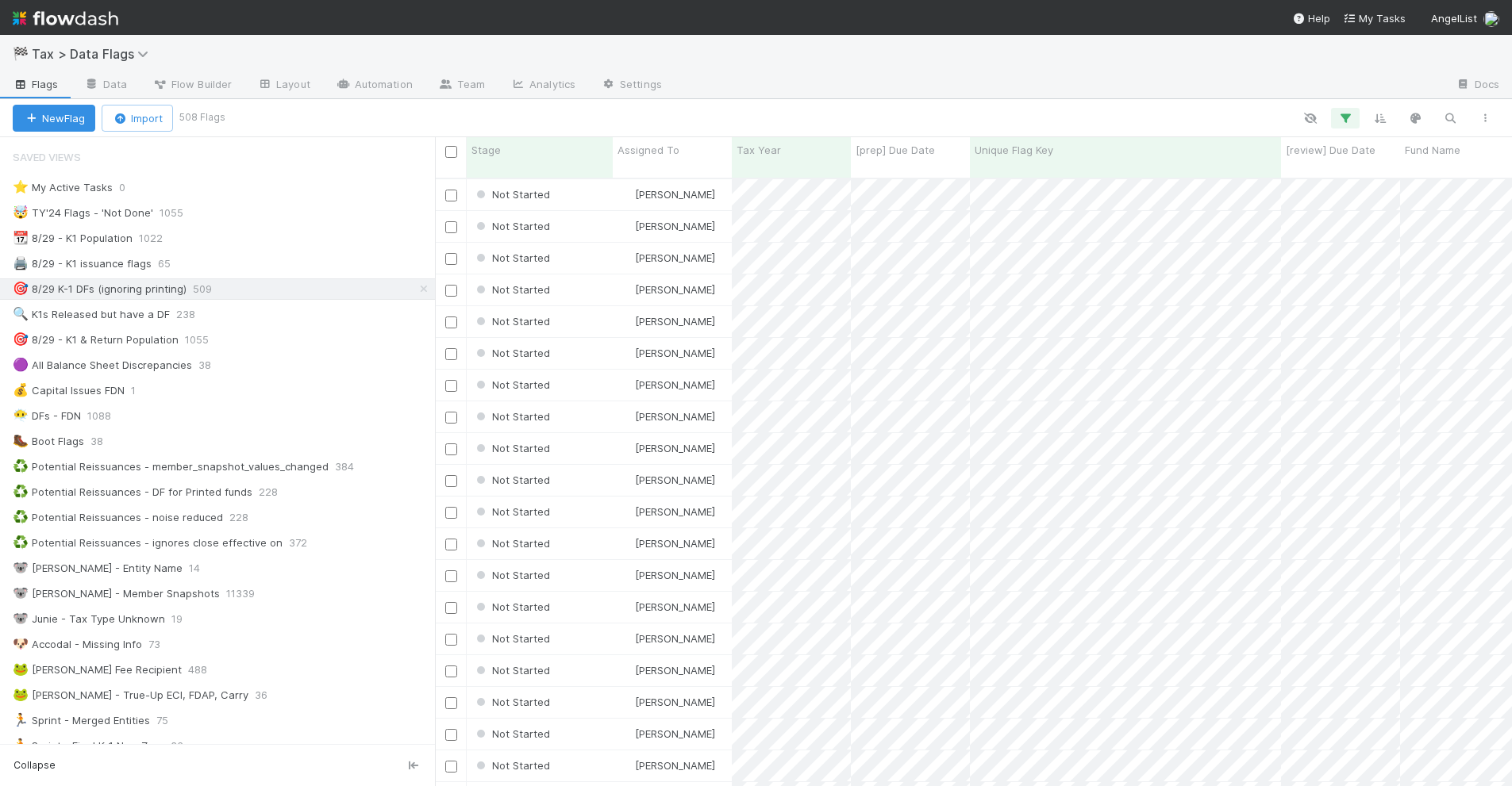
scroll to position [605, 1061]
